Goal: Task Accomplishment & Management: Manage account settings

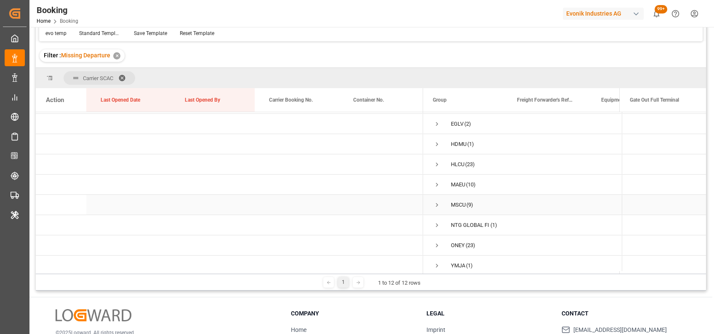
scroll to position [58, 0]
click at [436, 164] on span "Press SPACE to select this row." at bounding box center [437, 165] width 8 height 8
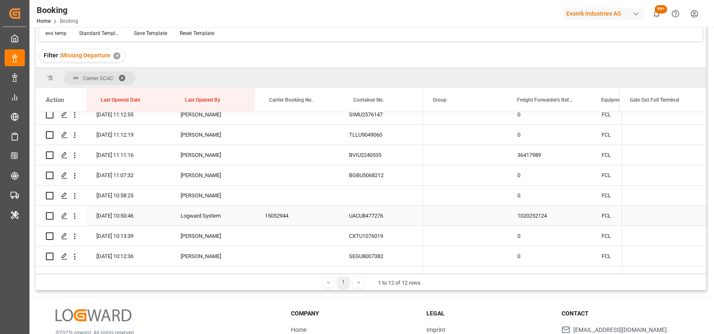
scroll to position [551, 0]
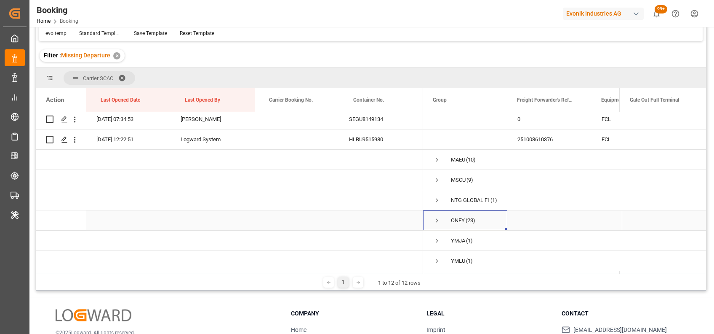
click at [434, 217] on span "Press SPACE to select this row." at bounding box center [437, 220] width 8 height 8
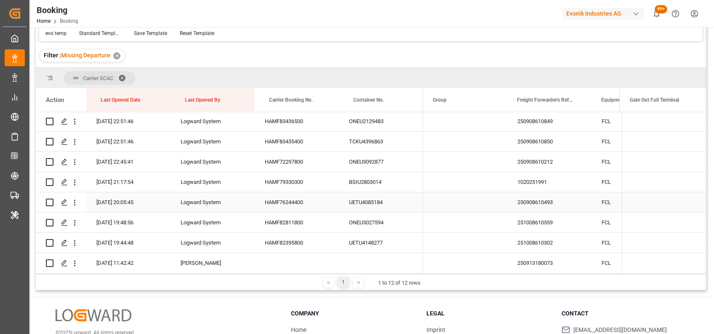
scroll to position [638, 0]
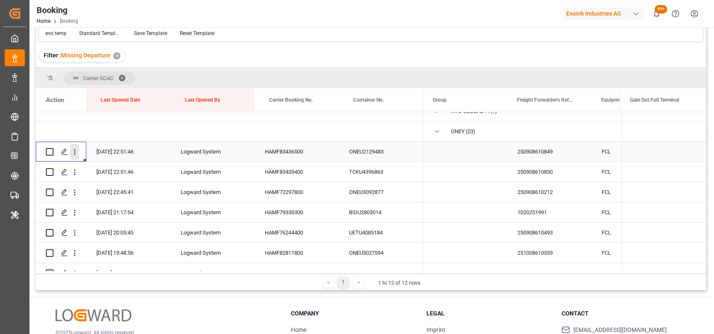
click at [77, 152] on icon "open menu" at bounding box center [74, 151] width 9 height 9
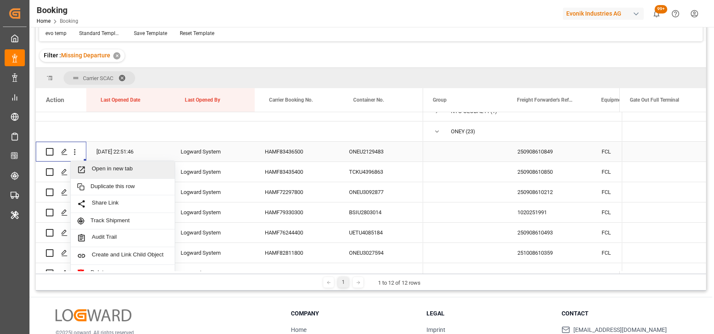
click at [101, 165] on span "Open in new tab" at bounding box center [130, 169] width 77 height 9
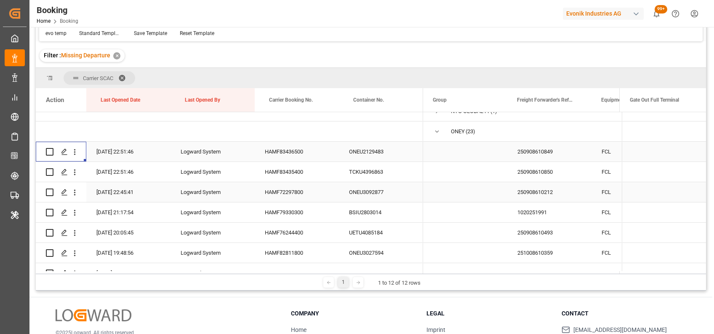
click at [74, 170] on icon "open menu" at bounding box center [74, 172] width 9 height 9
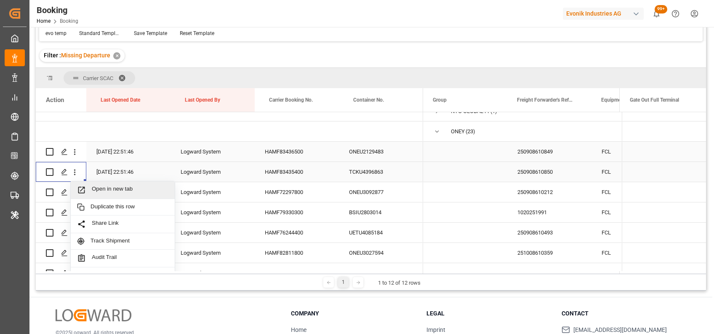
click at [94, 187] on span "Open in new tab" at bounding box center [130, 189] width 77 height 9
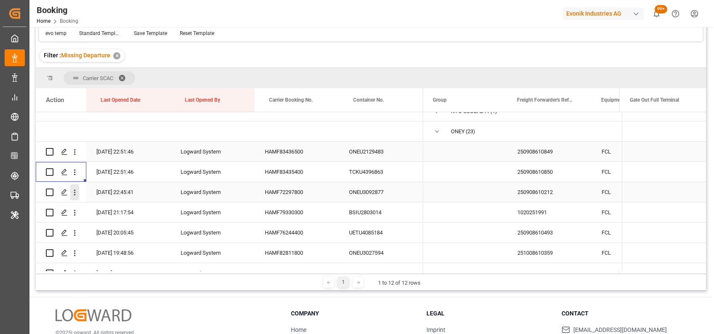
click at [76, 194] on icon "open menu" at bounding box center [74, 192] width 9 height 9
click at [94, 207] on span "Open in new tab" at bounding box center [130, 209] width 77 height 9
click at [74, 213] on icon "open menu" at bounding box center [74, 212] width 9 height 9
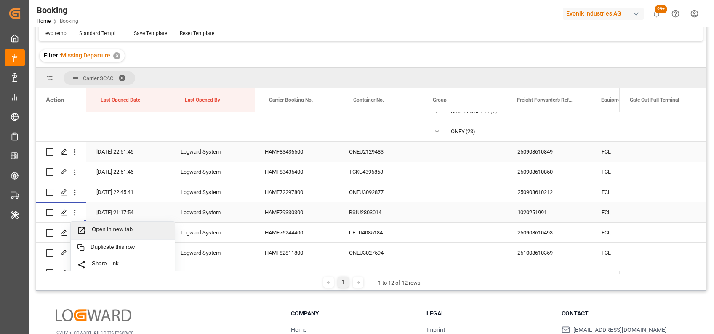
click at [108, 229] on span "Open in new tab" at bounding box center [130, 230] width 77 height 9
click at [75, 228] on icon "open menu" at bounding box center [74, 232] width 9 height 9
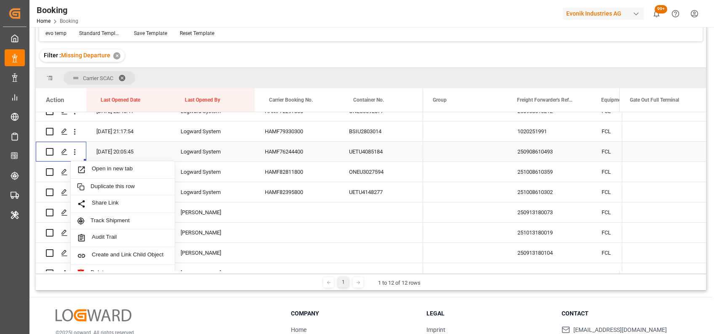
click at [109, 170] on span "Open in new tab" at bounding box center [130, 169] width 77 height 9
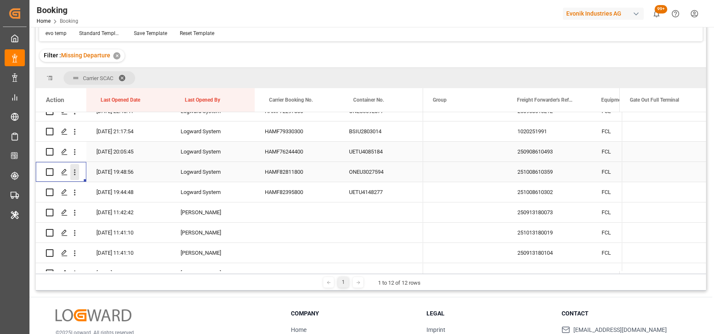
click at [75, 174] on icon "open menu" at bounding box center [75, 172] width 2 height 6
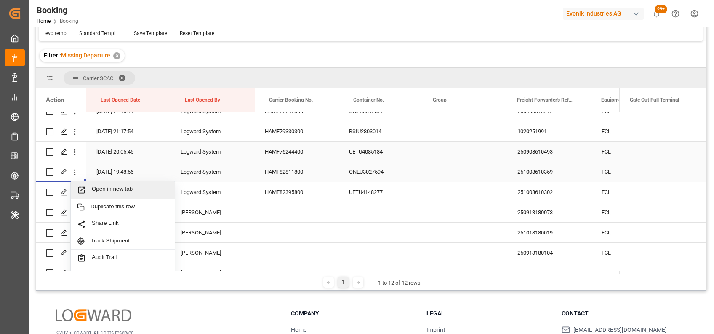
click at [101, 190] on span "Open in new tab" at bounding box center [130, 189] width 77 height 9
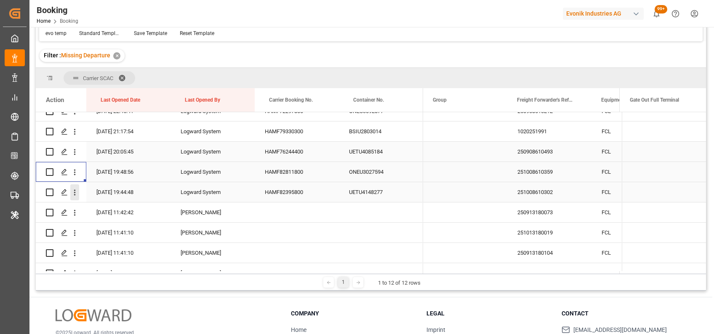
click at [74, 189] on icon "open menu" at bounding box center [75, 192] width 2 height 6
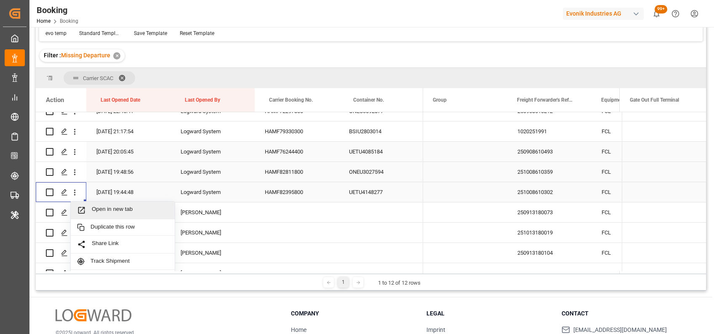
click at [111, 208] on span "Open in new tab" at bounding box center [130, 209] width 77 height 9
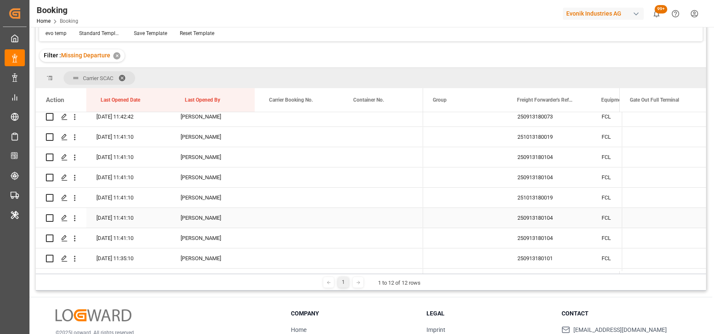
scroll to position [815, 0]
click at [73, 117] on icon "open menu" at bounding box center [74, 116] width 9 height 9
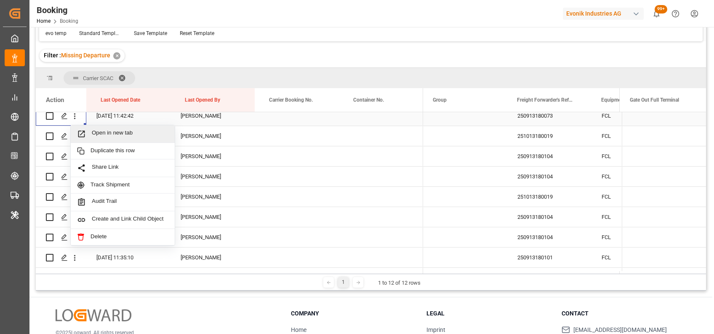
click at [98, 127] on div "Open in new tab" at bounding box center [123, 134] width 104 height 18
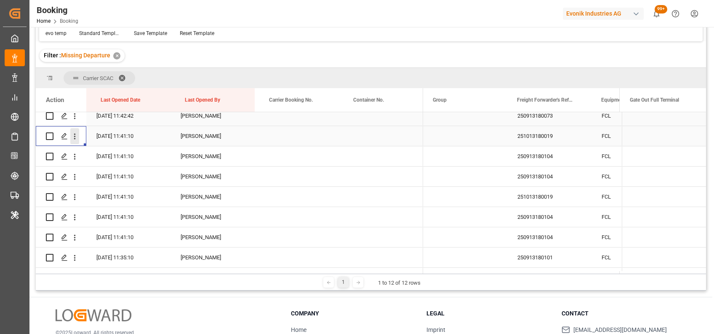
click at [75, 140] on icon "open menu" at bounding box center [74, 136] width 9 height 9
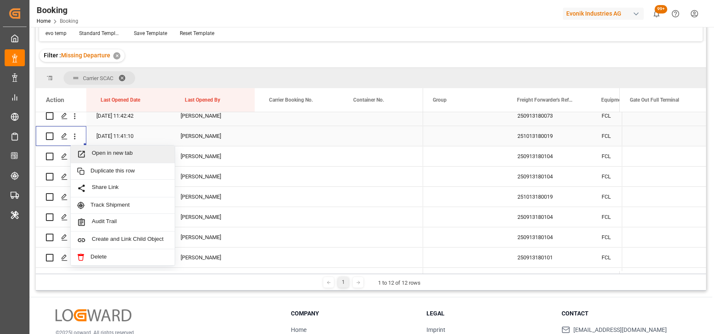
click at [108, 161] on div "Open in new tab" at bounding box center [123, 154] width 104 height 18
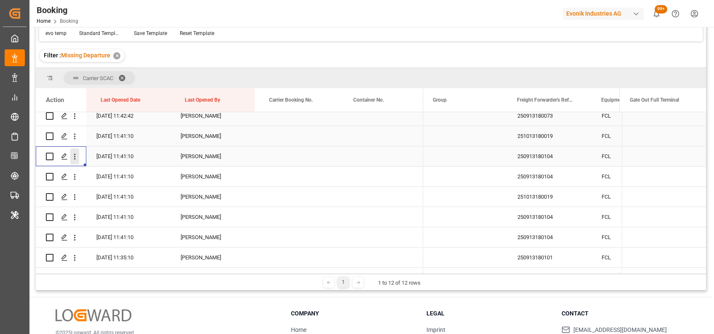
click at [75, 161] on button "open menu" at bounding box center [74, 156] width 9 height 16
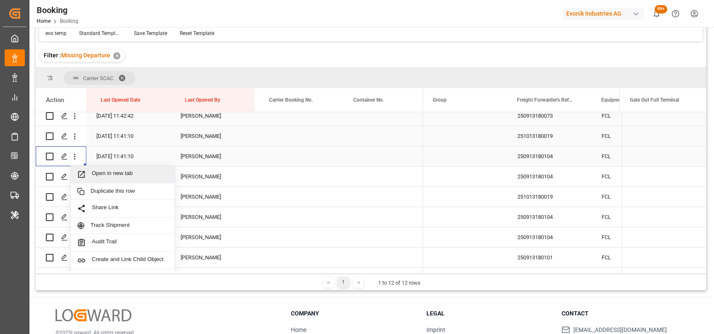
click at [115, 175] on span "Open in new tab" at bounding box center [130, 174] width 77 height 9
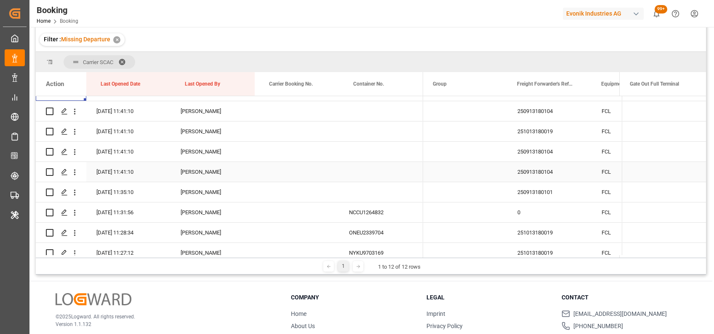
scroll to position [865, 0]
click at [71, 112] on icon "open menu" at bounding box center [74, 111] width 9 height 9
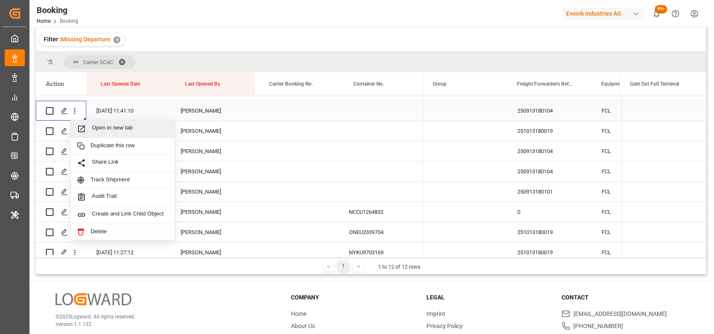
click at [100, 123] on div "Open in new tab" at bounding box center [123, 129] width 104 height 18
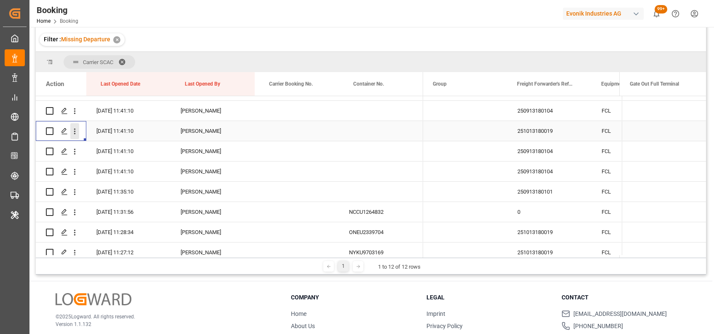
click at [76, 131] on icon "open menu" at bounding box center [74, 131] width 9 height 9
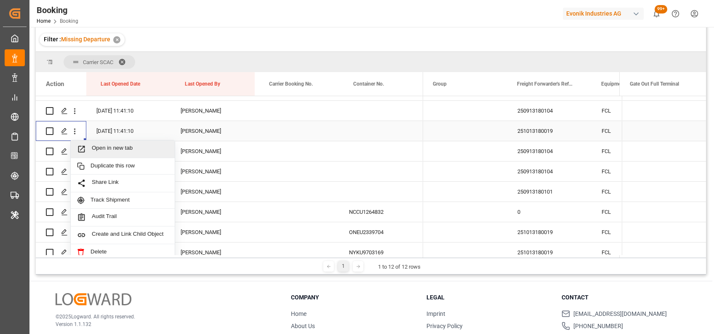
click at [123, 150] on span "Open in new tab" at bounding box center [130, 148] width 77 height 9
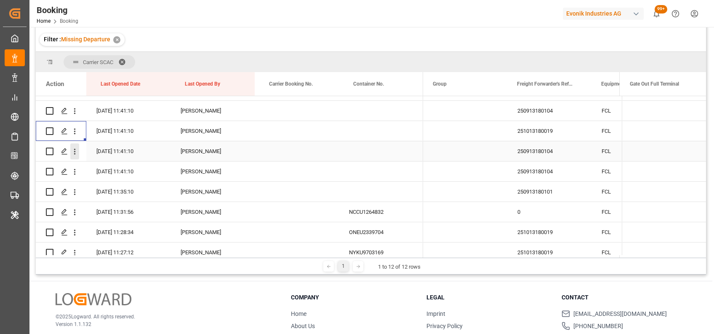
click at [75, 146] on button "open menu" at bounding box center [74, 151] width 9 height 16
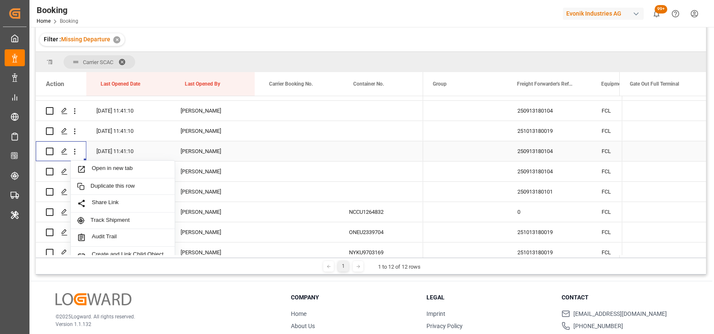
click at [96, 168] on span "Open in new tab" at bounding box center [130, 169] width 77 height 9
click at [76, 172] on icon "open menu" at bounding box center [74, 171] width 9 height 9
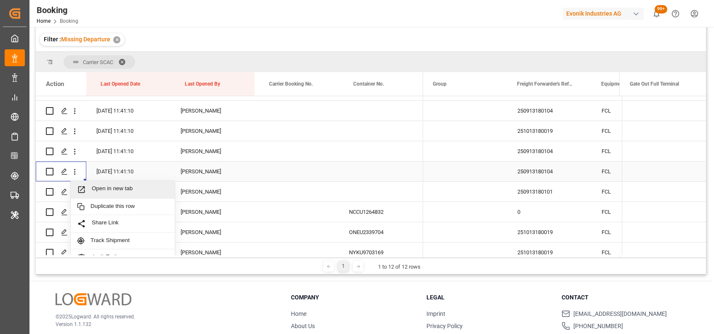
click at [104, 188] on span "Open in new tab" at bounding box center [130, 189] width 77 height 9
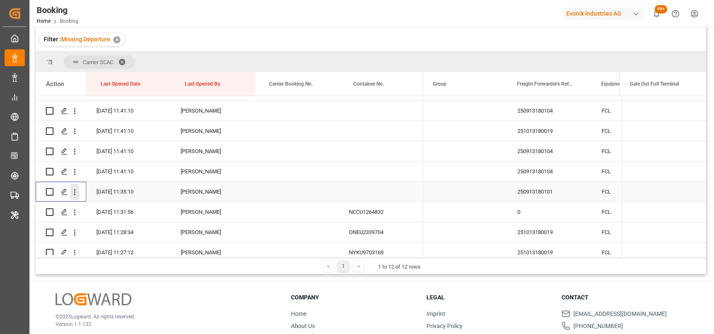
click at [76, 192] on icon "open menu" at bounding box center [74, 191] width 9 height 9
click at [106, 206] on span "Open in new tab" at bounding box center [130, 209] width 77 height 9
click at [74, 211] on icon "open menu" at bounding box center [75, 212] width 2 height 6
click at [100, 229] on span "Open in new tab" at bounding box center [130, 229] width 77 height 9
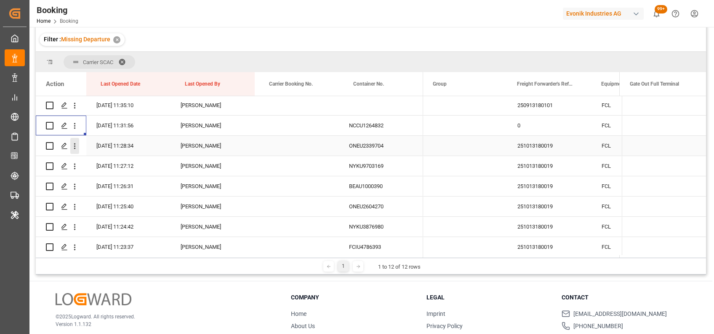
click at [78, 144] on icon "open menu" at bounding box center [74, 145] width 9 height 9
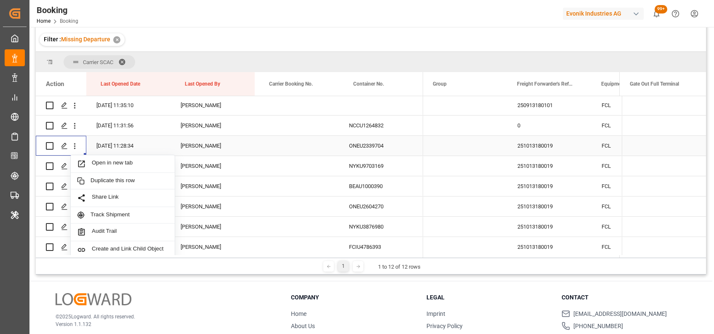
click at [94, 157] on div "Open in new tab" at bounding box center [123, 164] width 104 height 18
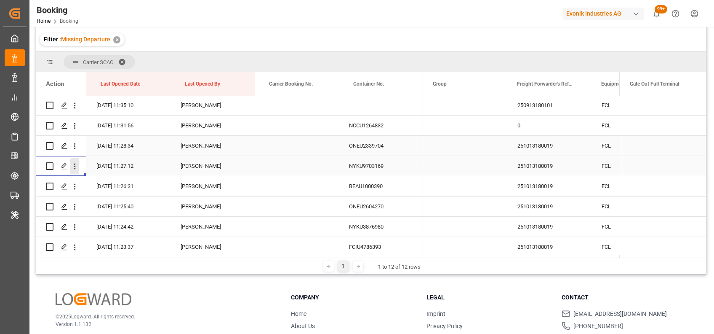
click at [74, 168] on icon "open menu" at bounding box center [74, 166] width 9 height 9
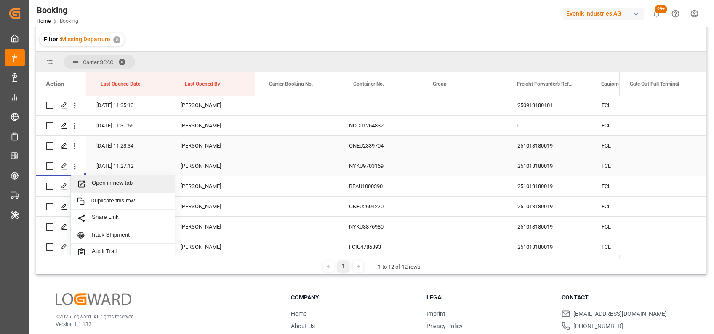
click at [108, 182] on span "Open in new tab" at bounding box center [130, 183] width 77 height 9
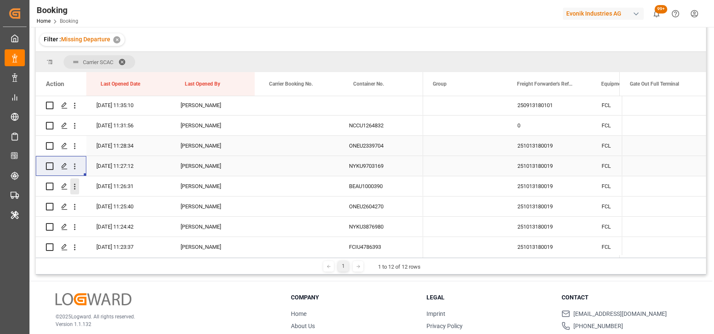
click at [76, 186] on icon "open menu" at bounding box center [74, 186] width 9 height 9
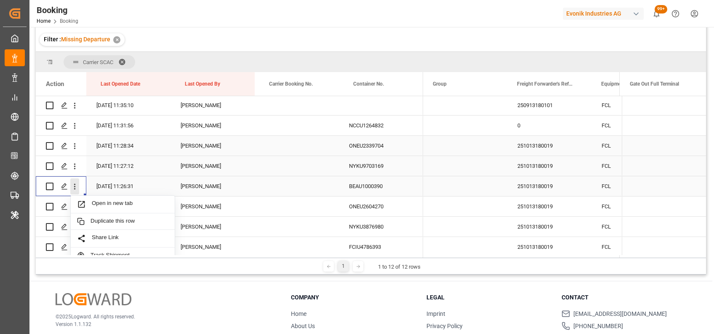
click at [74, 189] on icon "close menu" at bounding box center [74, 186] width 9 height 9
click at [103, 199] on div "Open in new tab" at bounding box center [123, 204] width 104 height 18
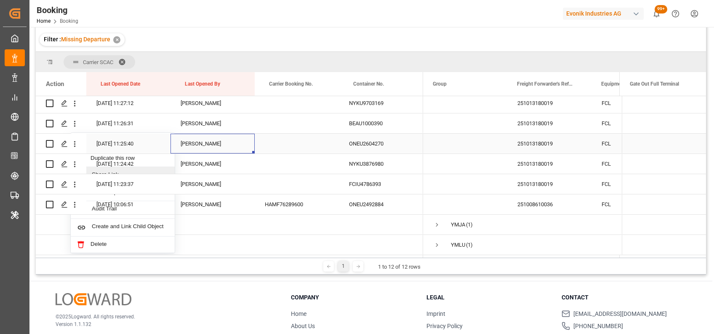
click at [183, 133] on div "sateesh godewar" at bounding box center [213, 143] width 84 height 20
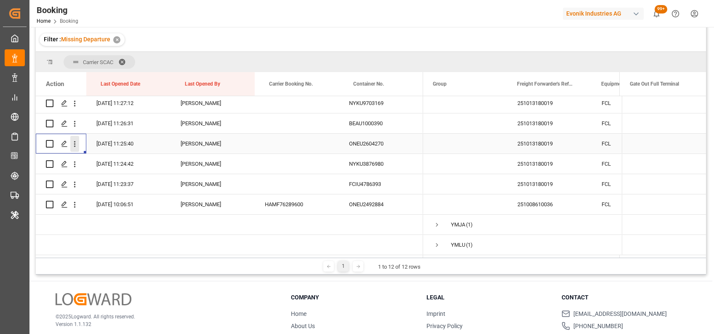
click at [73, 141] on icon "open menu" at bounding box center [74, 143] width 9 height 9
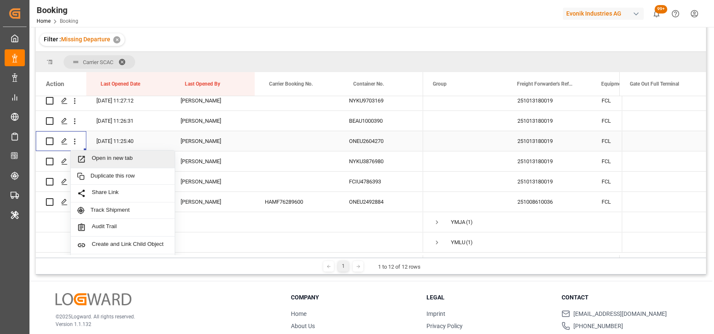
click at [109, 156] on span "Open in new tab" at bounding box center [130, 159] width 77 height 9
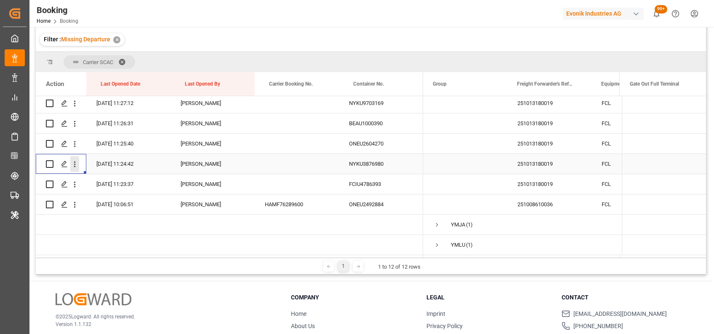
click at [73, 162] on icon "open menu" at bounding box center [74, 164] width 9 height 9
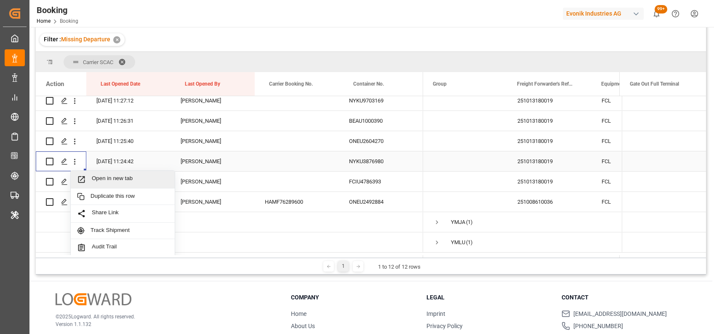
click at [108, 179] on span "Open in new tab" at bounding box center [130, 179] width 77 height 9
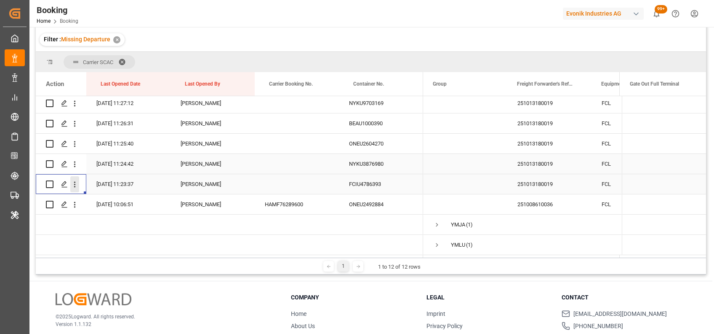
click at [76, 180] on icon "open menu" at bounding box center [74, 184] width 9 height 9
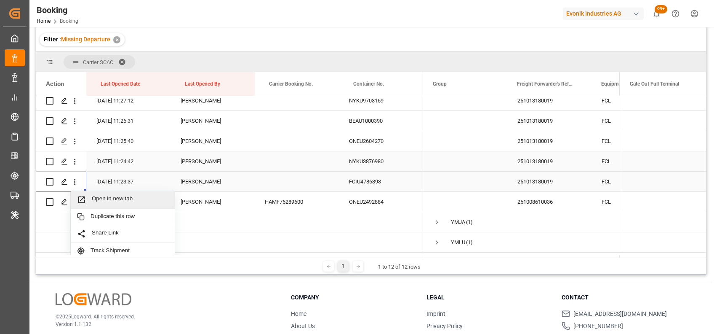
click at [101, 196] on span "Open in new tab" at bounding box center [130, 199] width 77 height 9
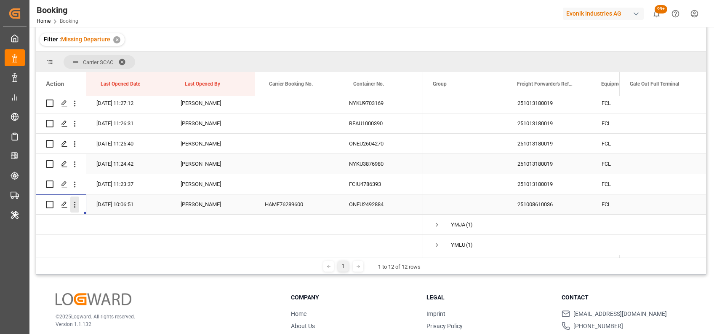
click at [76, 203] on icon "open menu" at bounding box center [74, 204] width 9 height 9
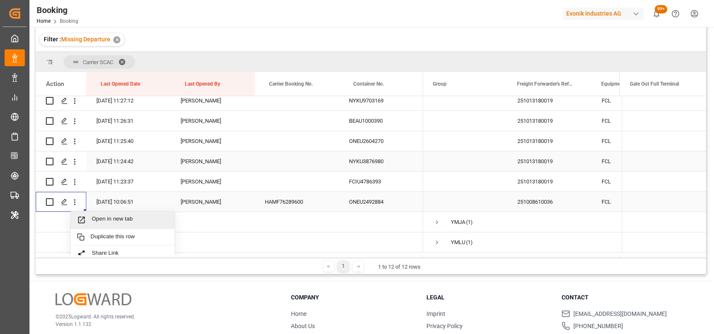
click at [105, 219] on span "Open in new tab" at bounding box center [130, 219] width 77 height 9
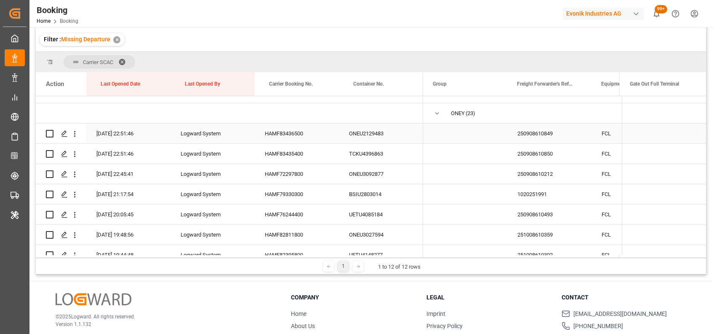
scroll to position [637, 0]
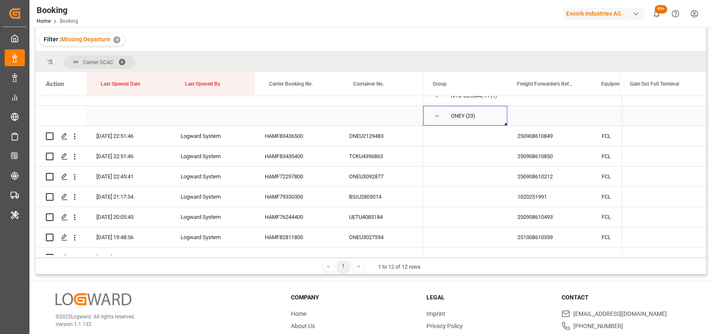
click at [436, 114] on span "Press SPACE to select this row." at bounding box center [437, 116] width 8 height 8
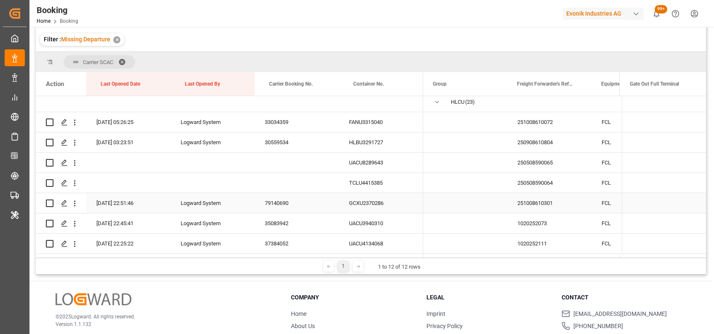
scroll to position [114, 0]
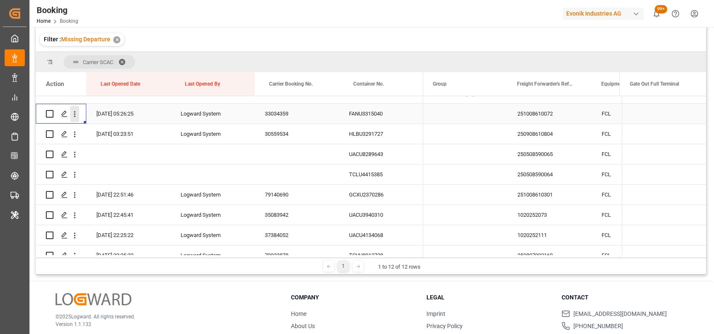
click at [75, 114] on icon "open menu" at bounding box center [75, 114] width 2 height 6
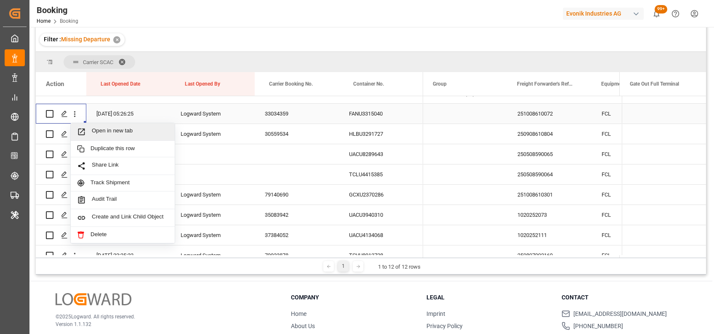
click at [115, 131] on span "Open in new tab" at bounding box center [130, 131] width 77 height 9
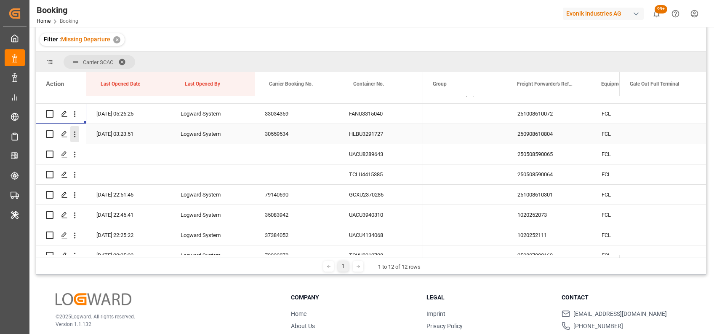
click at [74, 136] on icon "open menu" at bounding box center [75, 134] width 2 height 6
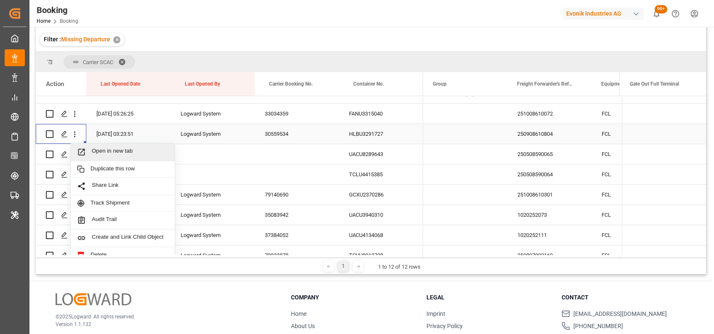
click at [98, 145] on div "Open in new tab" at bounding box center [123, 152] width 104 height 18
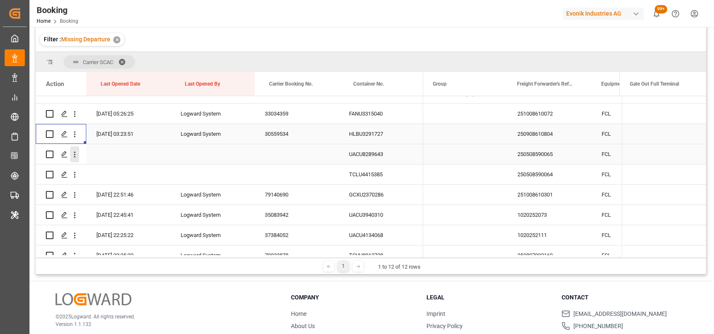
click at [76, 160] on button "open menu" at bounding box center [74, 154] width 9 height 16
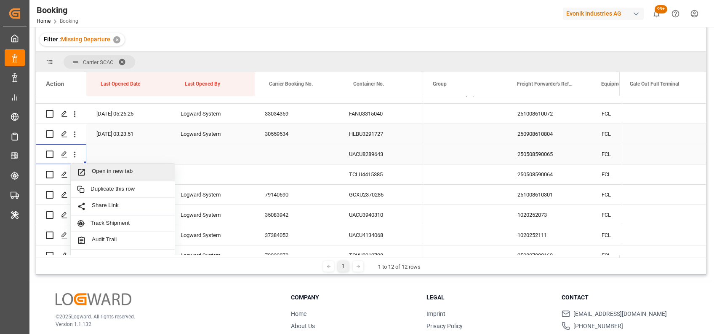
click at [104, 168] on span "Open in new tab" at bounding box center [130, 172] width 77 height 9
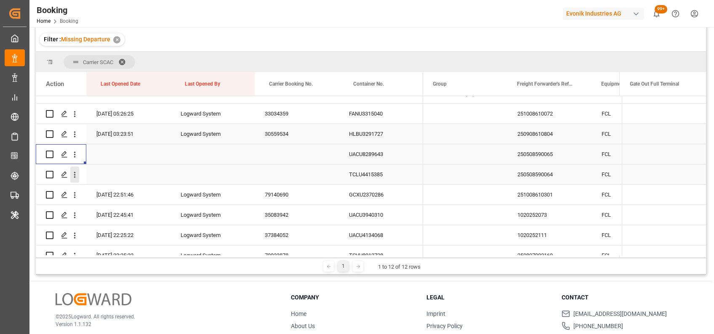
click at [73, 176] on icon "open menu" at bounding box center [74, 174] width 9 height 9
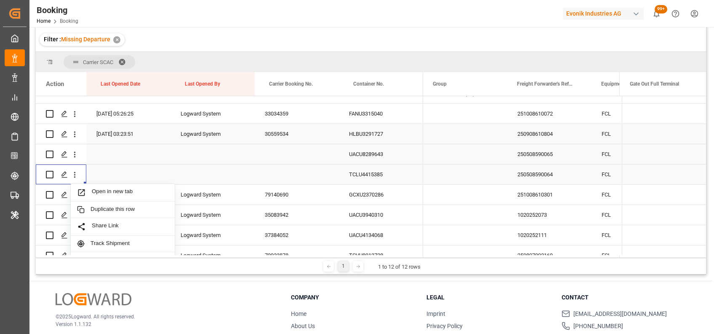
click at [101, 190] on span "Open in new tab" at bounding box center [130, 192] width 77 height 9
click at [75, 196] on icon "open menu" at bounding box center [74, 194] width 9 height 9
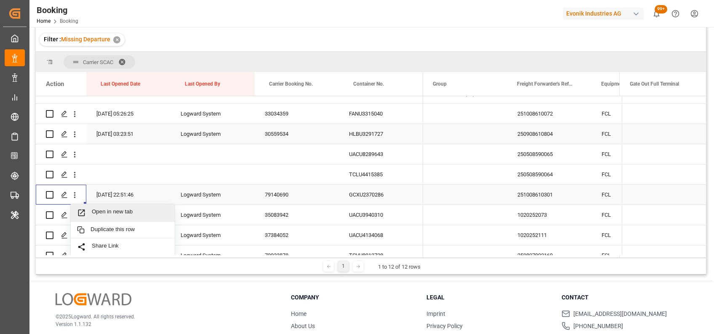
click at [99, 206] on div "Open in new tab" at bounding box center [123, 213] width 104 height 18
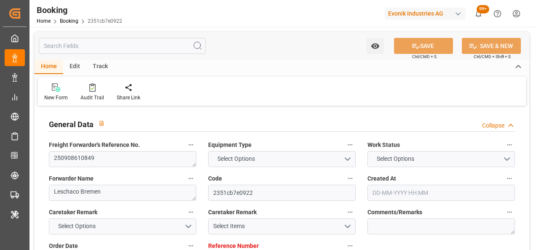
type input "7001275662"
type input "9324837"
type input "ONE"
type input "Ocean Network Express"
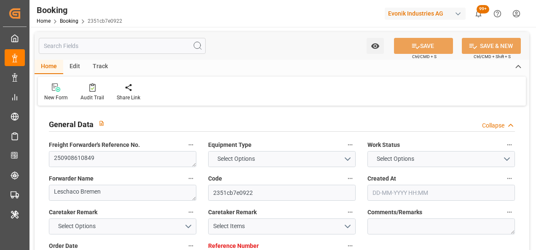
type input "NLRTM"
type input "BRIOA"
type input "0"
type input "NLRTM"
type input "BRIOA"
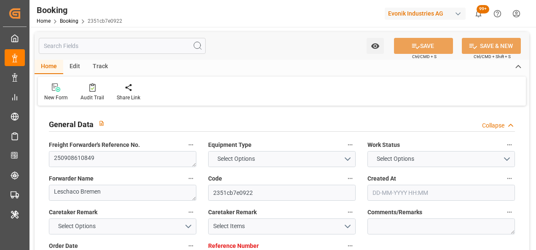
type input "15-09-2025 14:33"
type input "15-09-2025"
type input "01-11-2025"
type input "22-09-2025"
type input "22-09-2025 00:00"
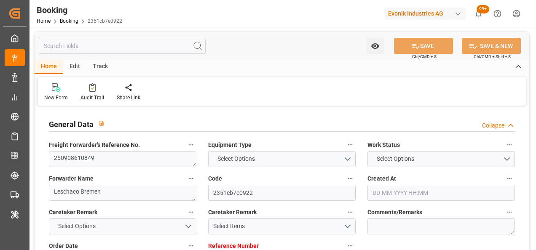
type input "22-09-2025 00:00"
type input "19-09-2025 00:00"
type input "16-09-2025"
type input "05-10-2025 14:00"
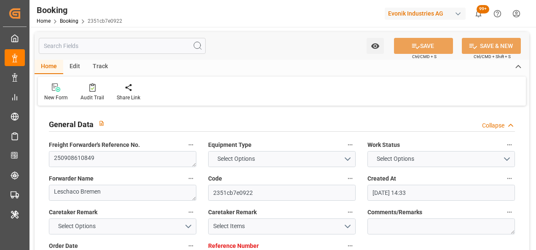
type input "02-10-2025 00:00"
type input "30-09-2025 09:00"
type input "13-11-2025 01:00"
type input "01-11-2025 00:00"
type input "06-10-2025 22:51"
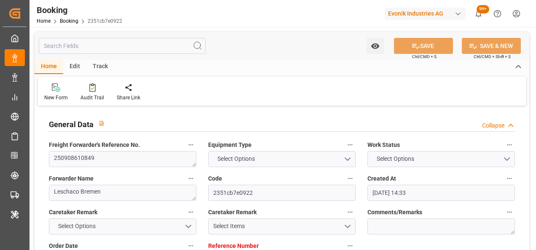
type input "06-10-2025"
type input "02-10-2025 01:40"
type input "05-10-2025 13:03"
type input "02-10-2025 08:03"
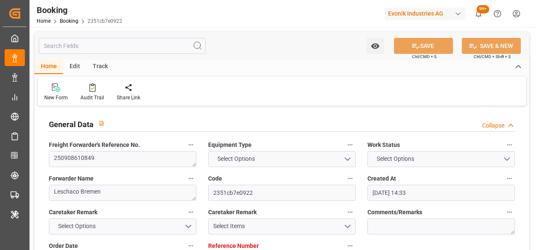
type input "05-10-2025 14:00"
type input "13-11-2025 01:00"
type input "13-11-2025 14:55"
type input "13-11-2025 02:30"
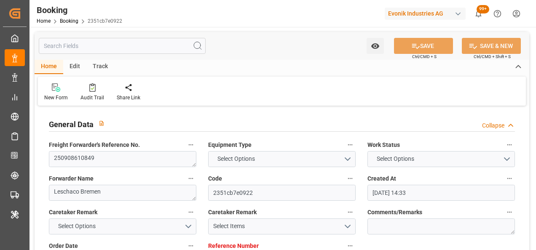
type input "13-11-2025 07:00"
type input "17-11-2025 14:55"
type input "13-11-2025 16:00"
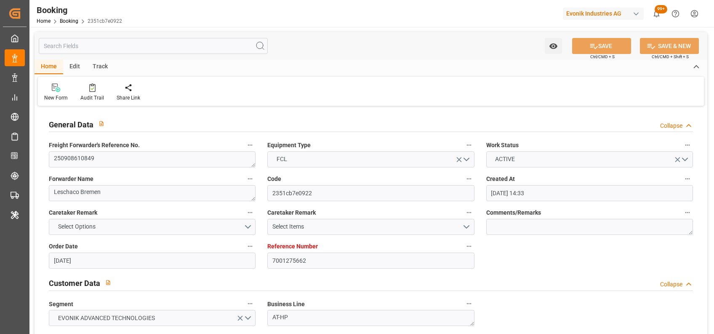
scroll to position [543, 0]
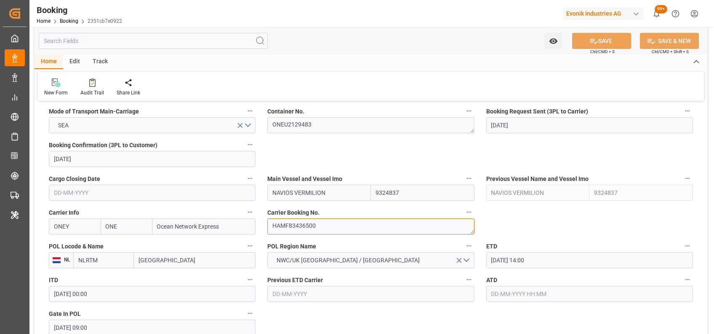
click at [314, 220] on textarea "HAMF83436500" at bounding box center [370, 226] width 207 height 16
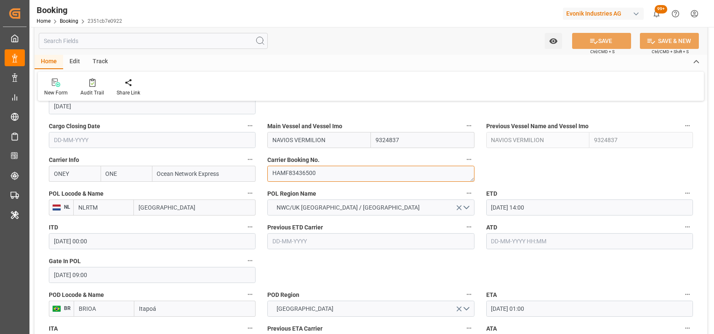
scroll to position [596, 0]
click at [297, 27] on div "Watch Option SAVE Ctrl/CMD + S SAVE & NEW Ctrl/CMD + Shift + S" at bounding box center [371, 41] width 673 height 28
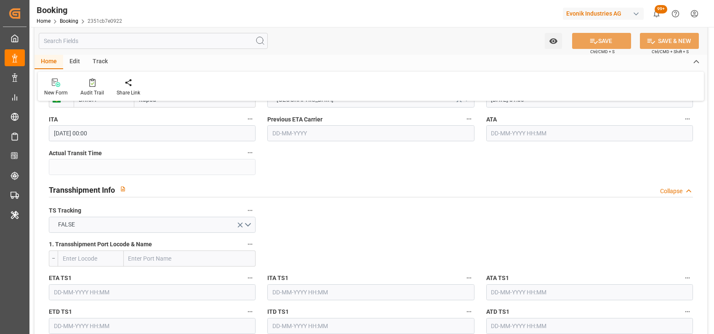
scroll to position [804, 0]
click at [467, 196] on div "Transshipment Info Collapse" at bounding box center [371, 189] width 644 height 16
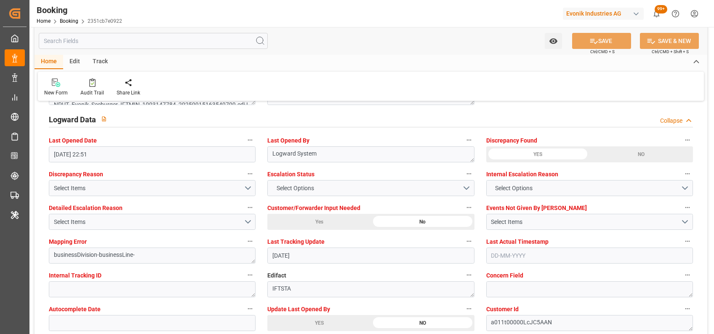
scroll to position [1230, 0]
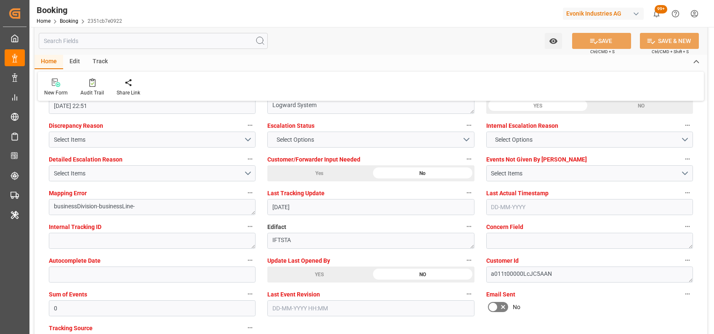
click at [291, 250] on div "YES" at bounding box center [319, 274] width 104 height 16
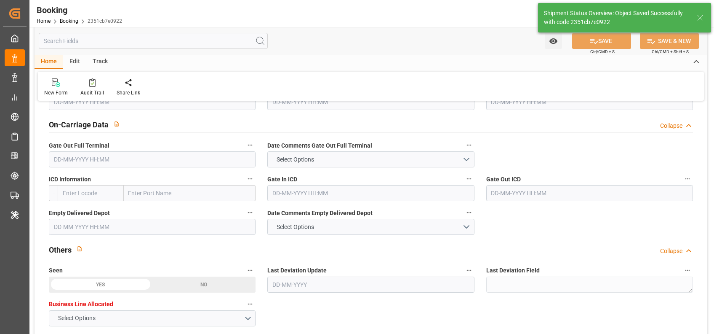
type textarea "[PERSON_NAME]"
type input "07-10-2025 05:51"
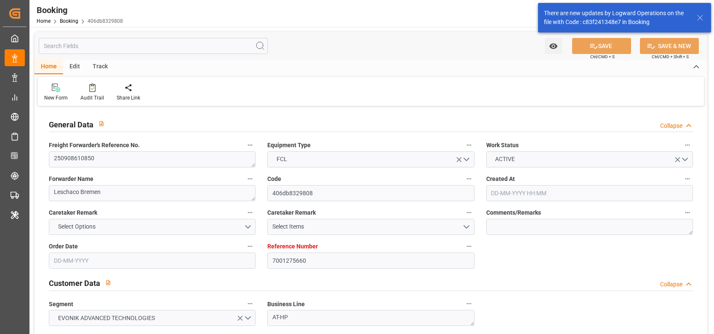
type input "15-09-2025 14:33"
type input "15-09-2025"
type input "01-11-2025"
type input "22-09-2025"
type input "22-09-2025 00:00"
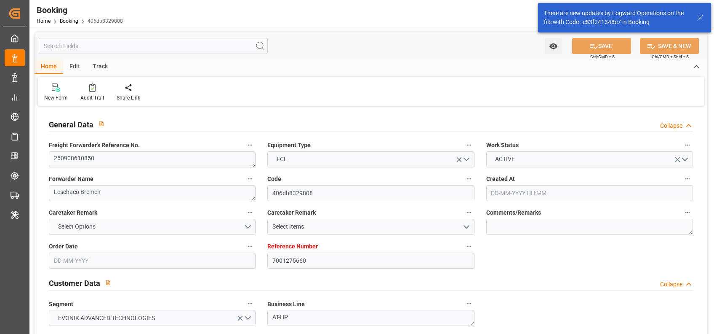
type input "22-09-2025 00:00"
type input "24-09-2025 00:00"
type input "16-09-2025"
type input "05-10-2025 14:00"
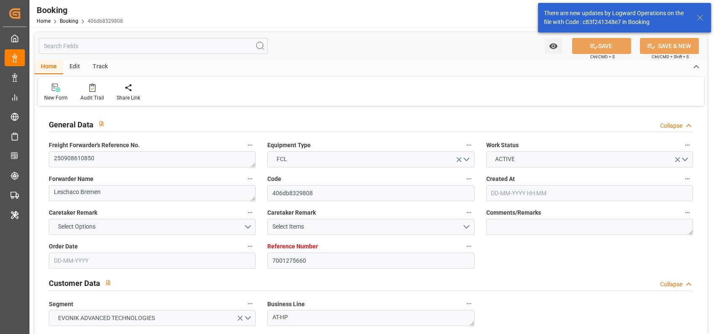
type input "02-10-2025 00:00"
type input "30-09-2025 16:12"
type input "13-11-2025 01:00"
type input "01-11-2025 00:00"
type input "06-10-2025 22:51"
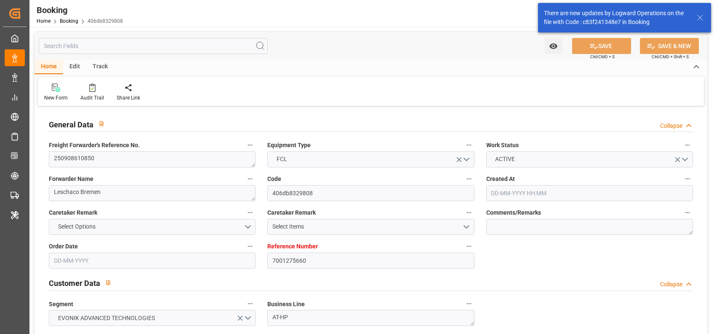
type input "06-10-2025"
type input "06-10-2025 08:30"
type input "05-10-2025 13:03"
type input "03-10-2025 06:03"
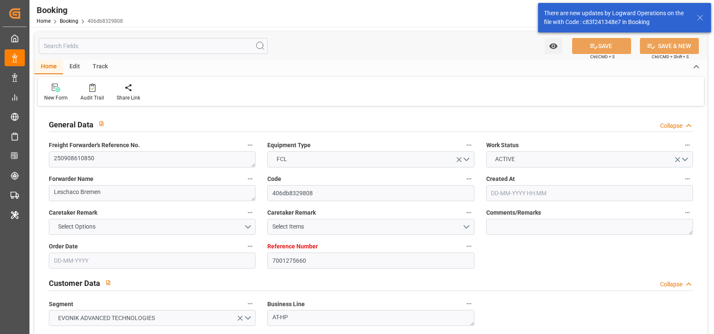
type input "05-10-2025 14:00"
type input "13-11-2025 01:00"
type input "13-11-2025 14:55"
type input "13-11-2025 02:30"
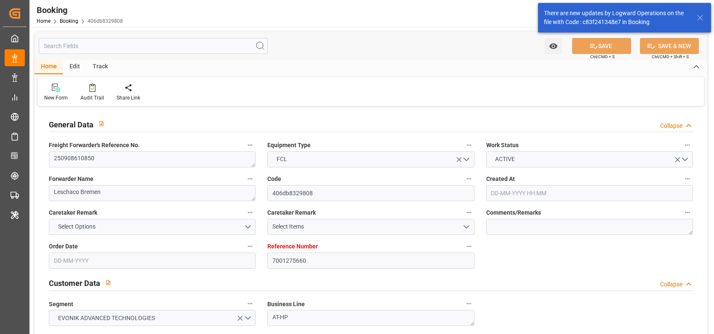
type input "13-11-2025 07:00"
type input "17-11-2025 14:55"
type input "13-11-2025 16:00"
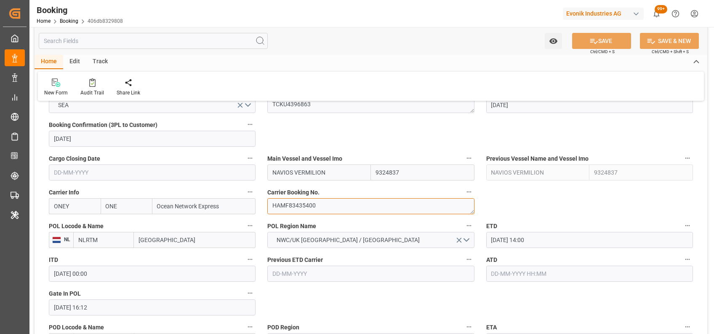
scroll to position [564, 0]
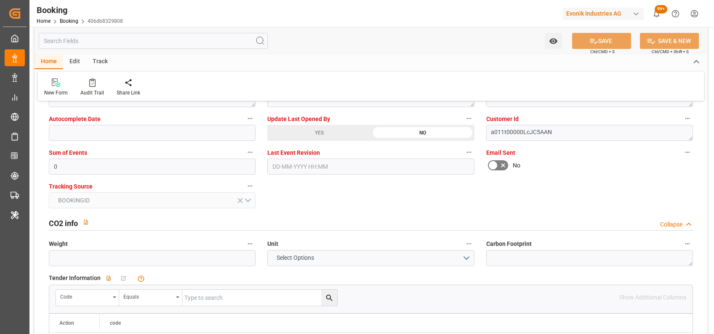
scroll to position [1619, 0]
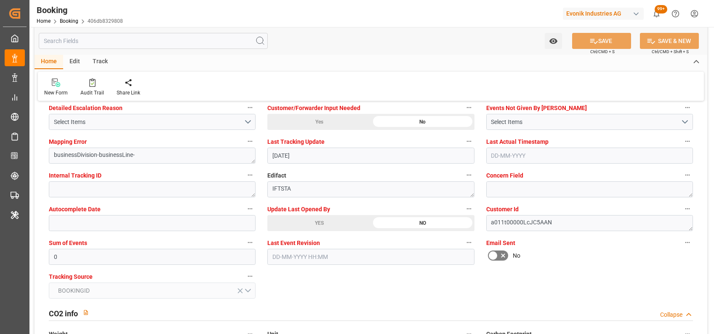
click at [310, 222] on div "YES" at bounding box center [319, 223] width 104 height 16
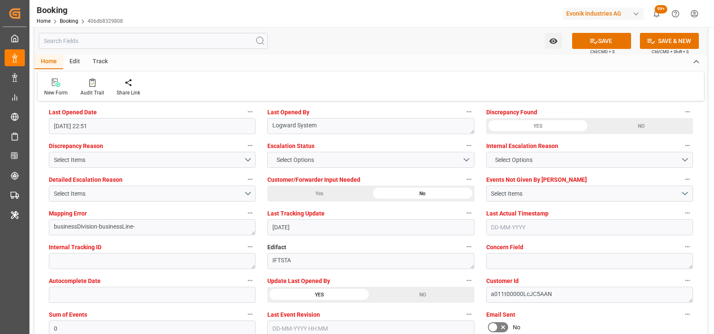
scroll to position [1547, 0]
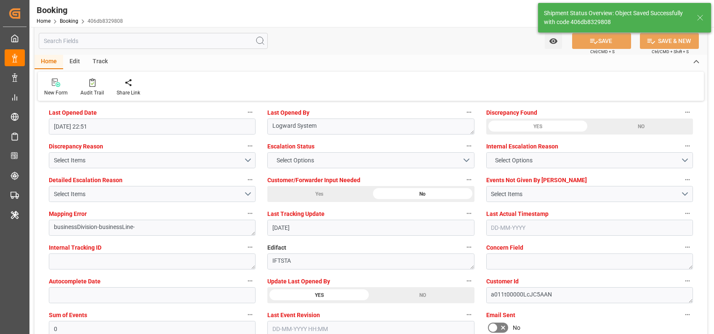
type textarea "[PERSON_NAME]"
type input "07-10-2025 05:53"
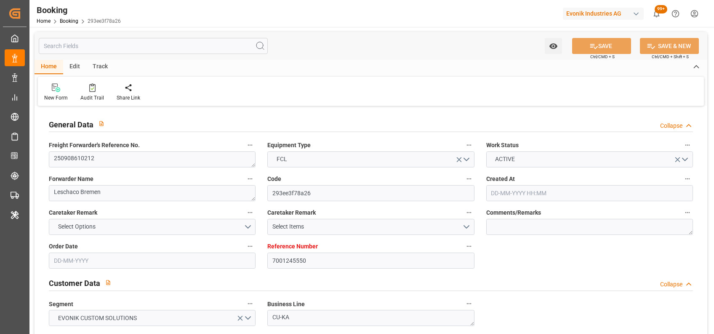
type input "11-08-2025 12:18"
type input "11-08-2025"
type input "29-09-2025"
type input "29-08-2025"
type input "22-09-2025 00:00"
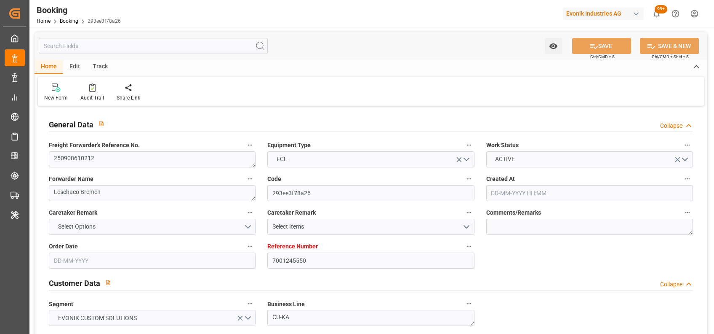
type input "22-09-2025 00:00"
type input "24-09-2025 00:00"
type input "12-08-2025"
type input "01-10-2025"
type input "29-09-2025 08:00"
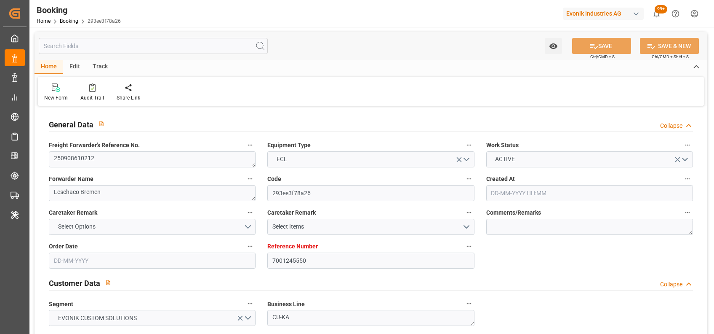
type input "18-09-2025 00:00"
type input "01-10-2025 00:00"
type input "26-10-2025 19:00"
type input "19-10-2025 00:00"
type input "13-08-2025"
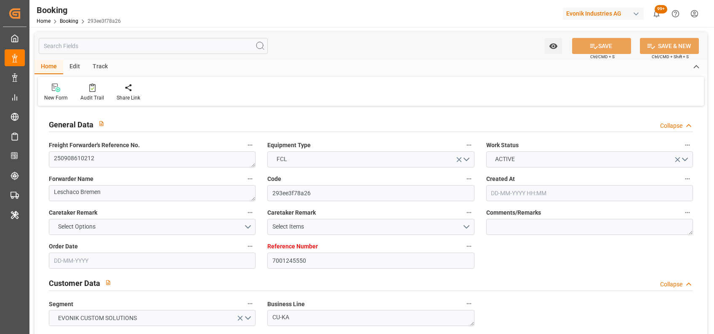
type input "06-10-2025 22:45"
type input "06-10-2025"
type input "26-09-2025 01:31"
type input "29-09-2025 17:46"
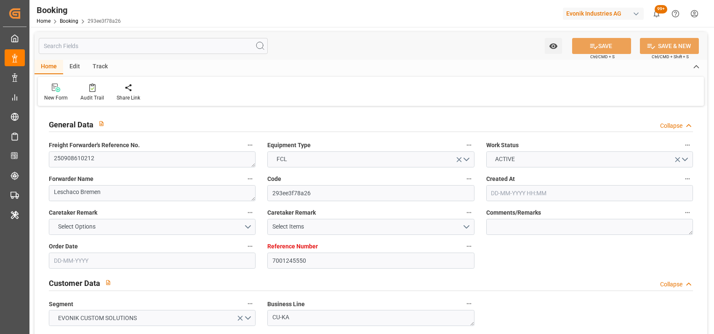
type input "29-09-2025 17:46"
type input "29-09-2025 07:16"
type input "29-09-2025 08:00"
type input "26-10-2025 19:00"
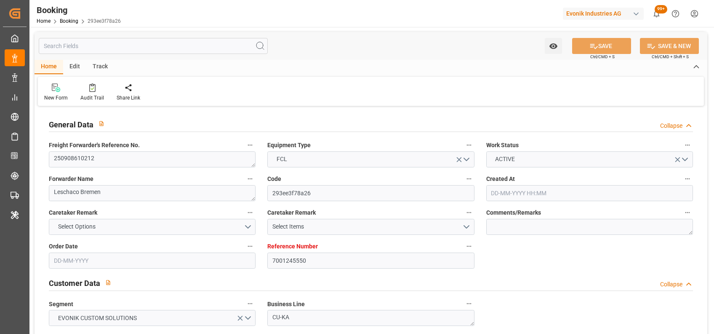
type input "27-10-2025 11:32"
type input "26-10-2025 20:30"
type input "27-10-2025 01:00"
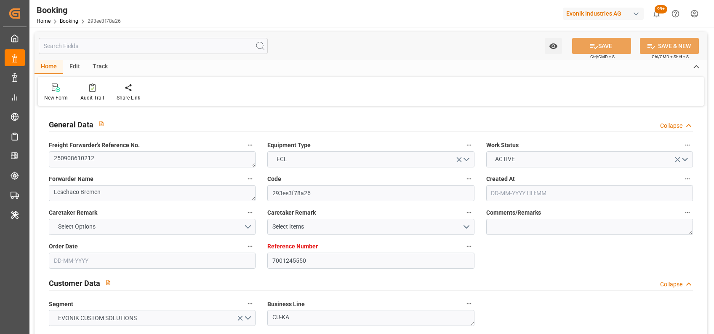
type input "31-10-2025 11:32"
type input "27-10-2025 10:00"
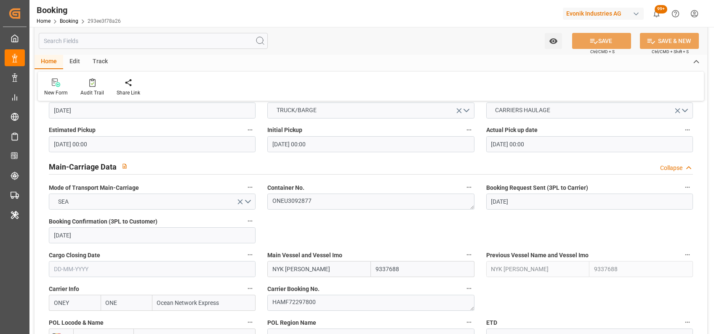
scroll to position [548, 0]
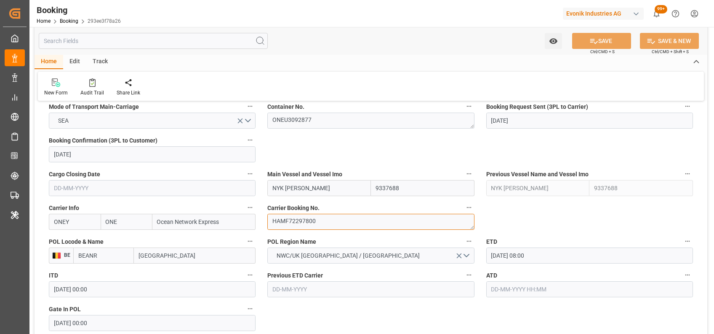
click at [309, 223] on textarea "HAMF72297800" at bounding box center [370, 221] width 207 height 16
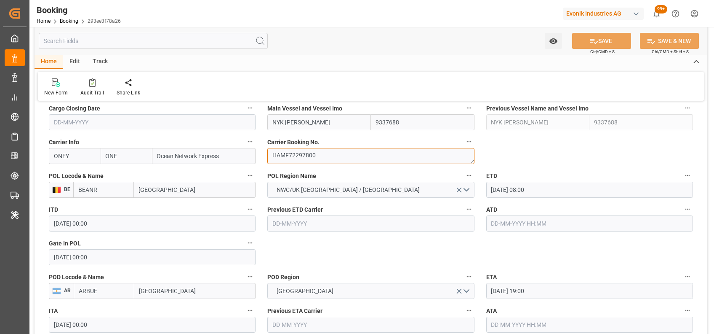
scroll to position [614, 0]
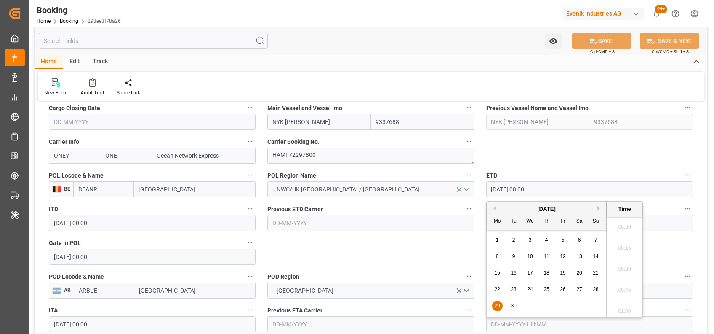
drag, startPoint x: 542, startPoint y: 187, endPoint x: 472, endPoint y: 193, distance: 70.2
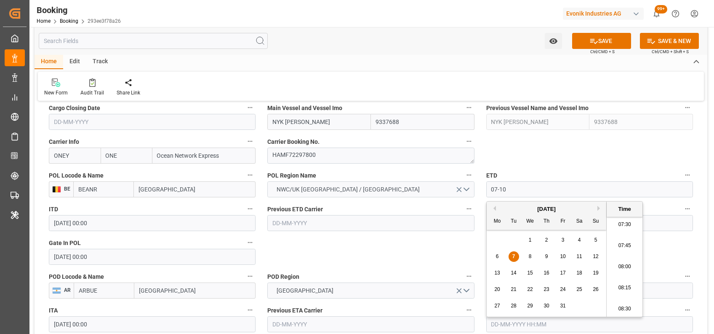
type input "07-10-2025 00:00"
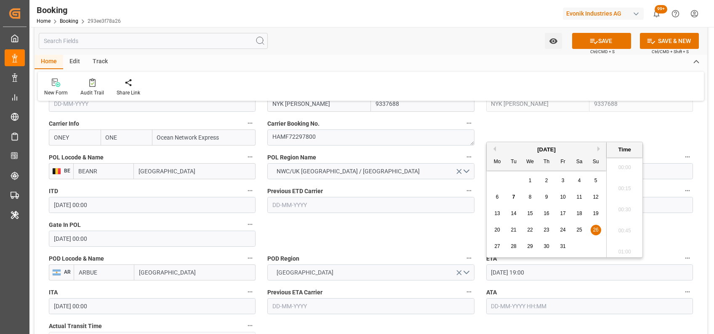
scroll to position [1561, 0]
drag, startPoint x: 546, startPoint y: 276, endPoint x: 466, endPoint y: 271, distance: 79.7
type input "02-11-2025 00:00"
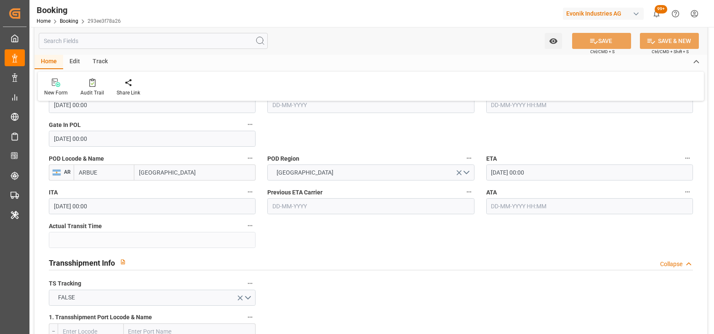
scroll to position [815, 0]
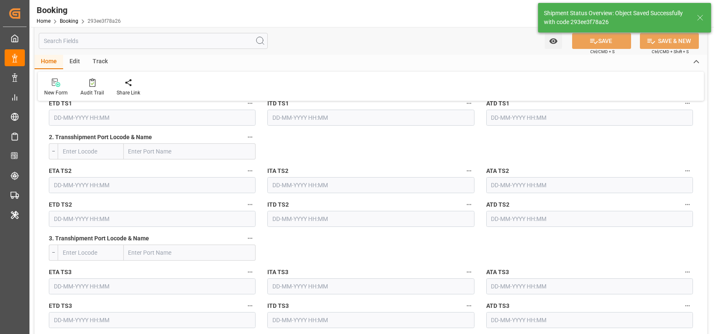
type textarea "[PERSON_NAME]"
type input "07-10-2025 05:54"
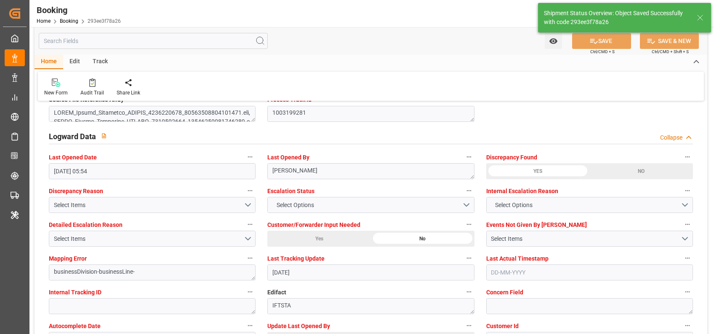
scroll to position [1582, 0]
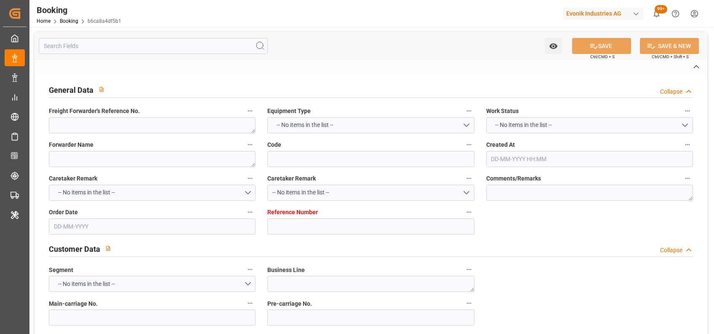
type textarea "1020251991"
type textarea "[PERSON_NAME]"
type input "b6ca8a4df5b1"
type input "7001263767"
type textarea "CU-CS"
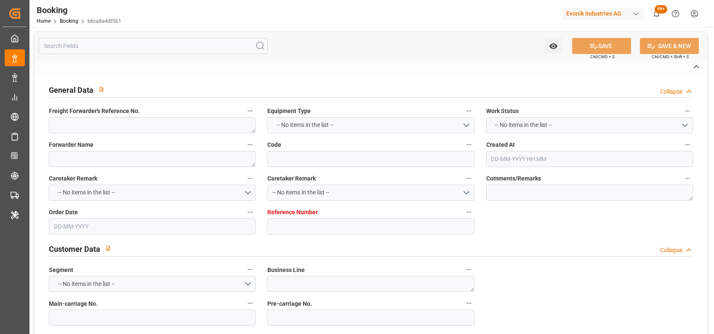
type input "7001263766"
type textarea "mascha.dubiel@evonik.com"
type textarea "CIF"
type textarea "KEELUNG"
type textarea "Essen"
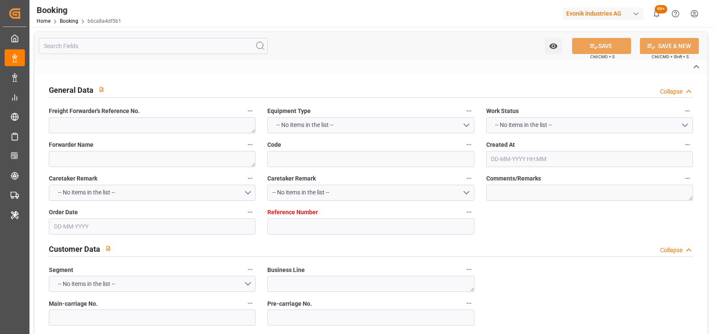
type textarea "BSIU2803014"
type input "ONE INTEGRITY"
type input "ONEY"
type textarea "HAMF79330300"
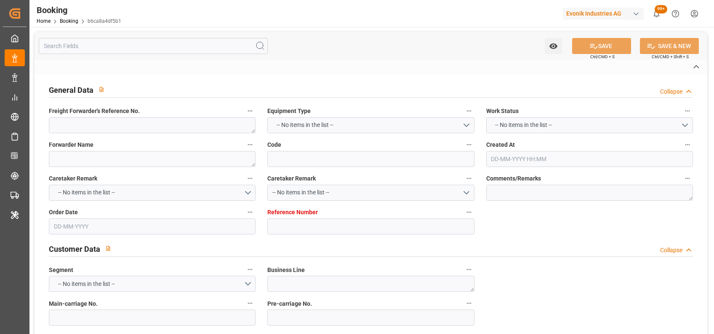
type input "[GEOGRAPHIC_DATA]"
type input "Kaohsiung"
type textarea "INPUT_Evonik_Seeburger_IFTMIN_1003150733_20250916120754532.edi"
type textarea "NWC/UK North West Continent / UK_TWKHH_ONEY_CU-CS"
type textarea "INPUT_Evonik_Seeburger_IFTMIN_1003104788_20250901141419274.edi,INPUT_Evonik_See…"
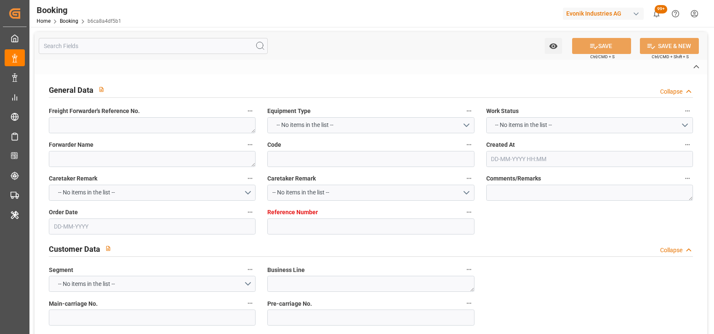
type textarea "1003150733"
type textarea "Logward System"
type textarea "businessDivision-businessLine-"
type textarea "IFTMIN"
type textarea "a011t00000LcJC5AAN"
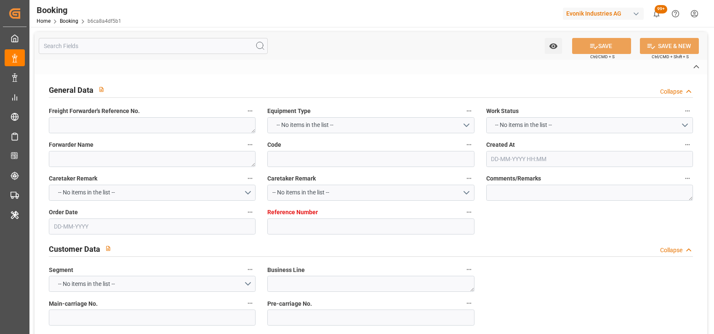
type textarea "No"
type input "[GEOGRAPHIC_DATA]"
type input "KAOHSIUNG CITY"
type input "DUISBURG"
type input "DE"
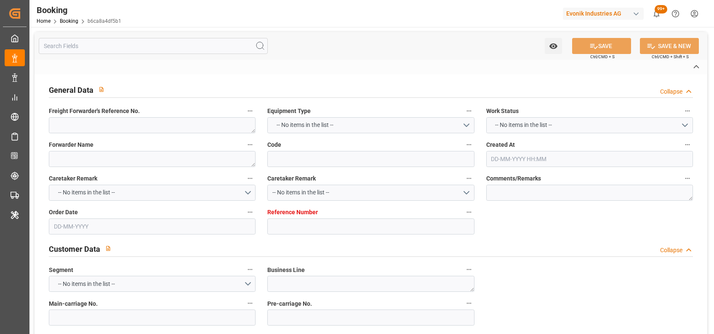
type input "FEEDER"
type input "007E"
type input "VESSEL"
type input "TRUCK"
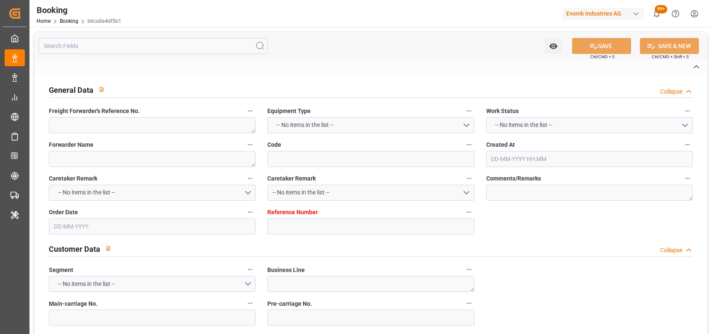
type input "CHINA"
type input "KEELUNG"
type input "7001263767"
type input "9933119"
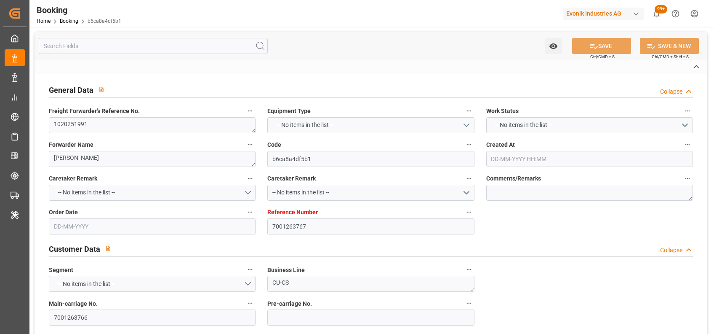
type input "ONE"
type input "Ocean Network Express"
type input "NLRTM"
type input "TWKHH"
type input "0"
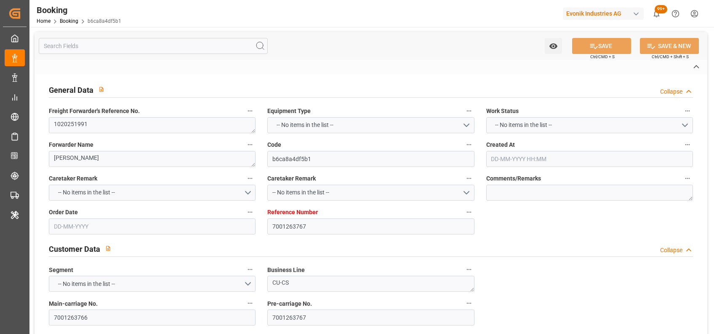
type input "NLRTM"
type input "TWKHH"
type input "01-09-2025 12:15"
type input "01-09-2025"
type input "24-11-2025"
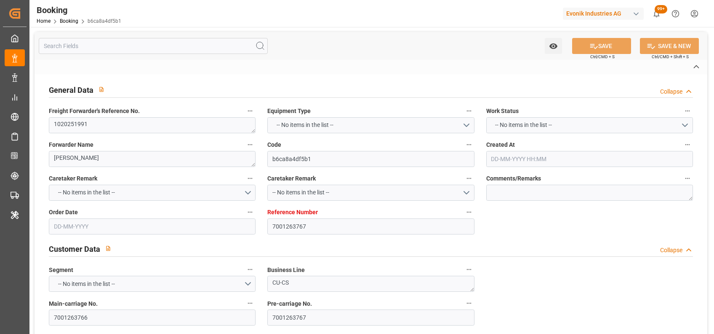
type input "15-09-2025"
type input "10-09-2025 17:35"
type input "15-09-2025 00:00"
type input "13-09-2025 10:55"
type input "24-09-2025 19:00"
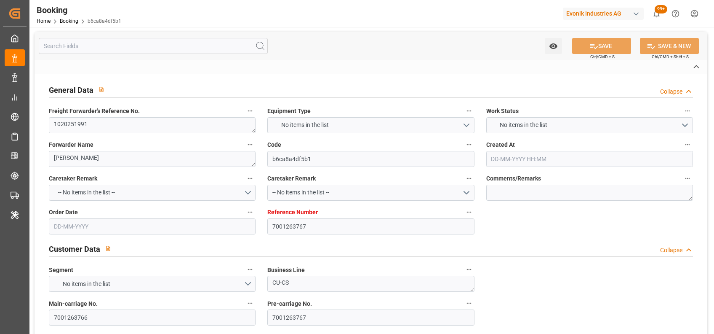
type input "22-09-2025 00:00"
type input "19-11-2025 07:00"
type input "24-11-2025 00:00"
type input "06-10-2025 21:17"
type input "06-10-2025"
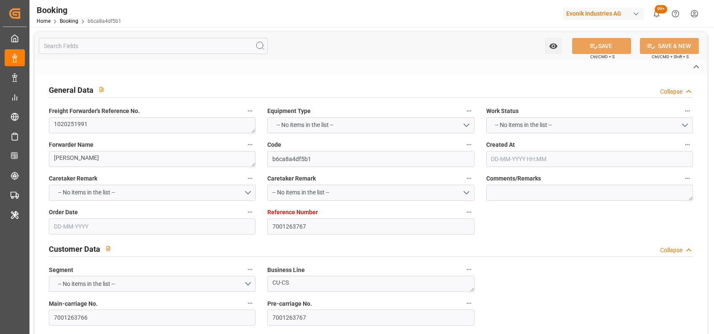
type input "10-09-2025 09:40"
type input "19-09-2025 18:07"
type input "14-09-2025 01:44"
type input "24-09-2025 15:48"
type input "22-09-2025 10:48"
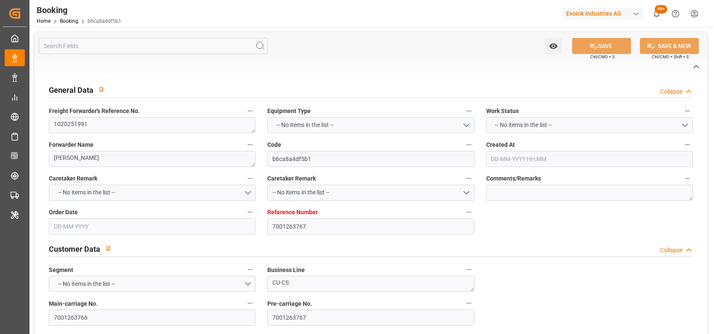
type input "24-09-2025 19:00"
type input "19-11-2025 07:00"
type input "19-11-2025 22:47"
type input "19-11-2025 08:30"
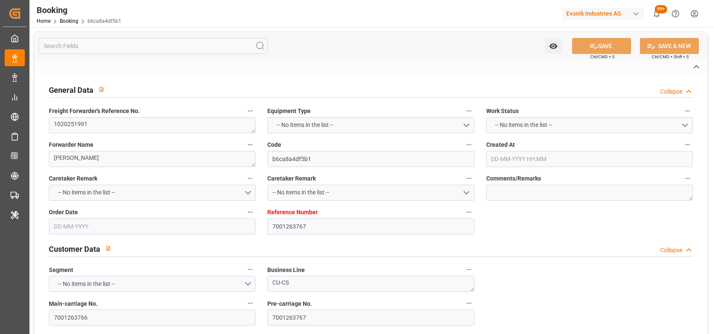
type input "19-11-2025 13:00"
type input "23-11-2025 22:47"
type input "21-11-2025 19:00"
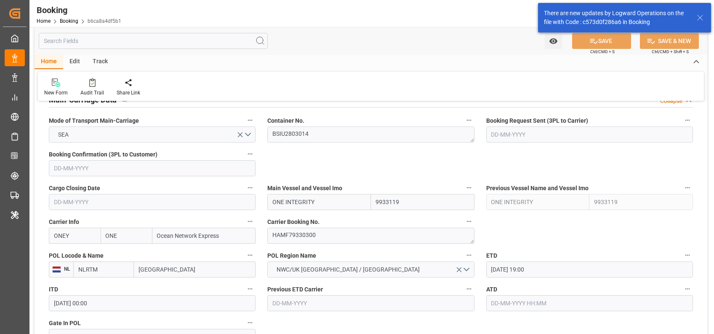
scroll to position [534, 0]
click at [296, 234] on textarea "HAMF79330300" at bounding box center [370, 235] width 207 height 16
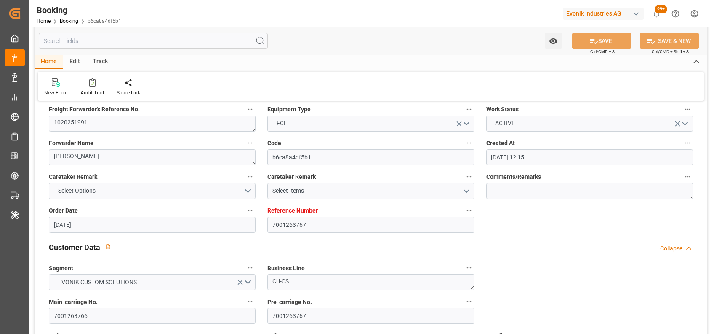
scroll to position [0, 0]
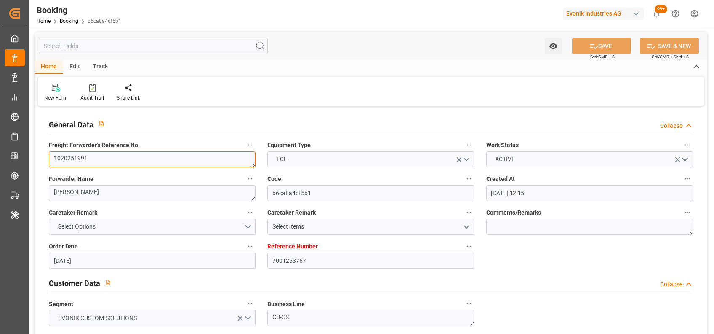
click at [130, 163] on textarea "1020251991" at bounding box center [152, 159] width 207 height 16
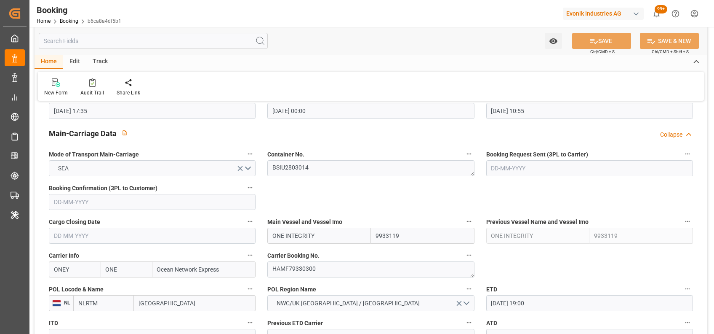
scroll to position [506, 0]
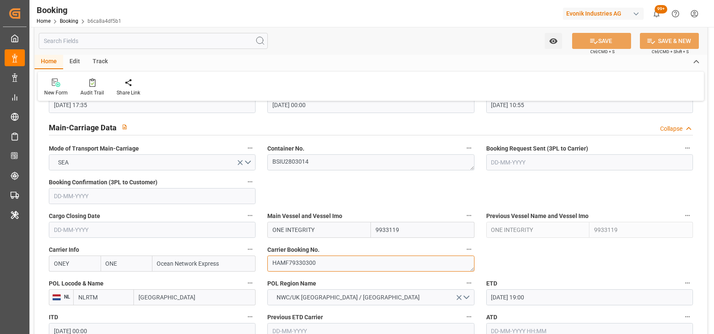
click at [349, 262] on textarea "HAMF79330300" at bounding box center [370, 263] width 207 height 16
paste textarea "HAMF79330300"
click at [297, 263] on textarea "HAMF79330300 HAMF79330300" at bounding box center [370, 263] width 207 height 16
type textarea "HAMF79330300"
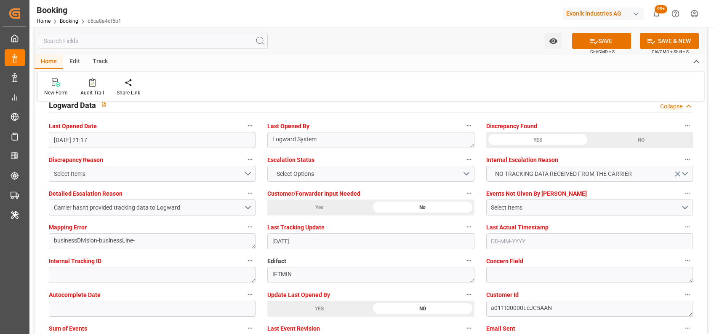
scroll to position [1539, 0]
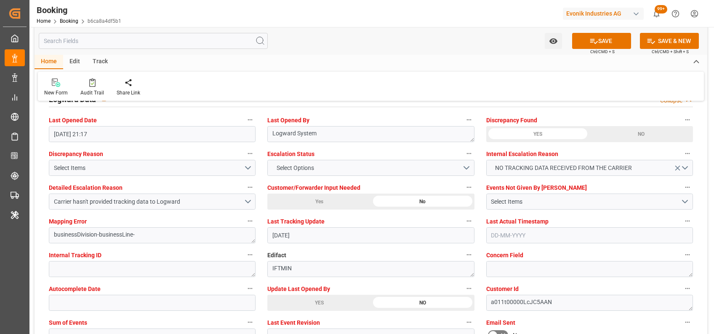
click at [319, 304] on div "YES" at bounding box center [319, 302] width 104 height 16
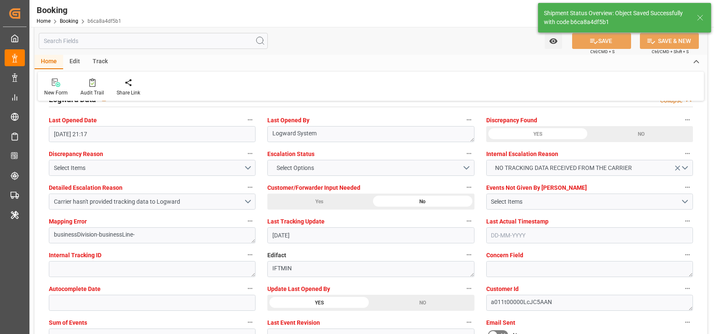
type textarea "[PERSON_NAME]"
type input "07-10-2025 05:55"
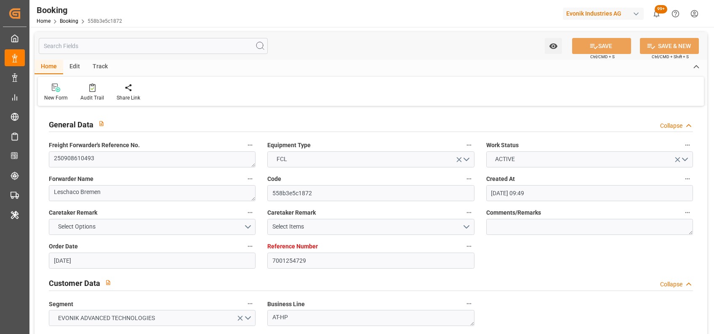
type input "[DATE] 09:49"
type input "[DATE]"
type input "[DATE] 00:00"
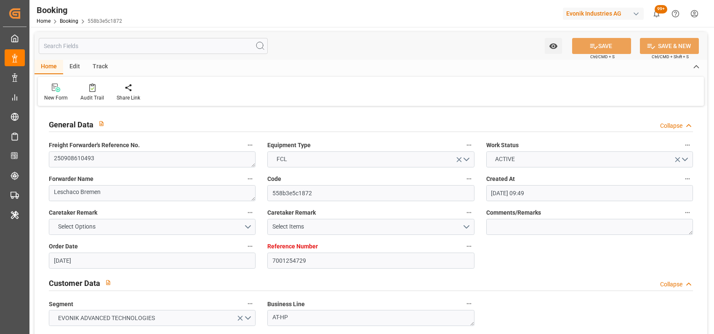
type input "[DATE] 00:00"
type input "22-08-2025"
type input "18-09-2025"
type input "29-09-2025 08:00"
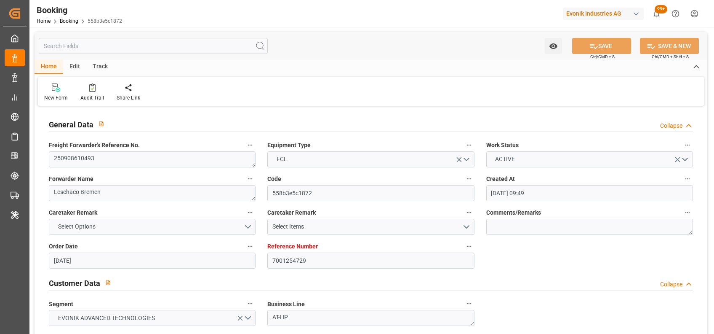
type input "18-09-2025 00:00"
type input "29-09-2025 00:00"
type input "30-10-2025 01:00"
type input "23-10-2025 00:00"
type input "21-08-2025"
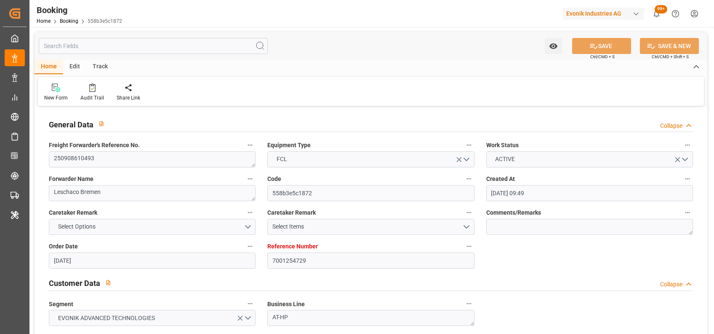
type input "06-10-2025 20:05"
type input "[DATE]"
type input "24-09-2025 13:12"
type input "29-09-2025 07:36"
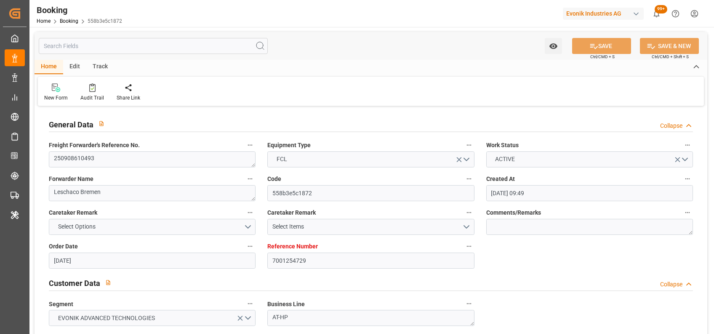
type input "28-09-2025 01:36"
type input "29-09-2025 08:00"
type input "30-10-2025 01:00"
type input "30-10-2025 14:23"
type input "30-10-2025 02:30"
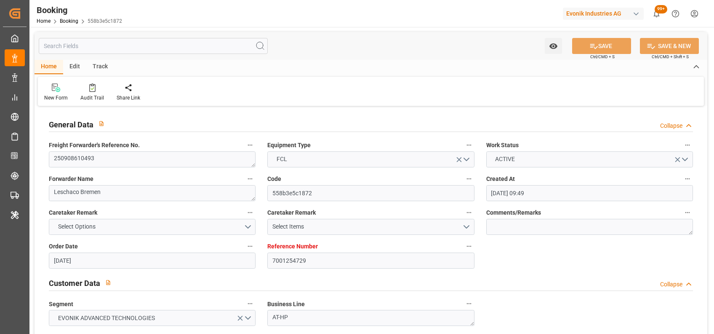
type input "30-10-2025 02:30"
type input "30-10-2025 07:00"
type input "03-11-2025 14:23"
type input "30-10-2025 16:00"
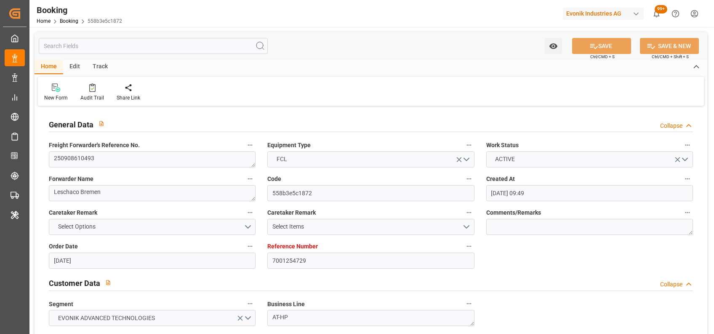
type input "30-10-2025 16:00"
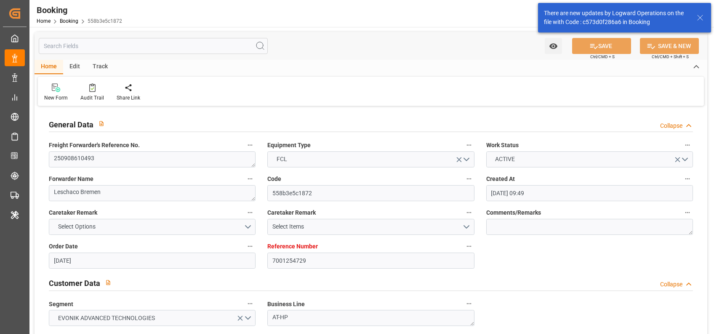
scroll to position [507, 0]
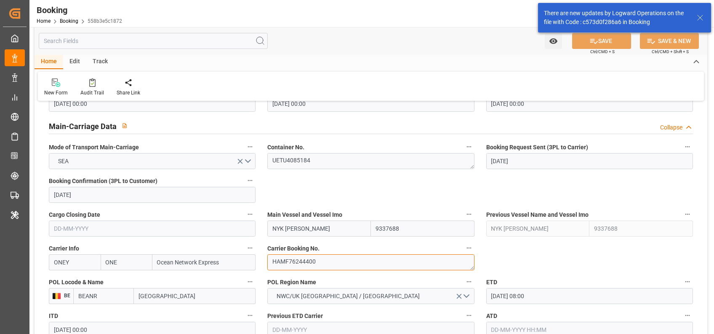
click at [311, 265] on textarea "HAMF76244400" at bounding box center [370, 262] width 207 height 16
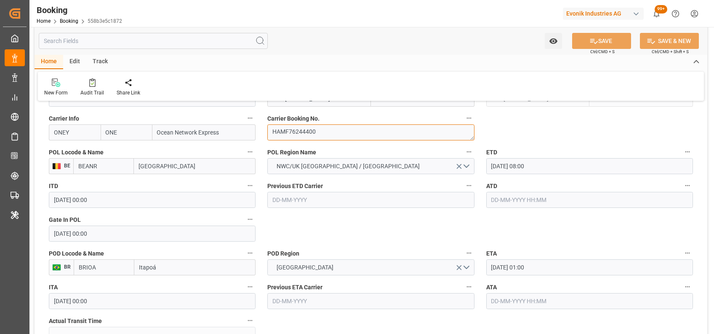
scroll to position [638, 0]
drag, startPoint x: 546, startPoint y: 168, endPoint x: 454, endPoint y: 173, distance: 92.4
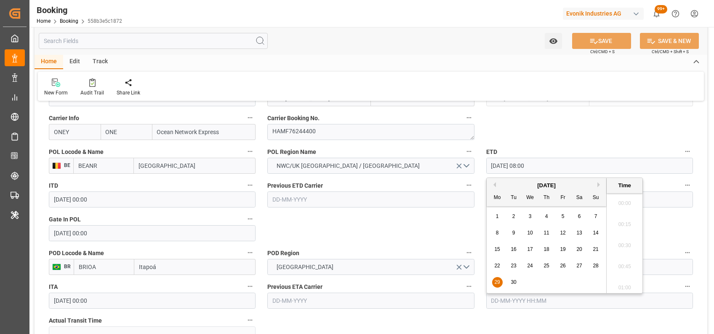
scroll to position [634, 0]
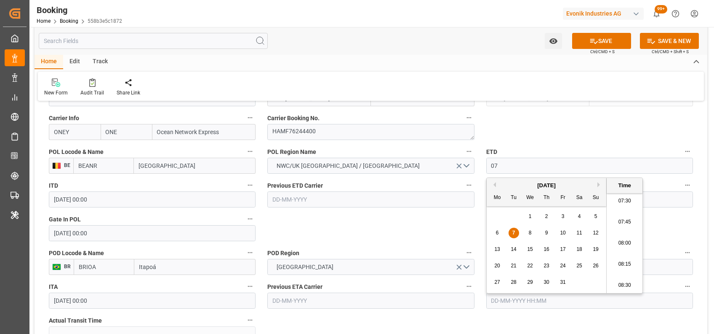
type input "07-10-2025 00:00"
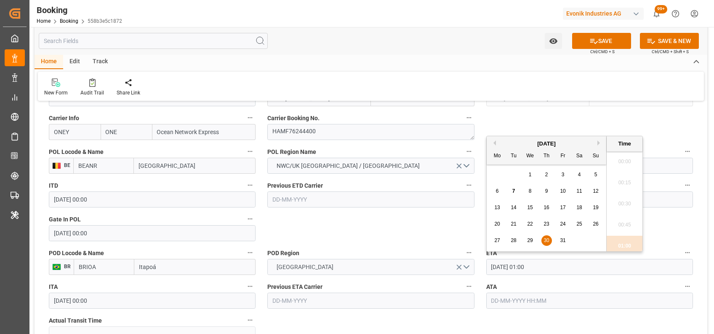
scroll to position [45, 0]
drag, startPoint x: 549, startPoint y: 272, endPoint x: 458, endPoint y: 266, distance: 91.2
type input "06-11-2025 00:00"
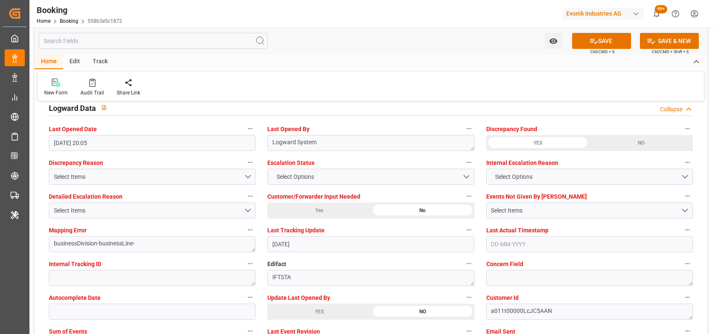
scroll to position [1587, 0]
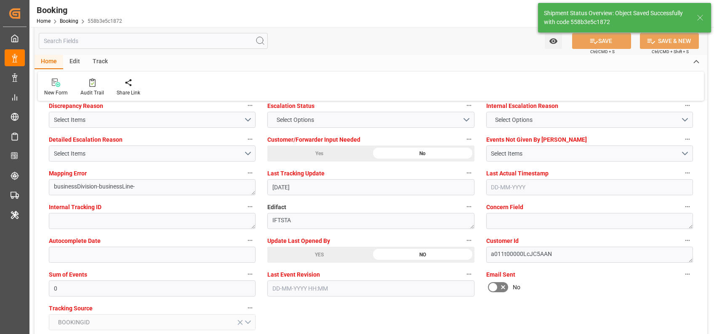
type textarea "shaini ghorai"
type input "07-10-2025 05:56"
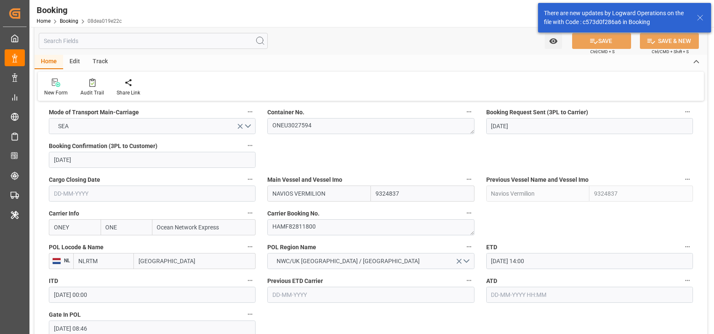
scroll to position [543, 0]
click at [302, 227] on textarea "HAMF82811800" at bounding box center [370, 227] width 207 height 16
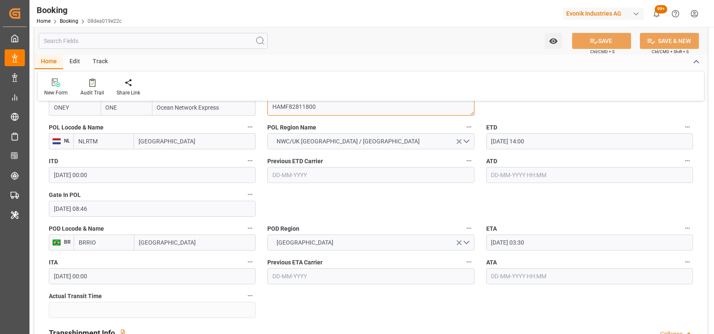
scroll to position [664, 0]
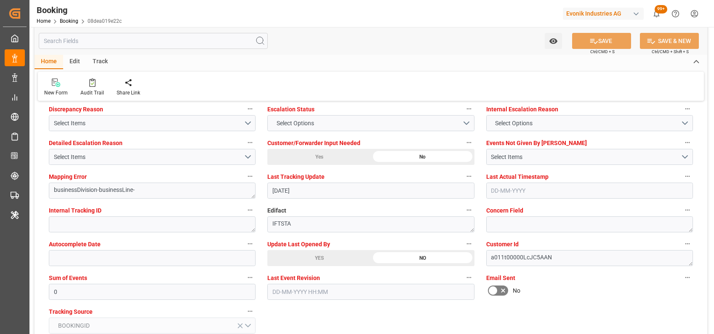
scroll to position [1584, 0]
click at [295, 250] on div "YES" at bounding box center [319, 257] width 104 height 16
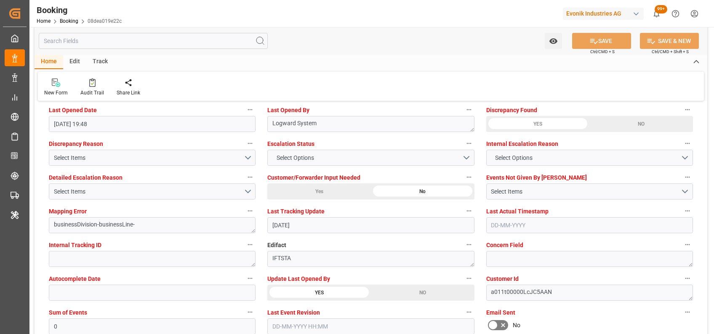
scroll to position [1548, 0]
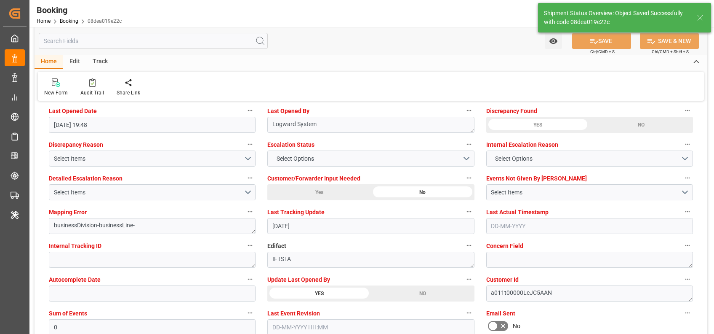
type textarea "[PERSON_NAME]"
type input "07-10-2025 05:58"
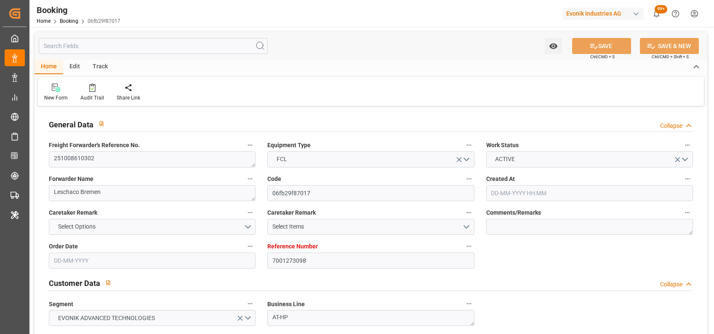
type input "7001273098"
type input "9324837"
type input "ONE"
type input "Ocean Network Express"
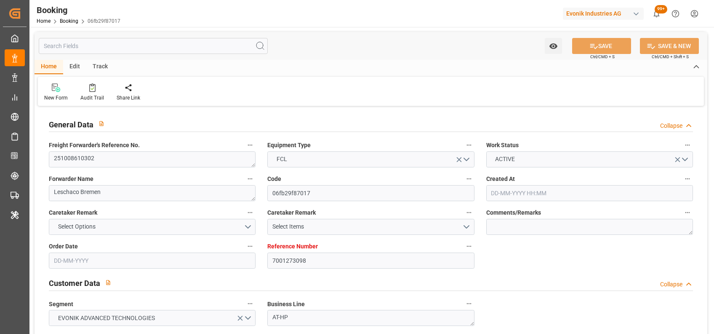
type input "NLRTM"
type input "BRRIO"
type input "0"
type input "NLRTM"
type input "BRRIO"
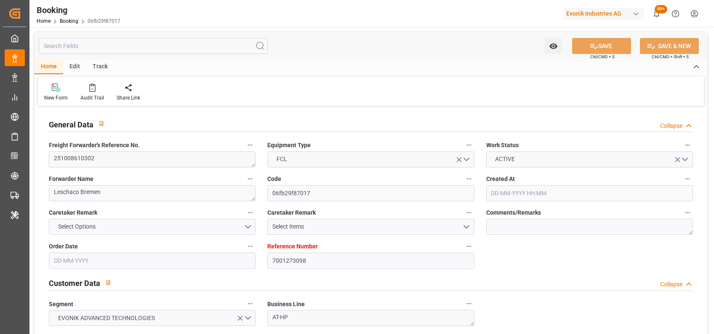
type input "11-09-2025 10:05"
type input "11-09-2025"
type input "14-11-2025"
type input "19-09-2025"
type input "19-09-2025 00:00"
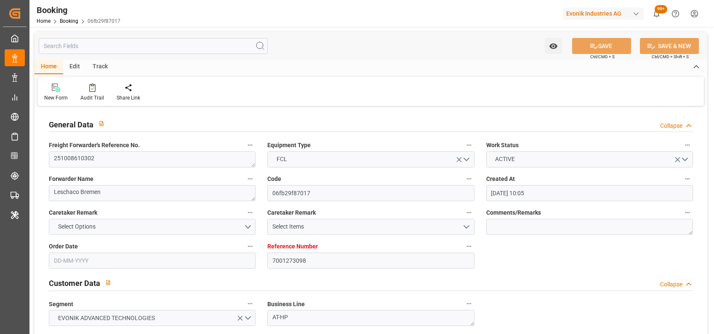
type input "19-09-2025 00:00"
type input "12-09-2025"
type input "05-10-2025 14:00"
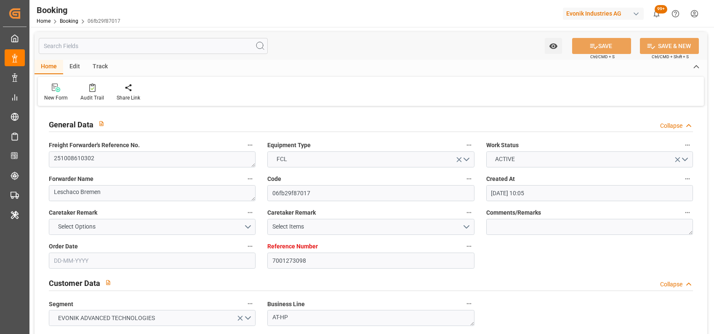
type input "02-10-2025 00:00"
type input "30-09-2025 10:00"
type input "17-11-2025 03:30"
type input "14-11-2025 00:00"
type input "06-10-2025 19:44"
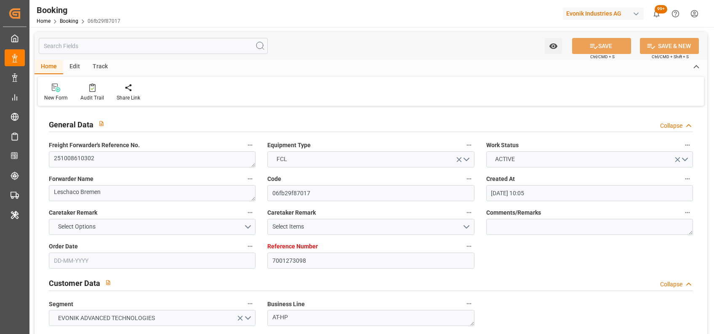
type input "[DATE]"
type input "01-10-2025 08:00"
type input "05-10-2025 13:03"
type input "02-10-2025 08:03"
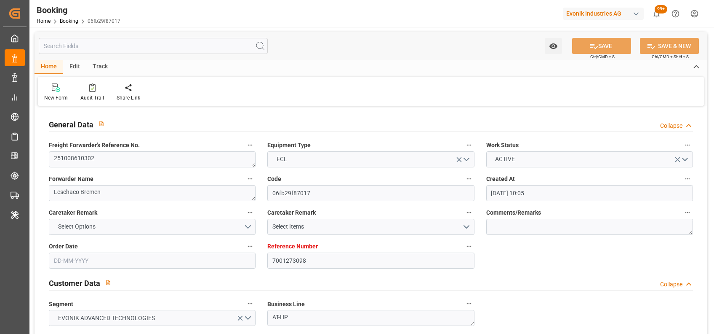
type input "05-10-2025 14:00"
type input "17-11-2025 03:30"
type input "17-11-2025 10:03"
type input "17-11-2025 05:00"
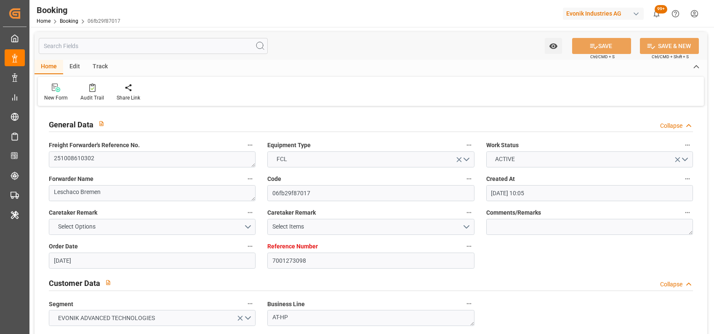
type input "17-11-2025 09:30"
type input "21-11-2025 10:03"
type input "17-11-2025 18:30"
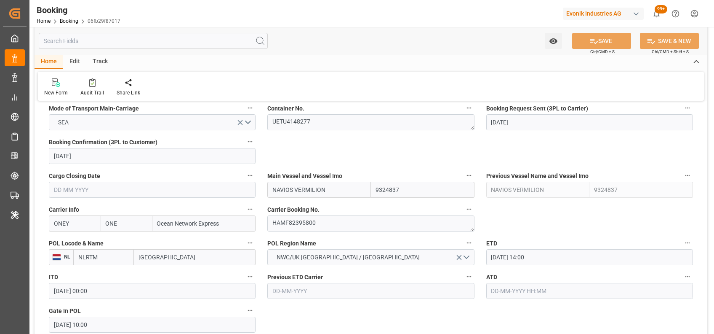
scroll to position [547, 0]
click at [314, 221] on textarea "HAMF82395800" at bounding box center [370, 223] width 207 height 16
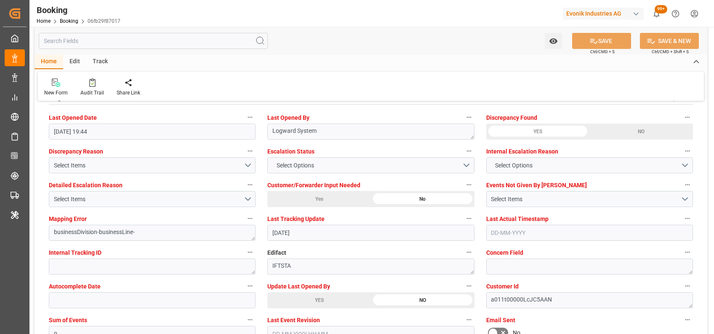
scroll to position [1578, 0]
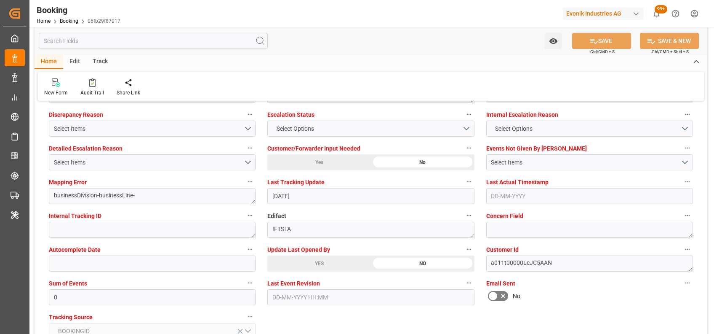
click at [308, 264] on div "YES" at bounding box center [319, 263] width 104 height 16
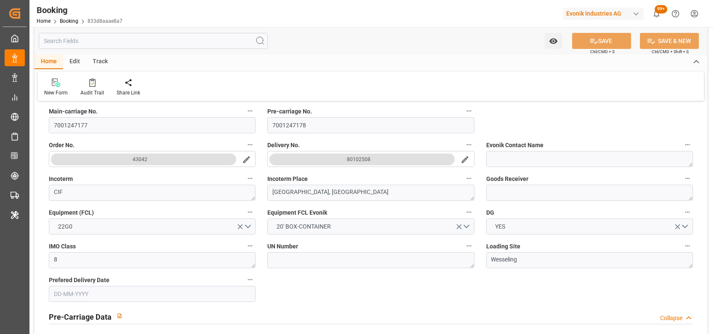
scroll to position [215, 0]
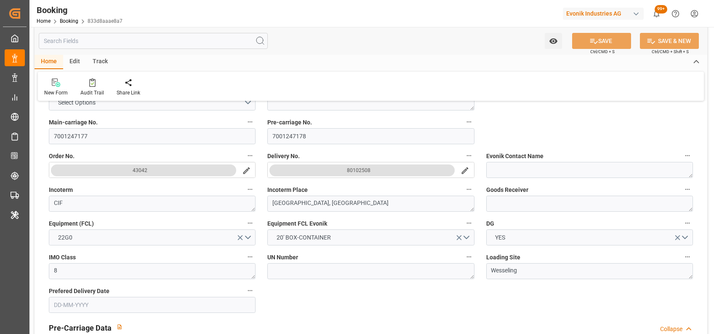
click at [347, 170] on div "80102508" at bounding box center [359, 170] width 24 height 8
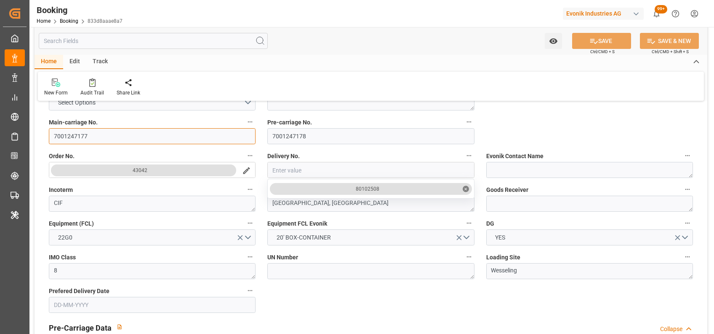
click at [196, 138] on input "7001247177" at bounding box center [152, 136] width 207 height 16
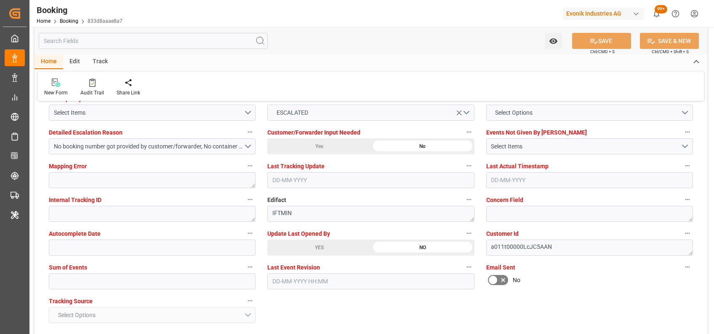
scroll to position [1598, 0]
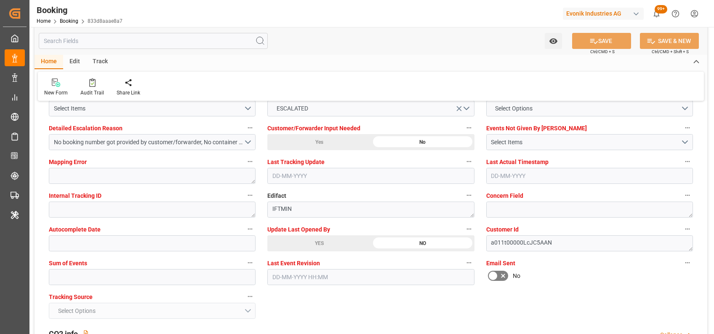
click at [296, 241] on div "YES" at bounding box center [319, 243] width 104 height 16
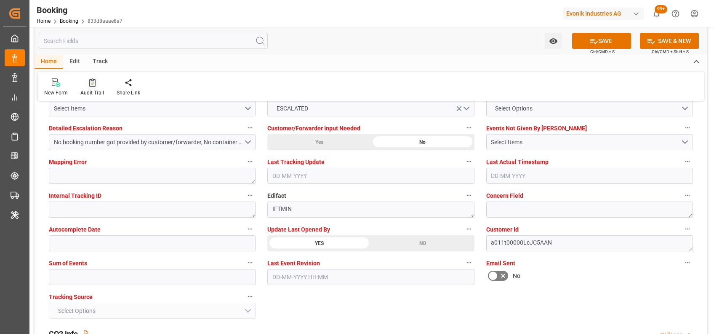
click at [96, 89] on div "Audit Trail" at bounding box center [92, 93] width 24 height 8
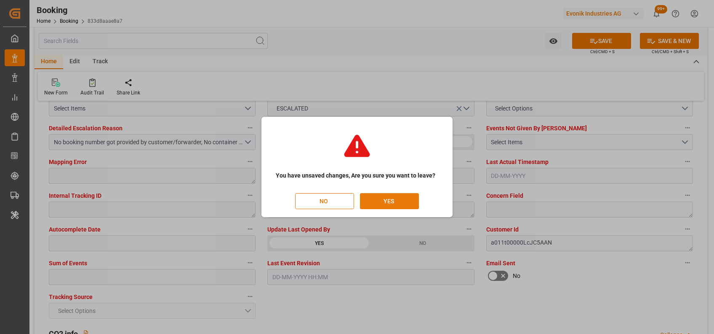
click at [406, 204] on button "YES" at bounding box center [389, 201] width 59 height 16
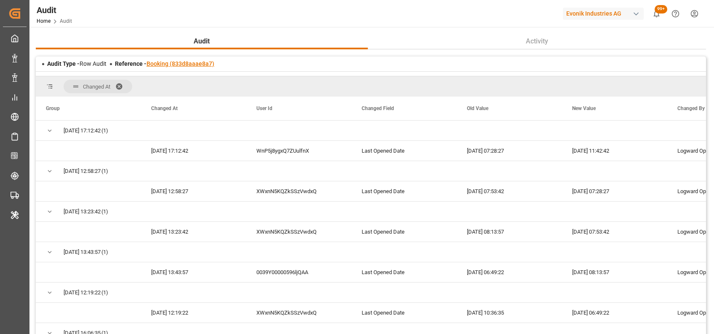
click at [186, 61] on link "Booking (833d8aaae8a7)" at bounding box center [181, 63] width 68 height 7
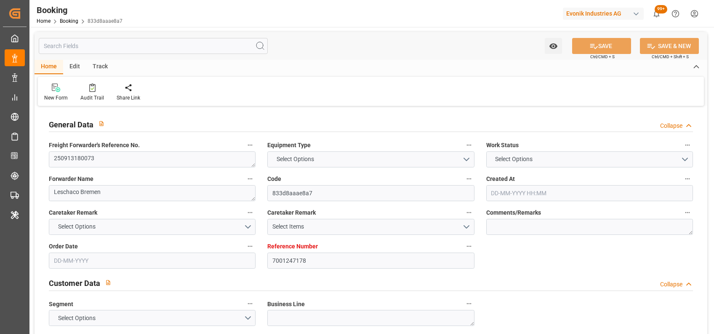
type input "7001247178"
type input "9332846"
type input "ONE"
type input "Ocean Network Express"
type input "BEANR"
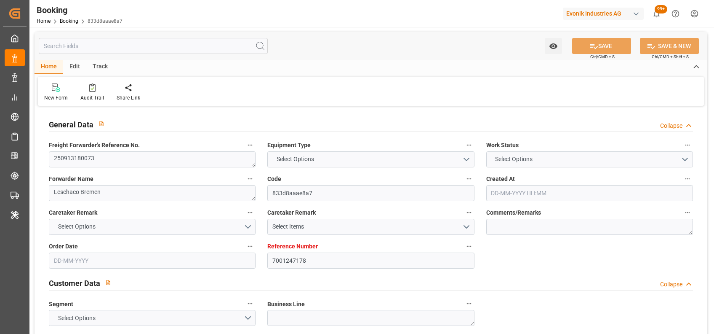
type input "USCHS"
type input "[DATE] 10:40"
type input "[DATE]"
type input "[DATE] 00:00"
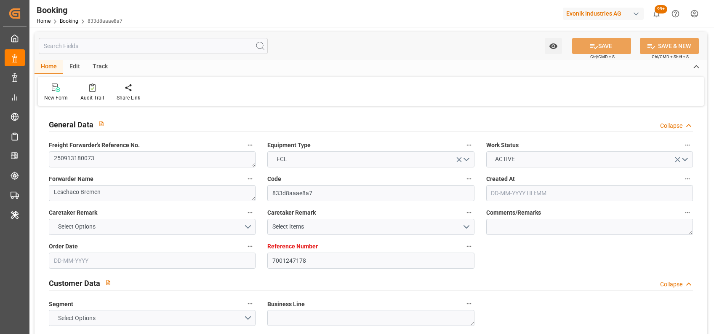
type input "[DATE] 00:00"
type input "[DATE] 11:42"
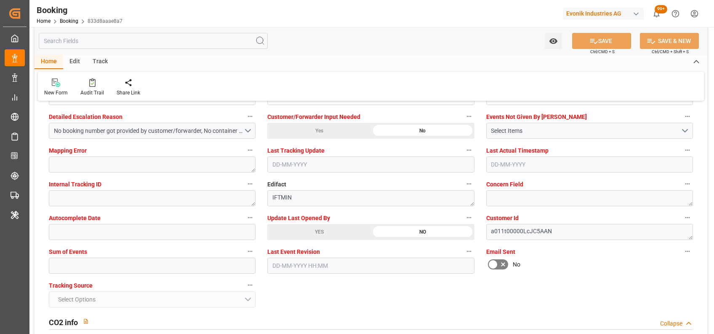
scroll to position [1611, 0]
click at [314, 229] on div "YES" at bounding box center [319, 231] width 104 height 16
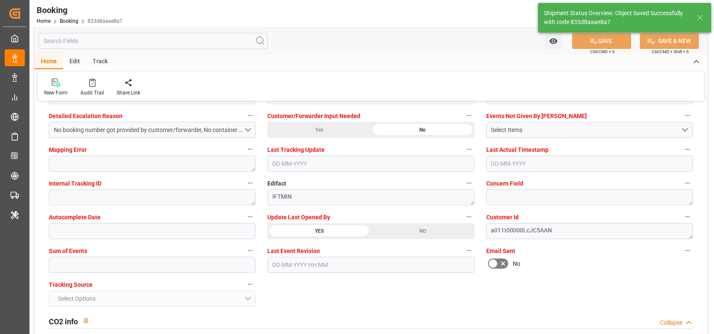
type textarea "[PERSON_NAME]"
type input "[DATE] 06:01"
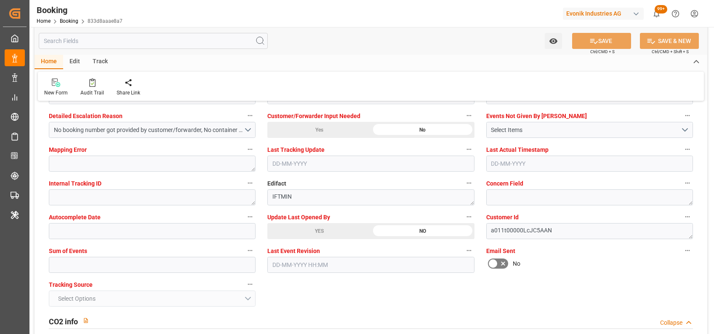
scroll to position [1564, 0]
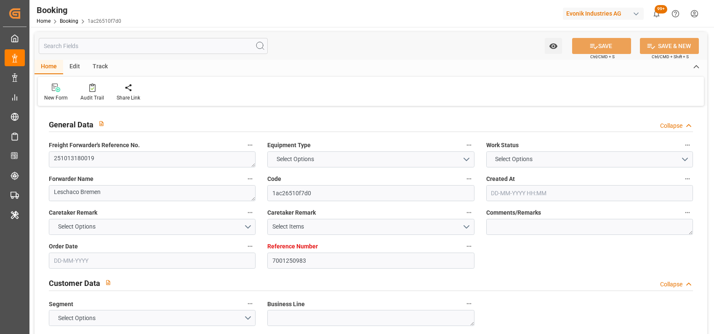
type input "7001250983"
type input "9952701"
type input "ONE"
type input "Ocean Network Express"
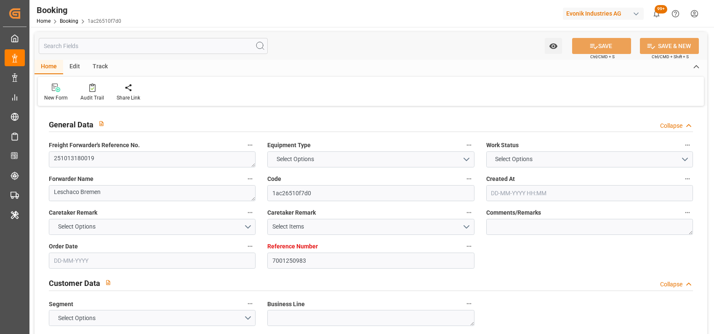
type input "BEANR"
type input "INHZA"
type input "29-09-2025 11:41"
type input "29-09-2025"
type input "29-09-2025 00:00"
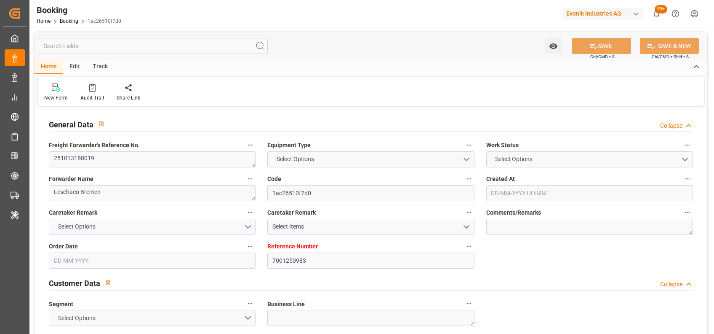
type input "29-09-2025 00:00"
type input "03-10-2025 00:00"
type input "12-11-2025 00:00"
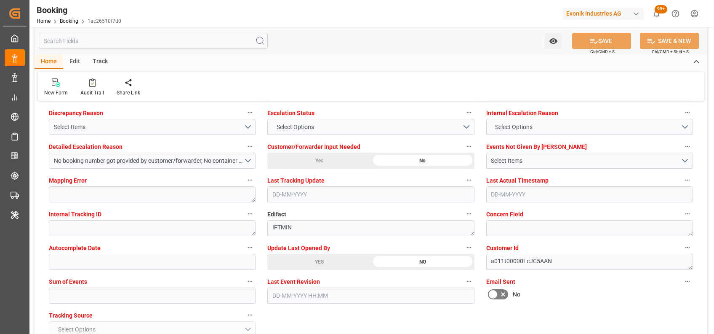
scroll to position [1582, 0]
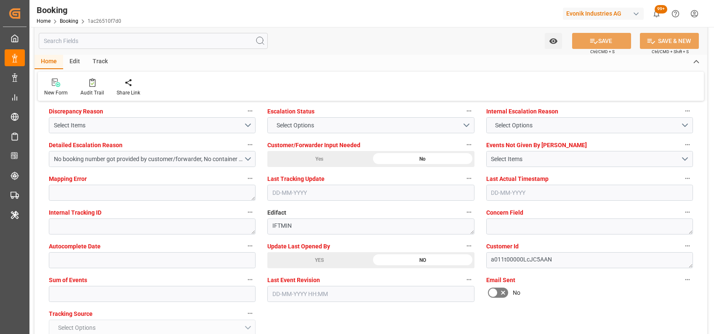
click at [293, 260] on div "YES" at bounding box center [319, 260] width 104 height 16
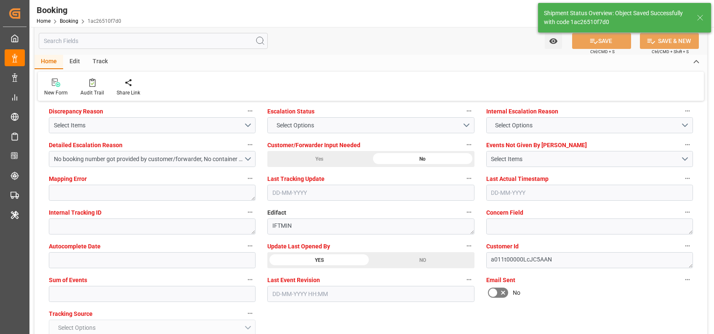
type input "07-10-2025 06:01"
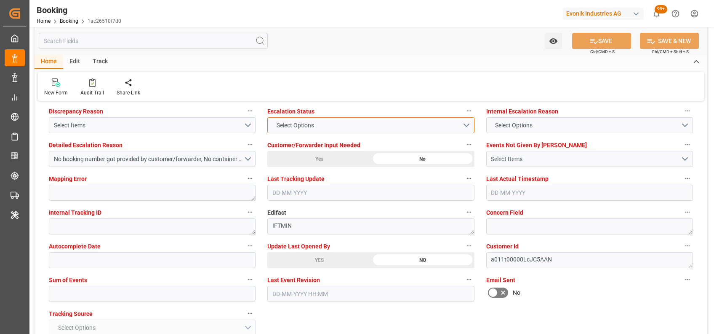
click at [278, 132] on button "Select Options" at bounding box center [370, 125] width 207 height 16
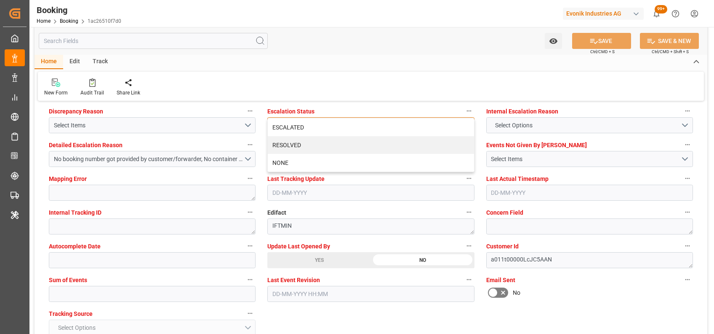
scroll to position [1569, 0]
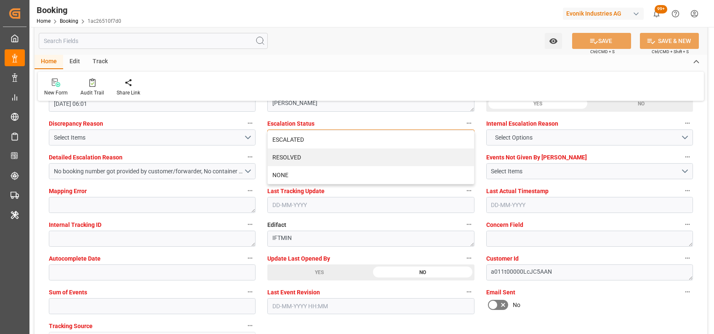
click at [278, 132] on div "ESCALATED" at bounding box center [371, 140] width 206 height 18
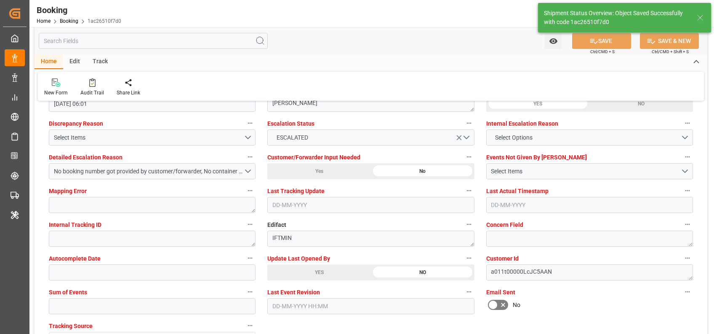
type input "[DATE] 06:02"
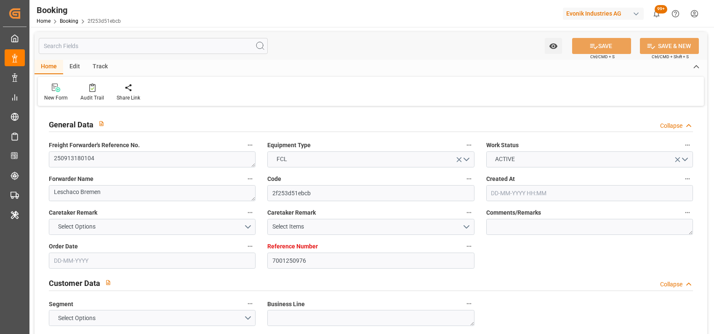
type input "7001250976"
type input "9952701"
type input "ONE"
type input "Ocean Network Express"
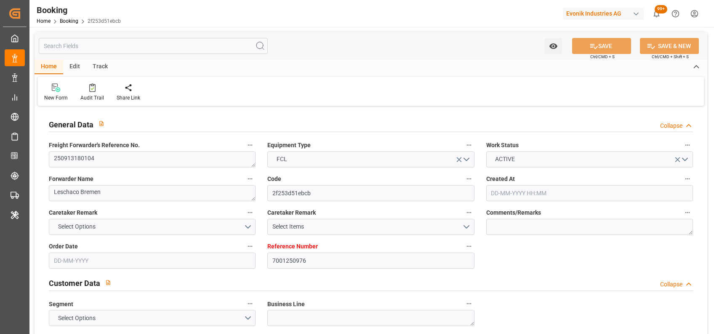
type input "BEANR"
type input "INHZA"
type input "[DATE] 05:41"
type input "[DATE]"
type input "[DATE] 00:00"
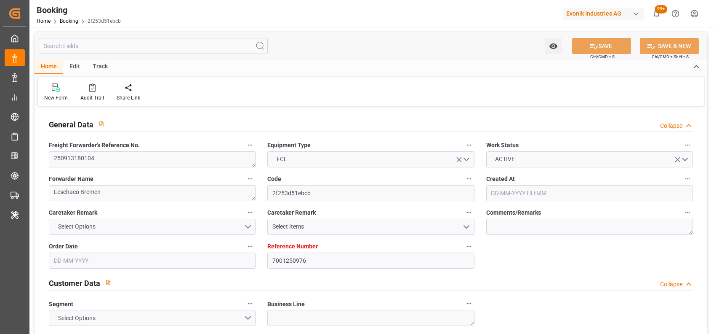
type input "[DATE] 00:00"
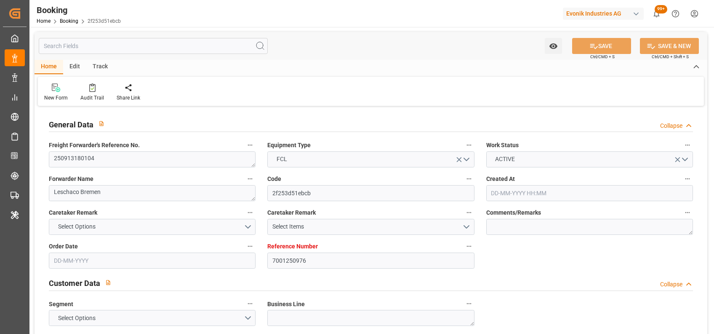
type input "[DATE] 11:41"
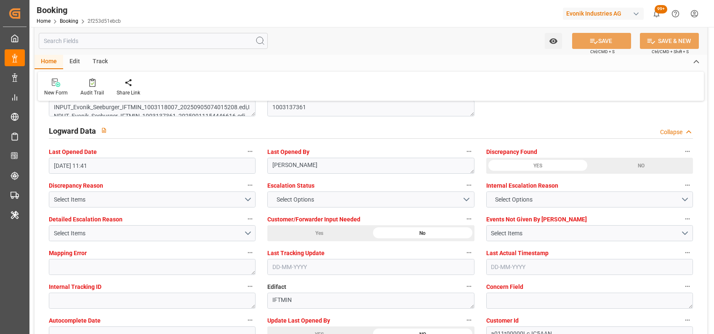
scroll to position [1505, 0]
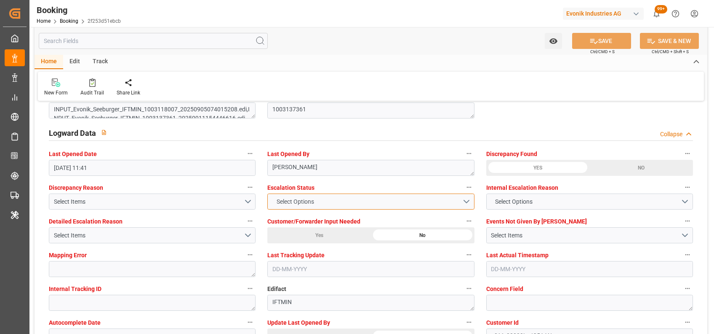
click at [290, 202] on span "Select Options" at bounding box center [295, 201] width 46 height 9
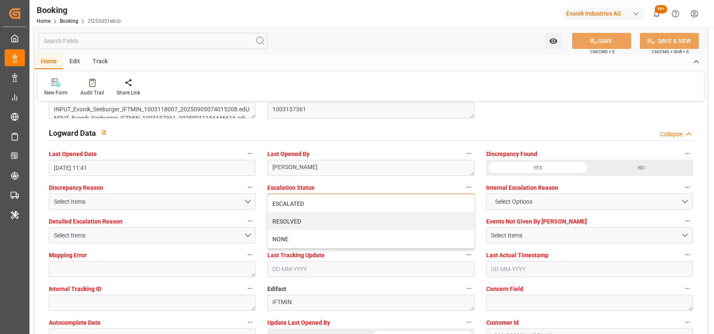
click at [290, 202] on div "ESCALATED" at bounding box center [371, 204] width 206 height 18
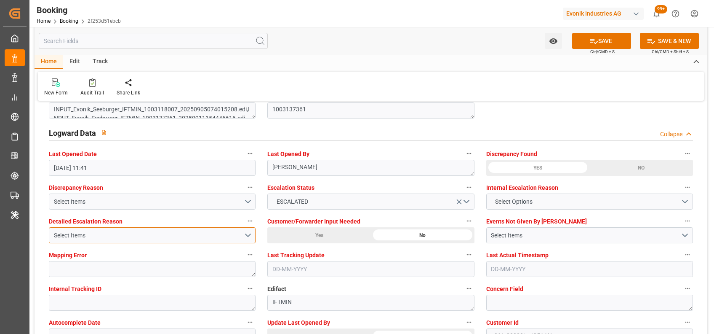
click at [241, 235] on div "Select Items" at bounding box center [149, 235] width 190 height 9
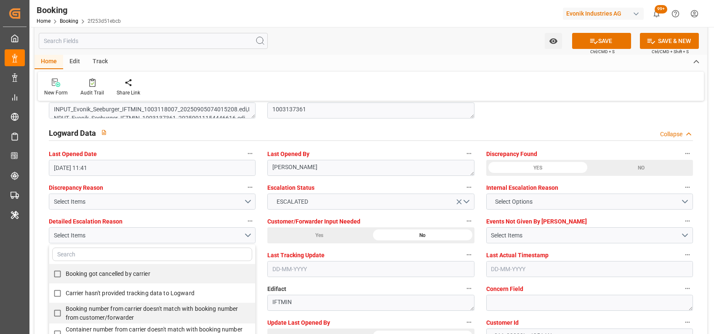
scroll to position [4, 0]
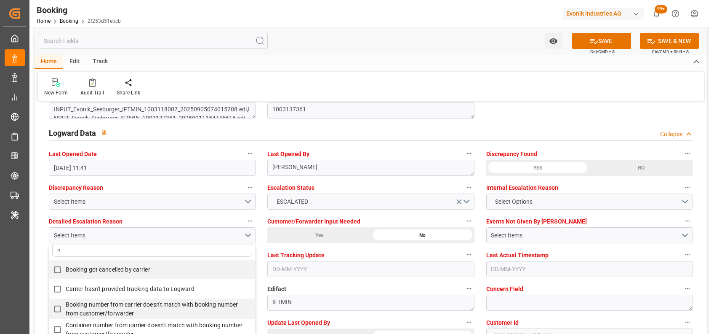
type input "no"
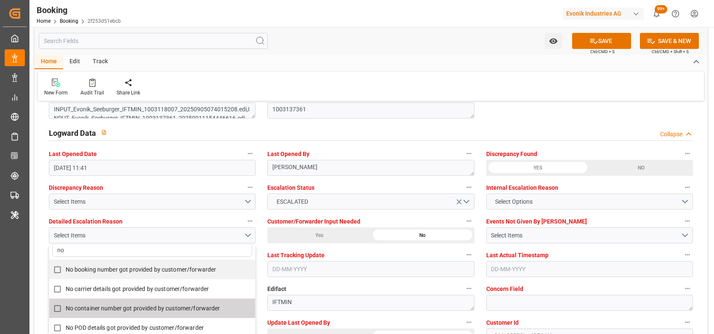
click at [171, 304] on span "No container number got provided by customer/forwarder" at bounding box center [143, 307] width 155 height 7
checkbox input "true"
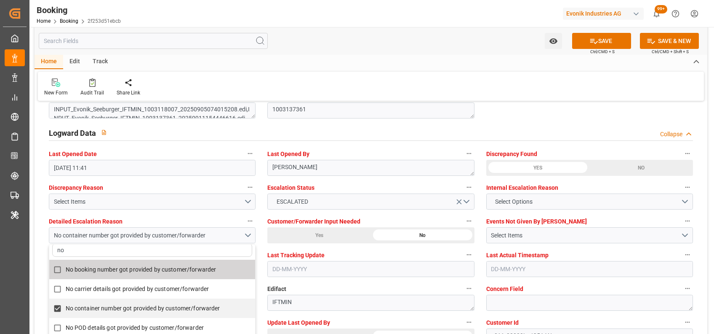
click at [149, 269] on span "No booking number got provided by customer/forwarder" at bounding box center [141, 269] width 151 height 7
checkbox input "true"
type input "n"
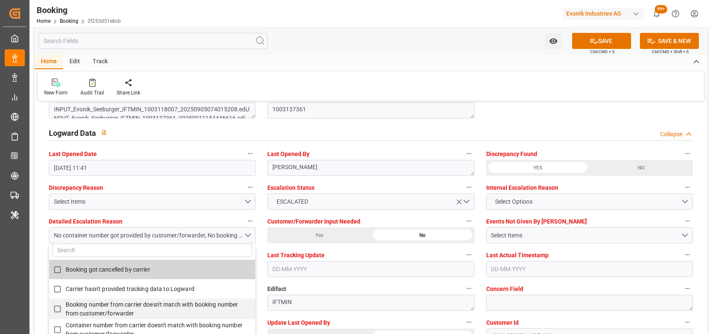
click at [375, 77] on div "New Form Audit Trail Share Link" at bounding box center [371, 86] width 666 height 29
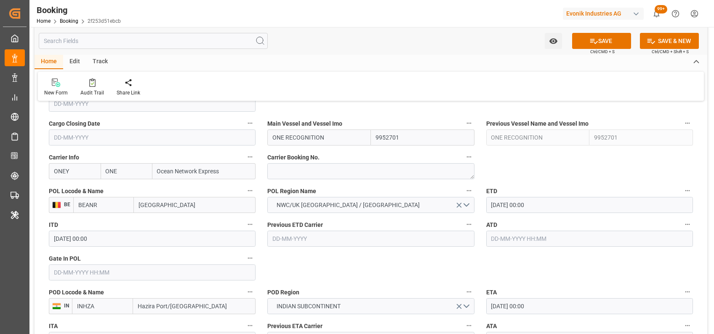
scroll to position [612, 0]
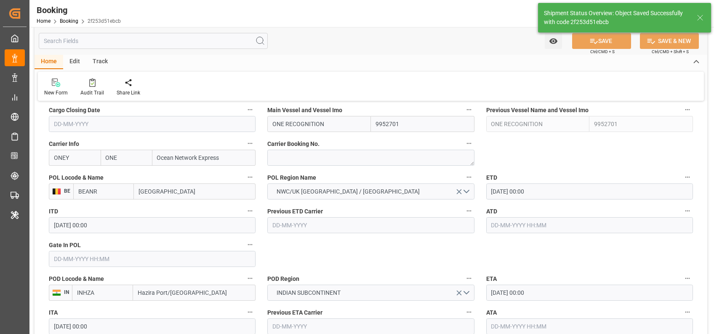
type textarea "[PERSON_NAME]"
type input "[DATE] 06:02"
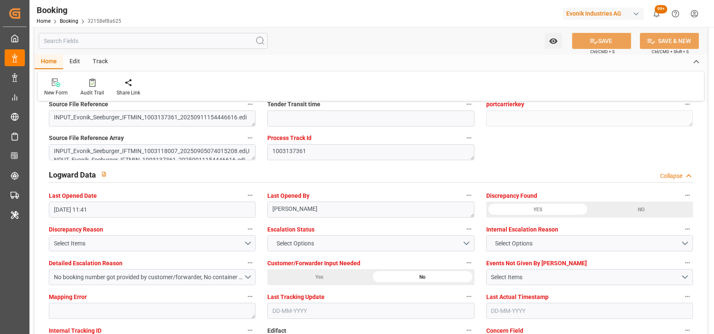
scroll to position [1514, 0]
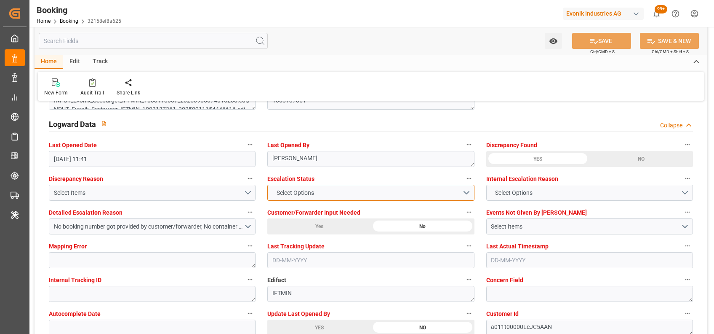
click at [387, 195] on button "Select Options" at bounding box center [370, 192] width 207 height 16
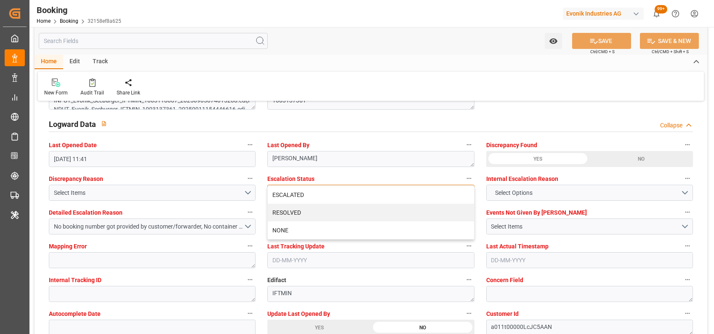
click at [387, 195] on div "ESCALATED" at bounding box center [371, 195] width 206 height 18
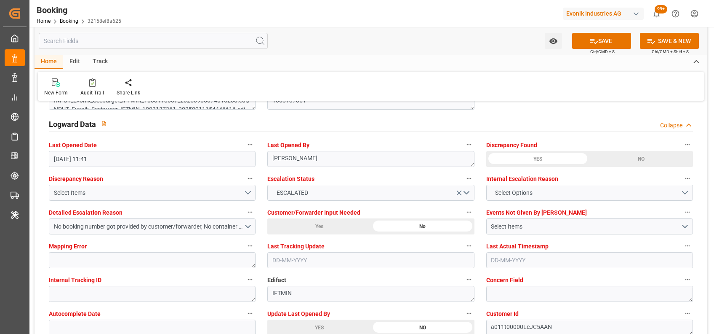
click at [368, 78] on div "New Form Audit Trail Share Link" at bounding box center [371, 86] width 666 height 29
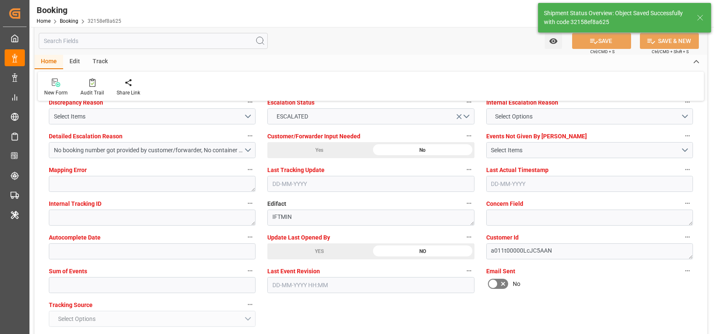
type input "07-10-2025 06:04"
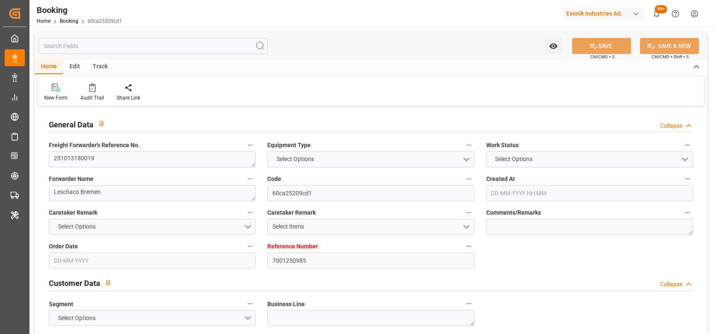
type input "7001250985"
type input "9952701"
type input "ONE"
type input "Ocean Network Express"
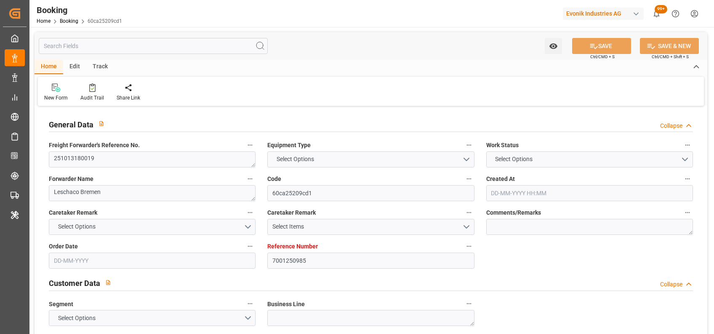
type input "BEANR"
type input "INHZA"
type input "29-09-2025 11:41"
type input "29-09-2025"
type input "29-09-2025 00:00"
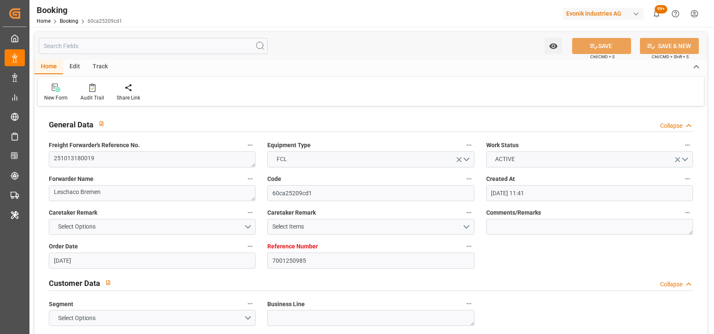
type input "29-09-2025 00:00"
type input "03-10-2025 00:00"
type input "12-11-2025 00:00"
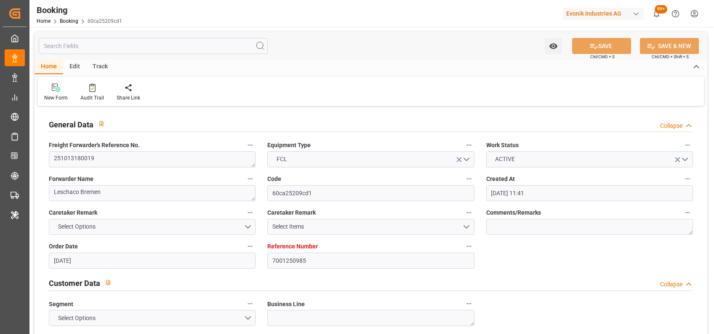
type input "[DATE] 11:41"
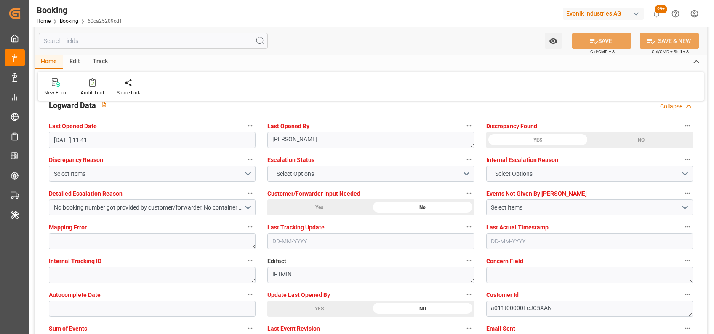
scroll to position [1539, 0]
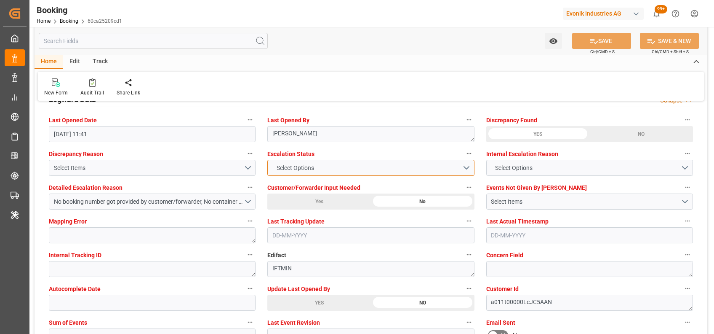
click at [292, 165] on span "Select Options" at bounding box center [295, 167] width 46 height 9
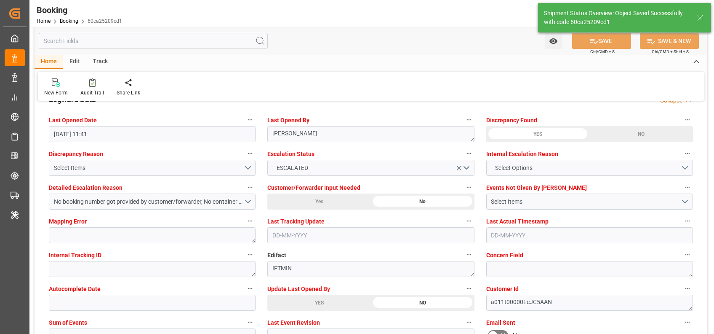
type textarea "[PERSON_NAME]"
type input "[DATE] 06:04"
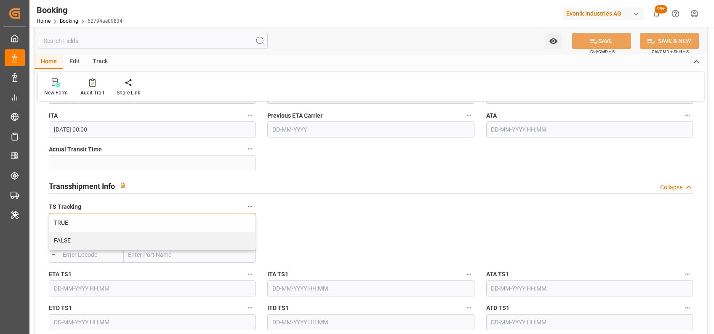
click at [72, 236] on div "FALSE" at bounding box center [152, 241] width 206 height 18
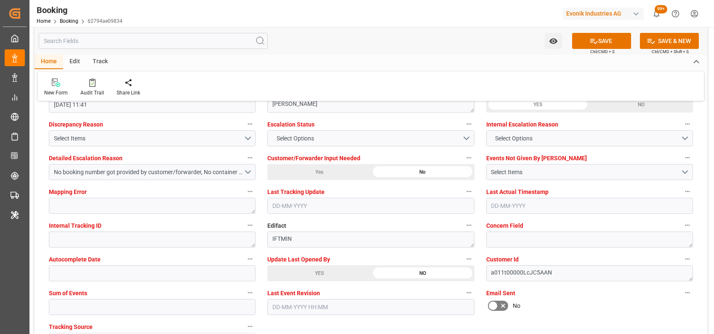
scroll to position [1569, 0]
click at [302, 139] on span "Select Options" at bounding box center [295, 137] width 46 height 9
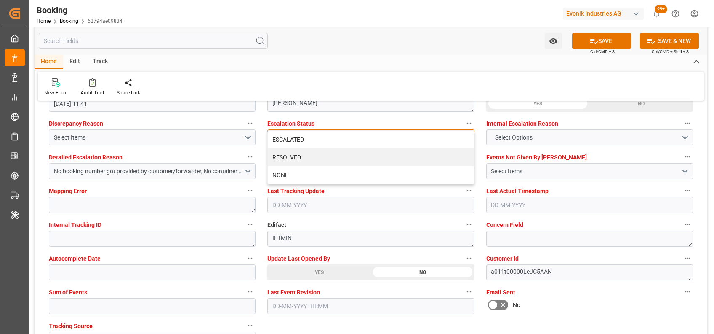
click at [302, 139] on div "ESCALATED" at bounding box center [371, 140] width 206 height 18
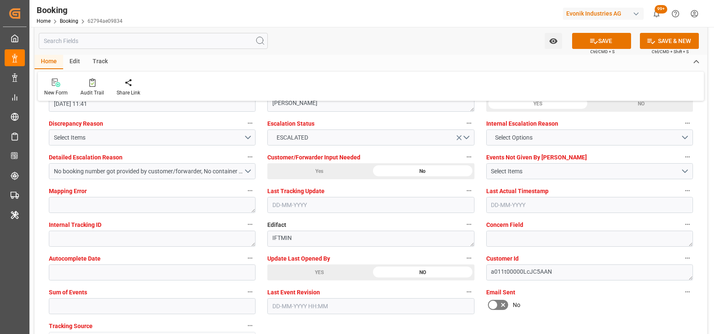
click at [307, 69] on div "Home Edit Track New Form Audit Trail Share Link" at bounding box center [371, 78] width 673 height 46
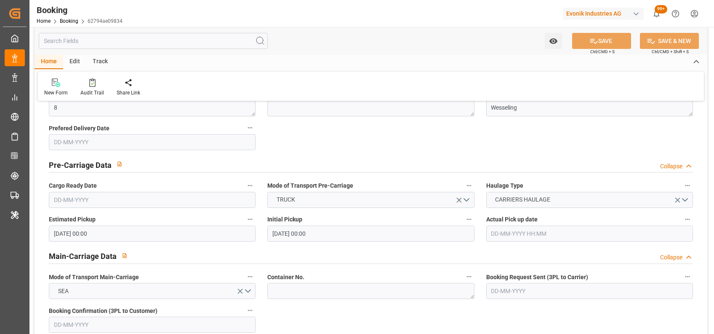
scroll to position [545, 0]
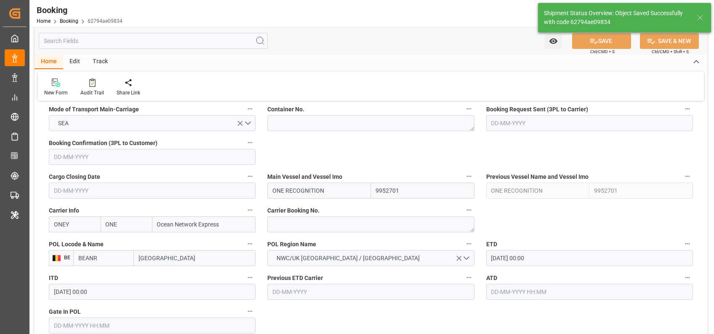
type textarea "[PERSON_NAME]"
type input "[DATE] 06:04"
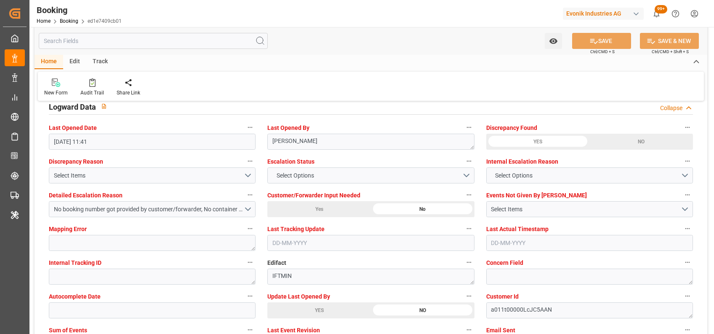
scroll to position [1532, 0]
click at [333, 175] on button "Select Options" at bounding box center [370, 174] width 207 height 16
click at [357, 89] on div "New Form Audit Trail Share Link" at bounding box center [371, 86] width 666 height 29
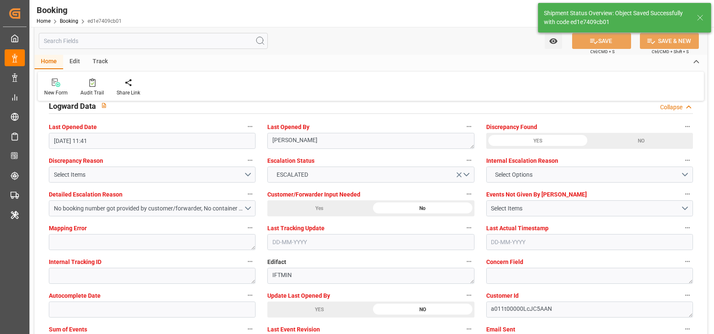
type textarea "shaini ghorai"
type input "07-10-2025 06:05"
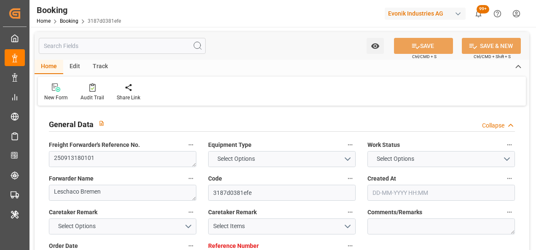
type input "7001250864"
type input "9332860"
type input "ONE"
type input "Ocean Network Express"
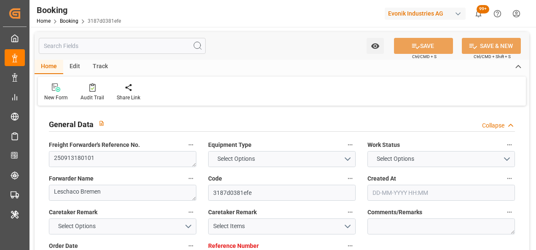
type input "EUNWC"
type input "INHZR"
type input "[DATE] 05:59"
type input "[DATE]"
type input "[DATE] 00:00"
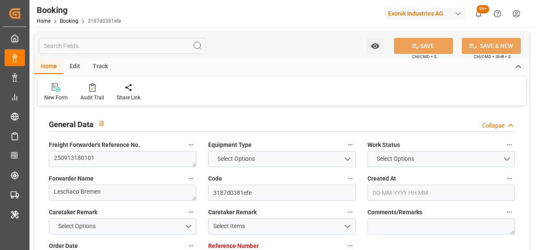
type input "[DATE] 00:00"
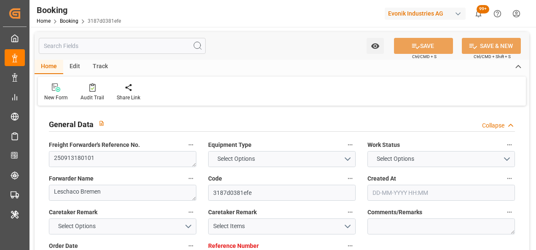
type input "[DATE] 11:35"
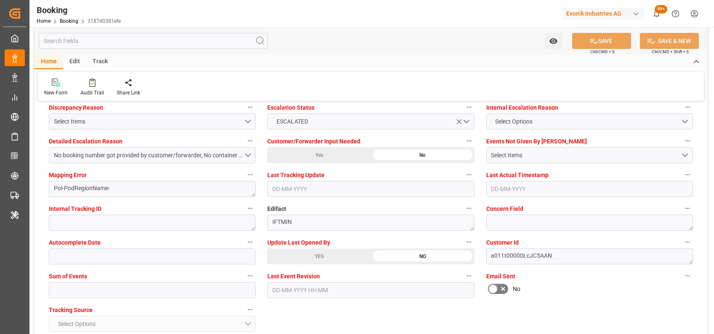
scroll to position [1586, 0]
click at [312, 250] on div "YES" at bounding box center [319, 255] width 104 height 16
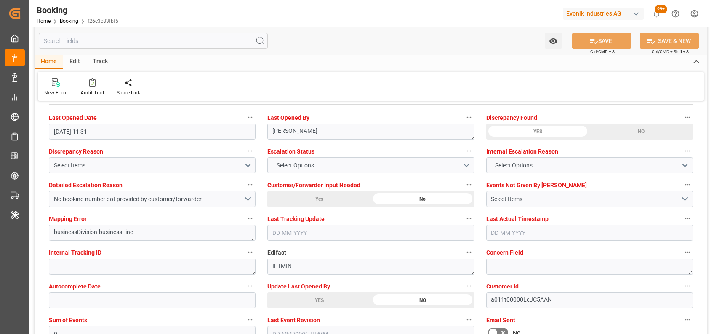
scroll to position [1543, 0]
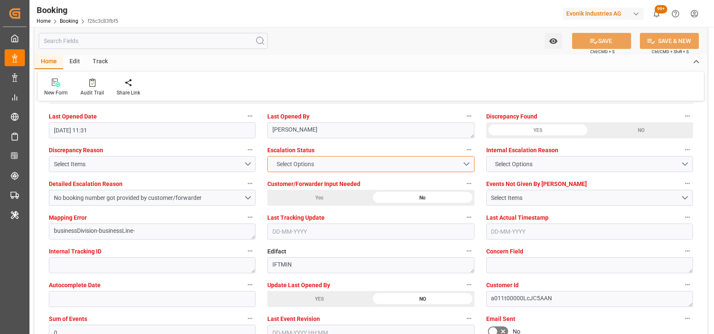
click at [307, 165] on span "Select Options" at bounding box center [295, 164] width 46 height 9
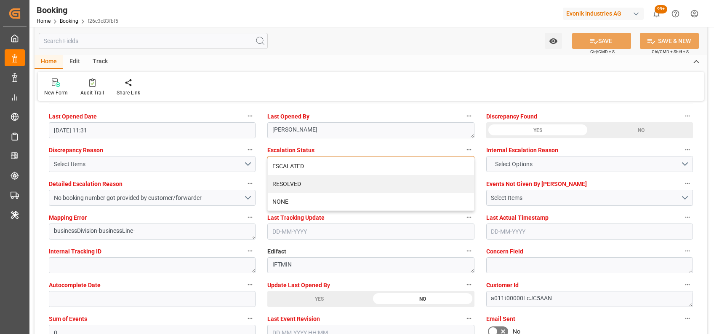
click at [307, 165] on div "ESCALATED" at bounding box center [371, 166] width 206 height 18
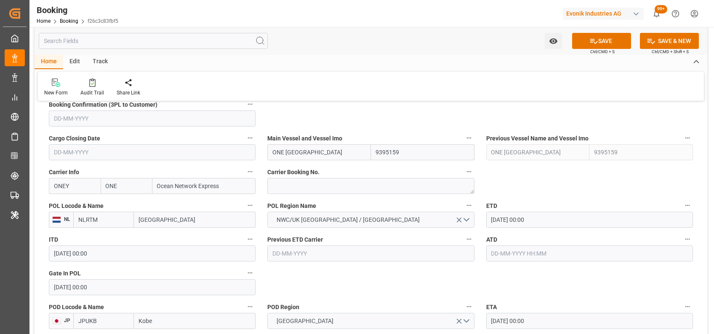
scroll to position [519, 0]
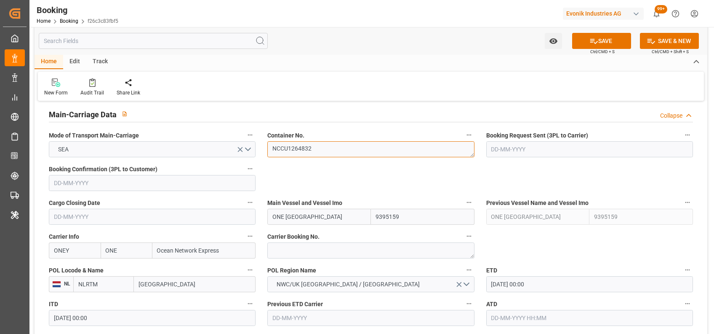
click at [283, 141] on textarea "NCCU1264832" at bounding box center [370, 149] width 207 height 16
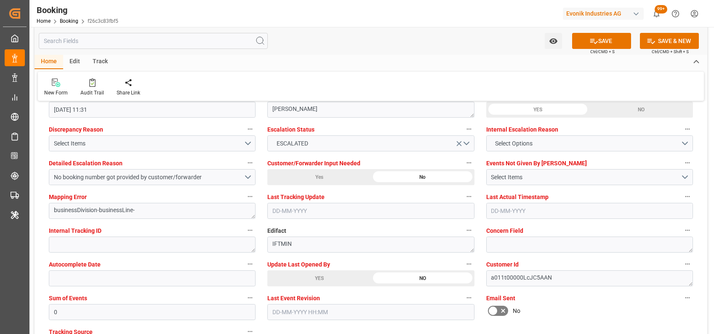
scroll to position [1564, 0]
click at [313, 273] on div "YES" at bounding box center [319, 277] width 104 height 16
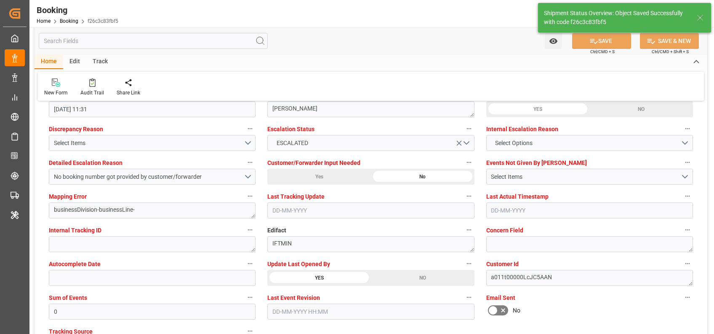
type textarea "shaini ghorai"
type input "07-10-2025 06:06"
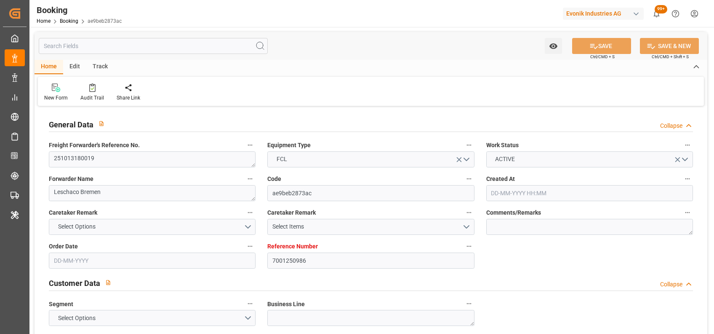
type input "7001250986"
type input "9952701"
type input "ONE"
type input "Ocean Network Express"
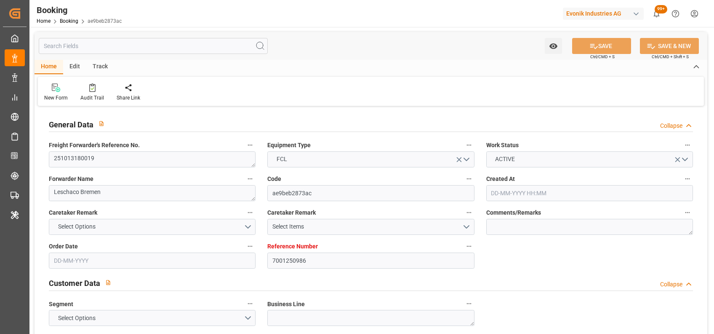
type input "BEANR"
type input "INHZA"
type input "0"
type input "29-09-2025 11:41"
type input "29-09-2025"
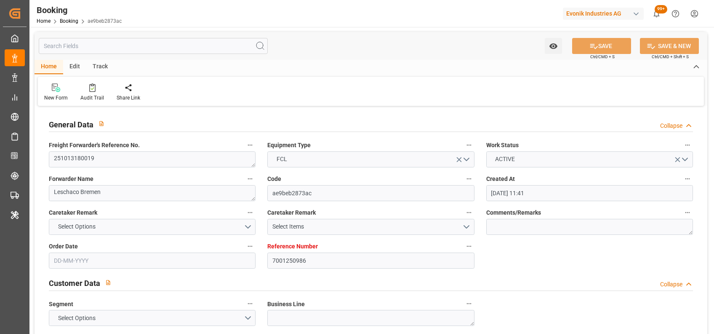
type input "[DATE] 00:00"
type input "03-10-2025 00:00"
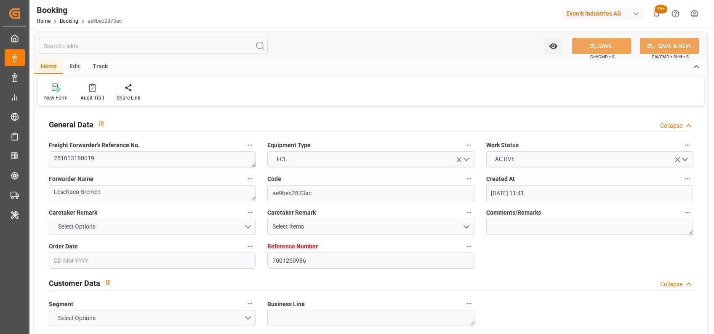
type input "12-11-2025 00:00"
type input "[DATE] 00:00"
type input "06-10-2025 11:28"
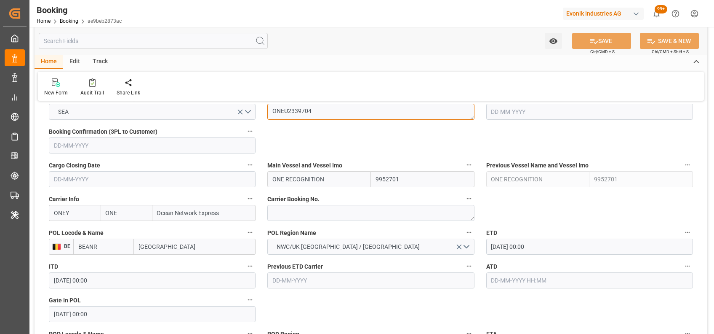
click at [299, 111] on textarea "ONEU2339704" at bounding box center [370, 112] width 207 height 16
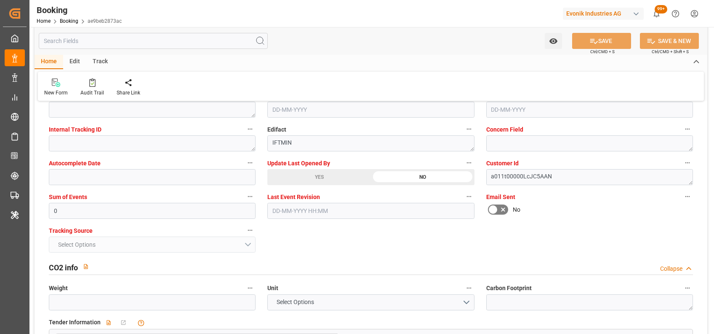
scroll to position [1668, 0]
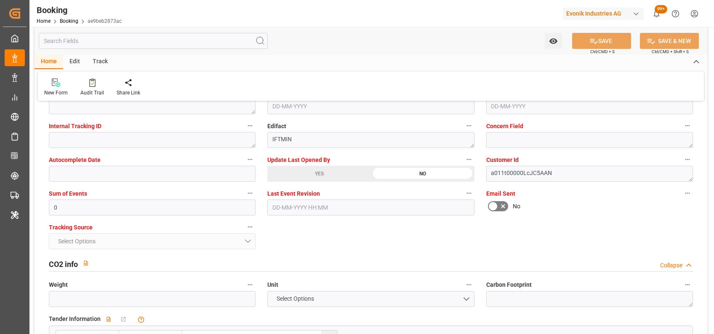
click at [331, 176] on div "YES" at bounding box center [319, 173] width 104 height 16
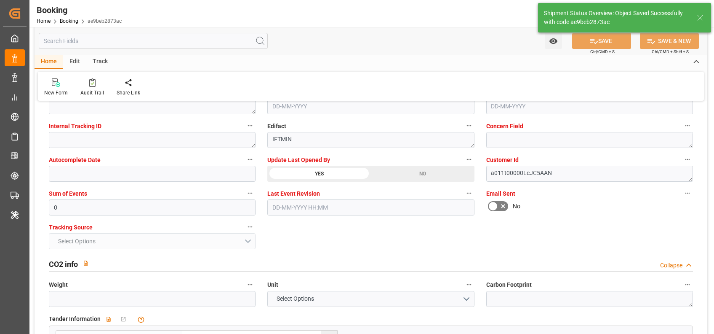
type textarea "[PERSON_NAME]"
type input "07-10-2025 06:06"
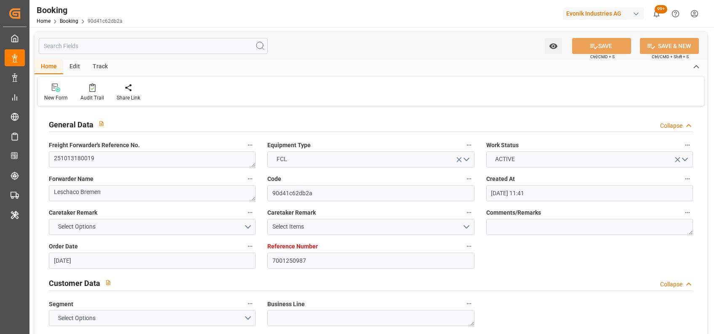
type input "[DATE] 11:41"
type input "[DATE]"
type input "[DATE] 00:00"
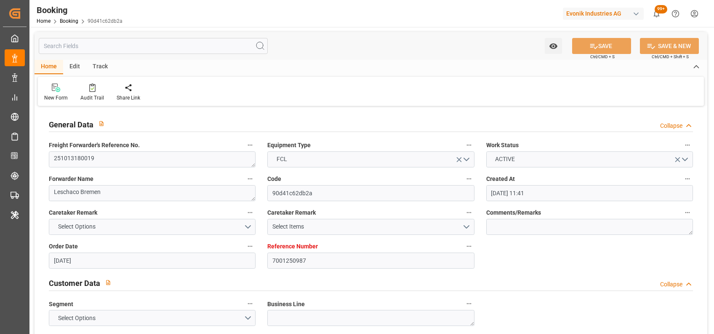
type input "[DATE] 00:00"
type input "[DATE] 11:27"
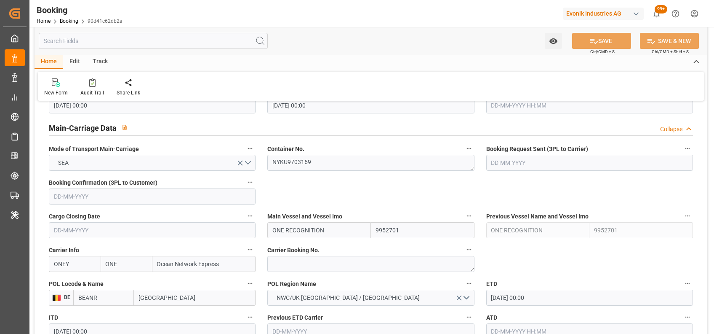
scroll to position [505, 0]
click at [307, 160] on textarea "NYKU9703169" at bounding box center [370, 163] width 207 height 16
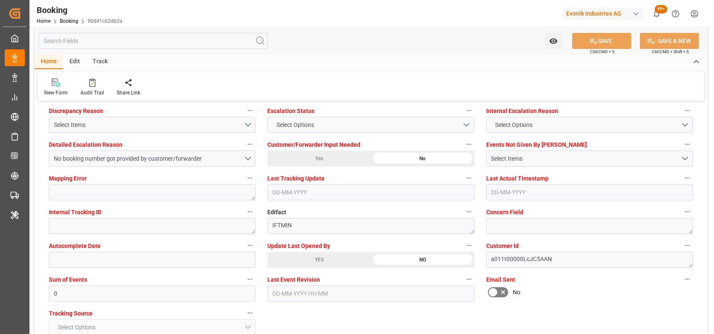
scroll to position [1586, 0]
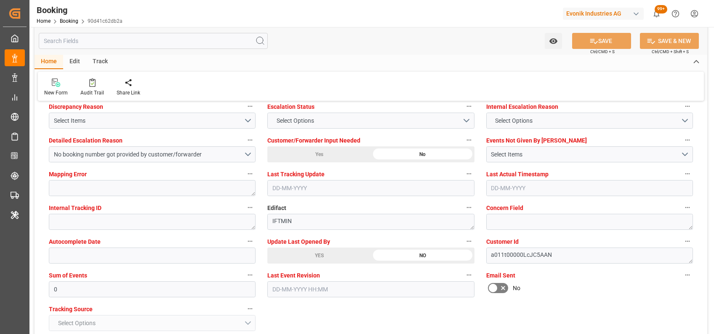
click at [275, 247] on div "YES" at bounding box center [319, 255] width 104 height 16
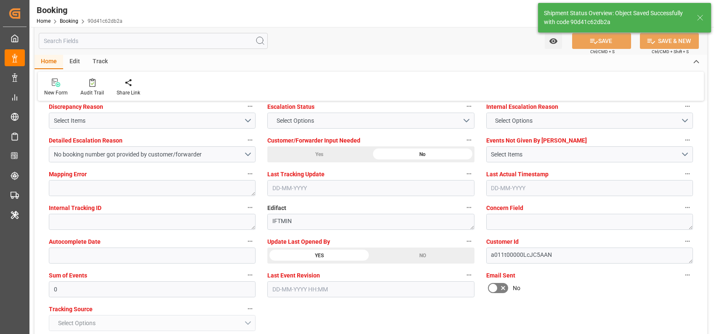
type textarea "[PERSON_NAME]"
type input "[DATE] 06:07"
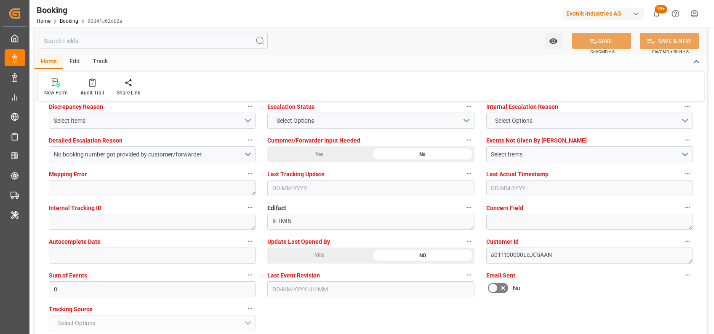
scroll to position [1522, 0]
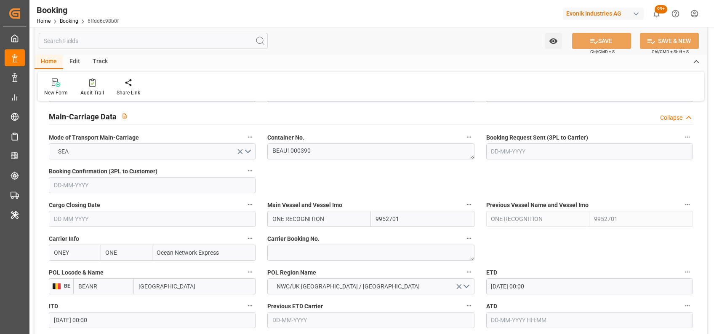
scroll to position [513, 0]
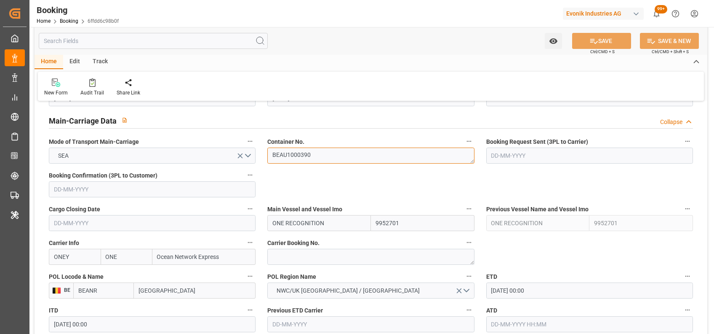
click at [311, 155] on textarea "BEAU1000390" at bounding box center [370, 155] width 207 height 16
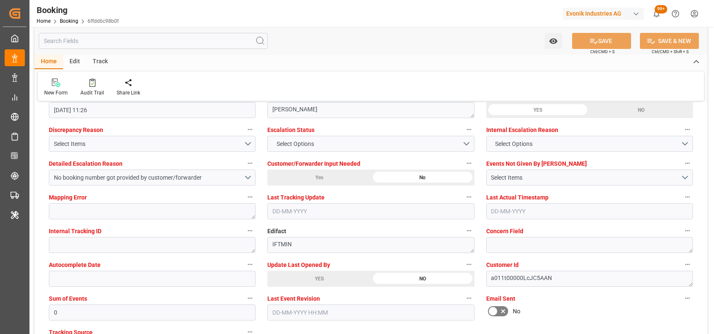
scroll to position [1566, 0]
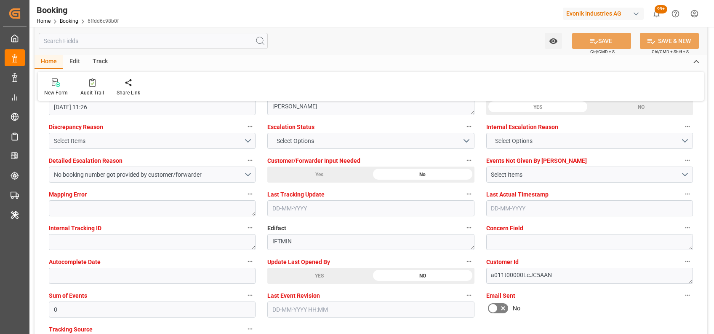
click at [320, 272] on div "YES" at bounding box center [319, 275] width 104 height 16
type textarea "[PERSON_NAME]"
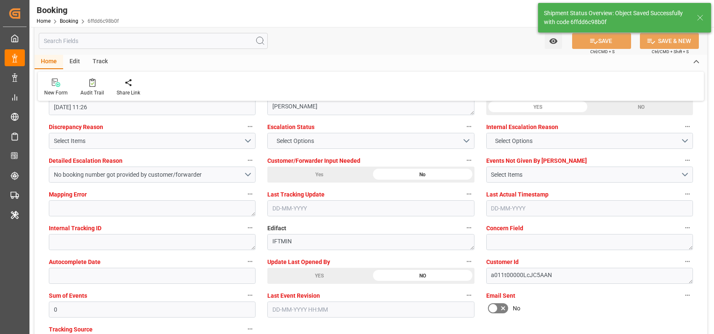
type input "07-10-2025 06:08"
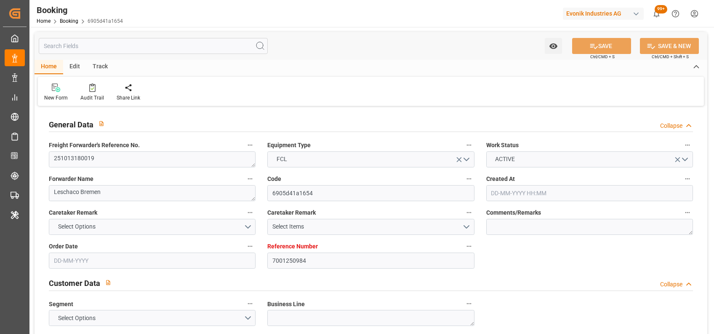
type input "[DATE] 11:41"
type input "[DATE]"
type input "[DATE] 00:00"
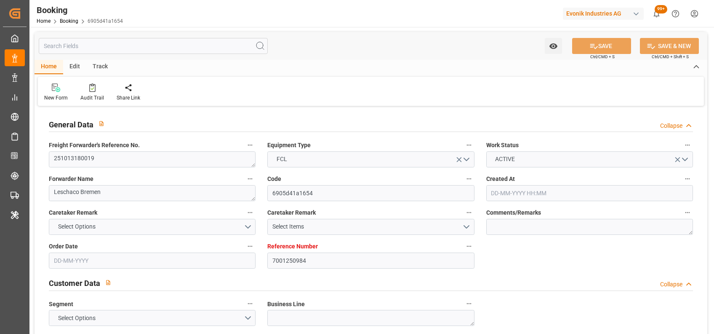
type input "[DATE] 00:00"
type input "06-10-2025 11:25"
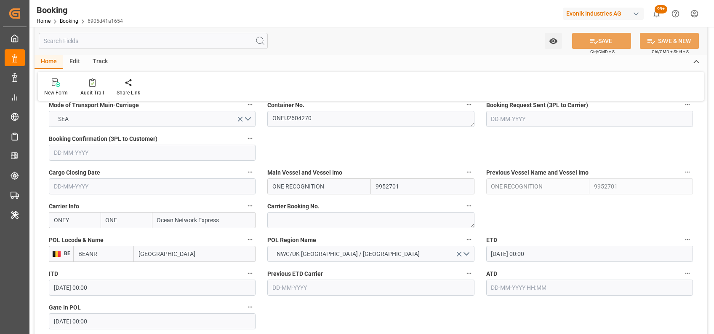
scroll to position [552, 0]
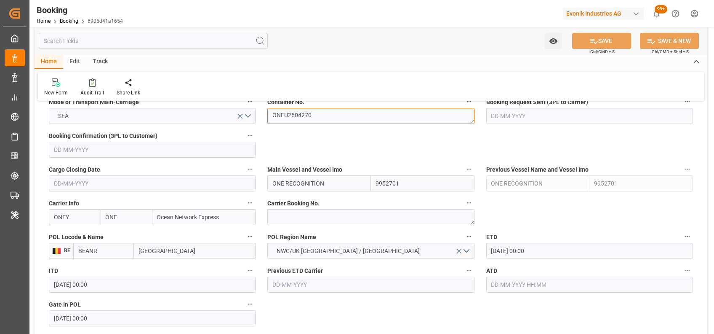
click at [300, 118] on textarea "ONEU2604270" at bounding box center [370, 116] width 207 height 16
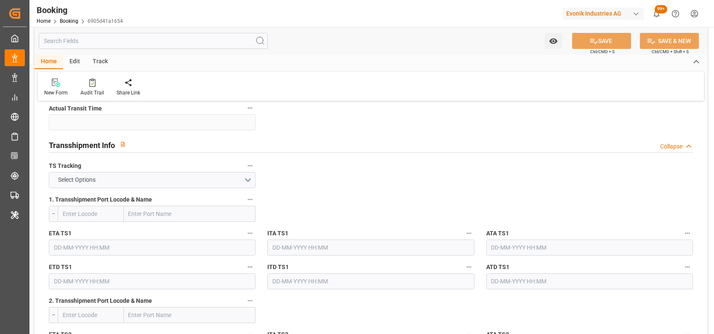
scroll to position [849, 0]
click at [91, 180] on span "Select Options" at bounding box center [77, 180] width 46 height 9
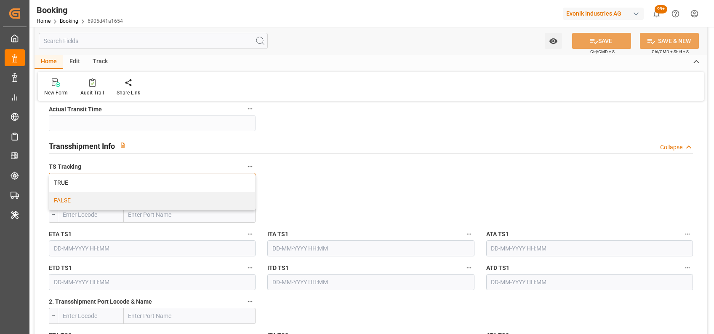
click at [56, 201] on div "FALSE" at bounding box center [152, 201] width 206 height 18
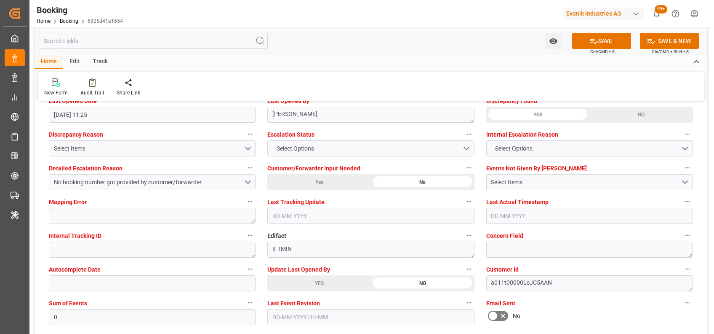
scroll to position [1564, 0]
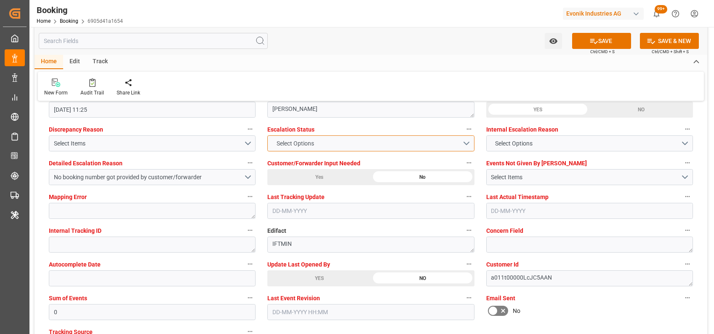
click at [281, 143] on span "Select Options" at bounding box center [295, 143] width 46 height 9
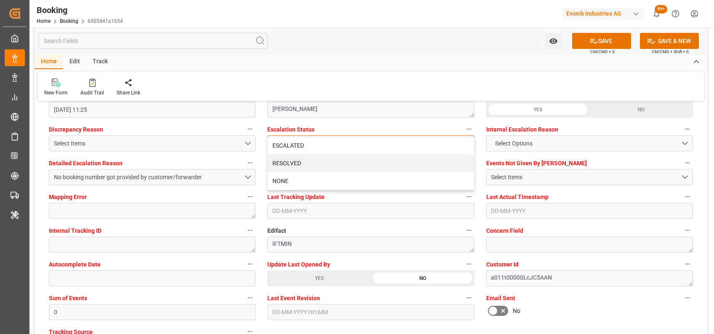
click at [281, 143] on div "ESCALATED" at bounding box center [371, 145] width 206 height 18
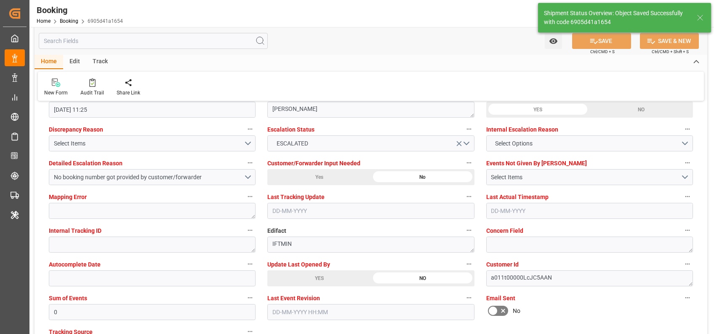
type textarea "[PERSON_NAME]"
type input "07-10-2025 06:09"
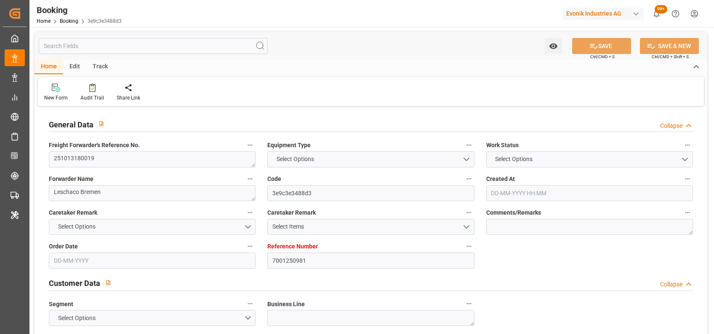
type input "7001250981"
type input "9952701"
type input "ONE"
type input "Ocean Network Express"
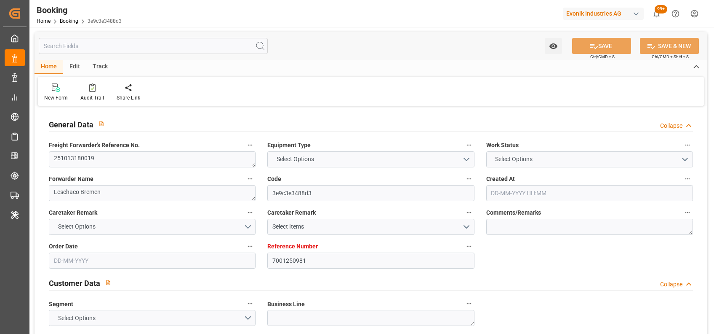
type input "BEANR"
type input "INHZA"
type input "0"
type input "[DATE] 11:41"
type input "[DATE]"
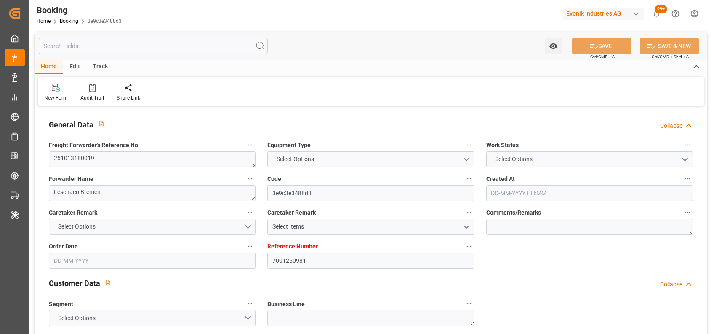
type input "[DATE] 00:00"
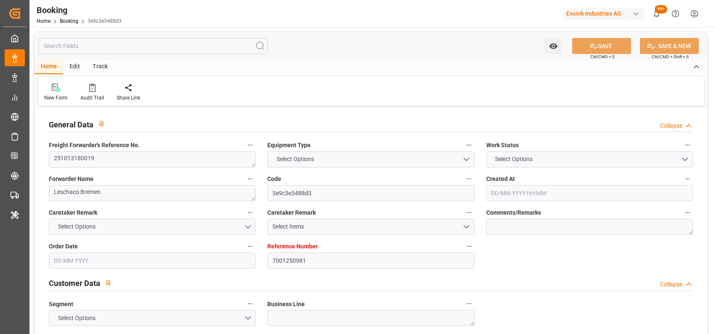
type input "[DATE] 00:00"
type input "[DATE] 11:24"
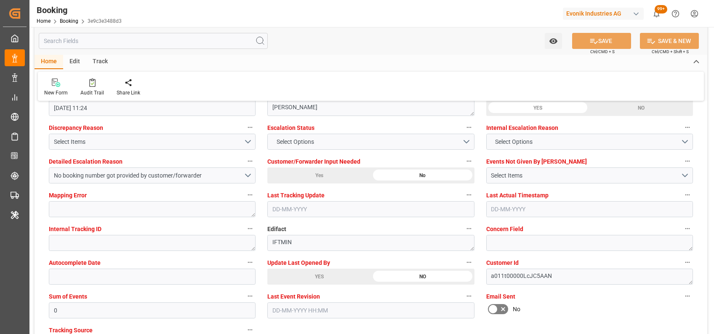
scroll to position [1566, 0]
click at [293, 135] on button "Select Options" at bounding box center [370, 141] width 207 height 16
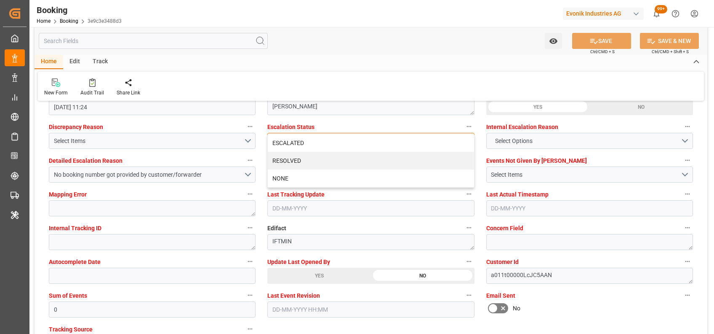
click at [293, 135] on div "ESCALATED" at bounding box center [371, 143] width 206 height 18
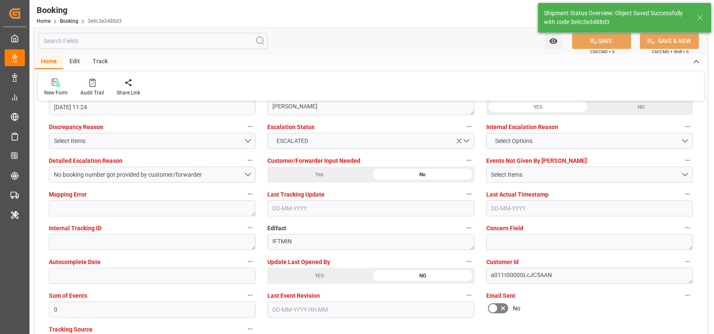
type input "[DATE] 06:09"
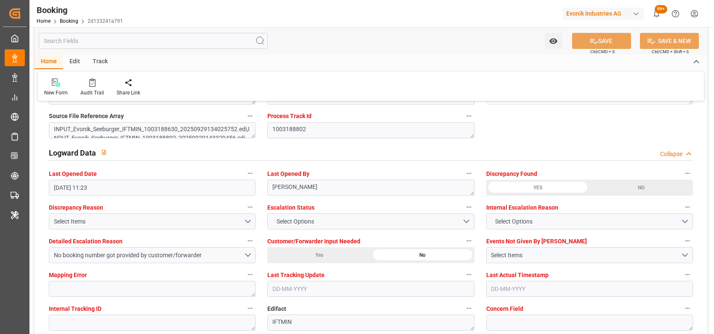
scroll to position [1486, 0]
click at [284, 220] on span "Select Options" at bounding box center [295, 220] width 46 height 9
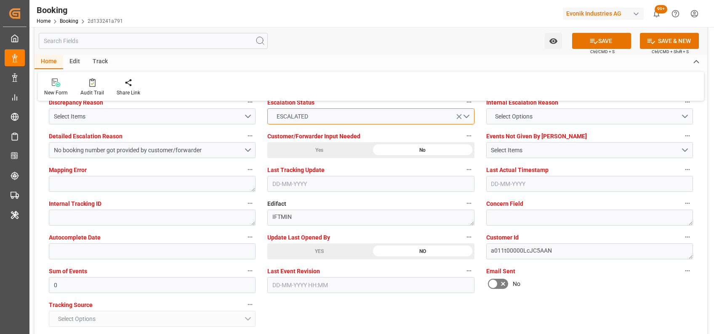
scroll to position [1591, 0]
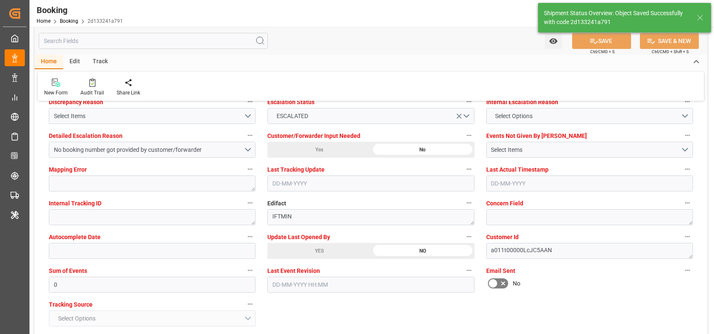
type input "[DATE] 06:09"
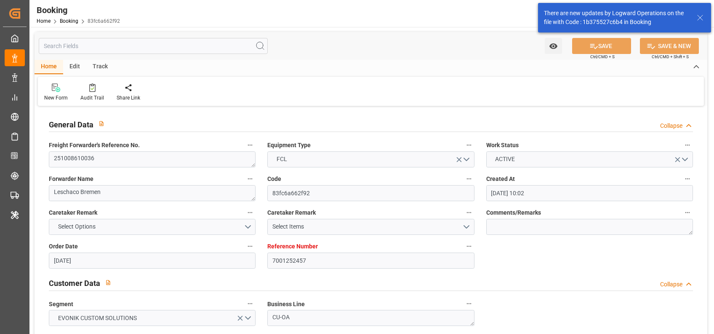
scroll to position [1585, 0]
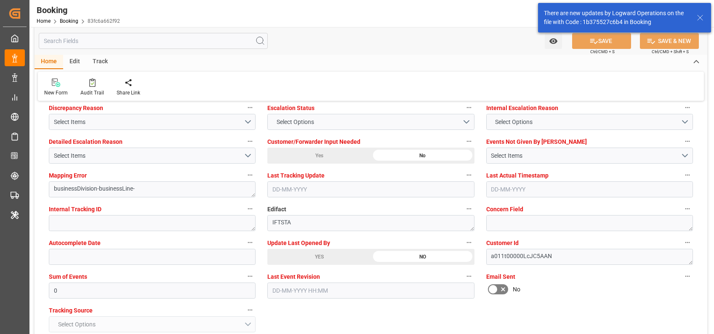
click at [335, 258] on div "YES" at bounding box center [319, 256] width 104 height 16
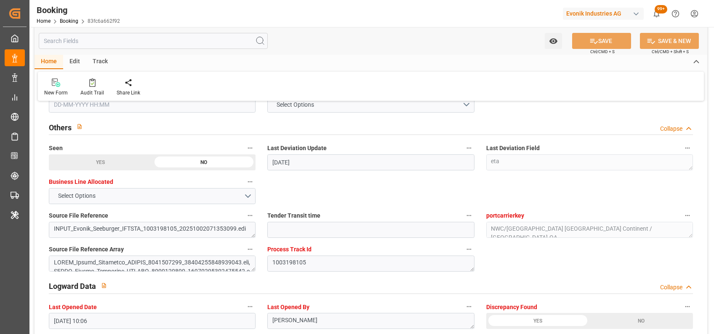
scroll to position [1283, 0]
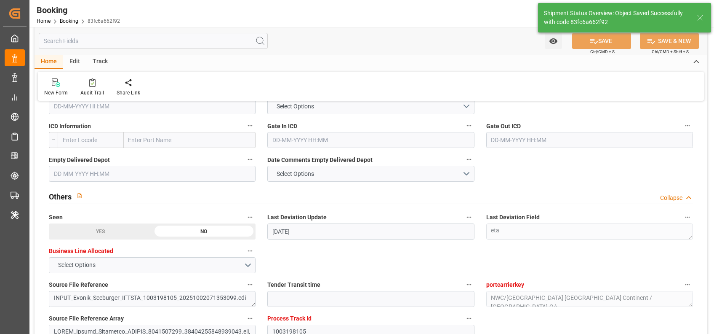
type textarea "[PERSON_NAME]"
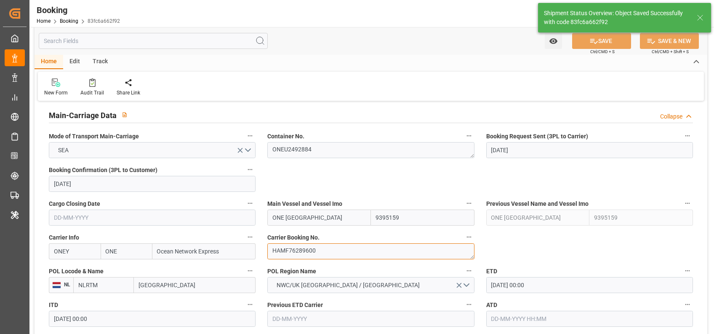
click at [327, 249] on textarea "HAMF76289600" at bounding box center [370, 251] width 207 height 16
type input "07-10-2025 06:09"
click at [327, 249] on textarea "HAMF76289600" at bounding box center [370, 251] width 207 height 16
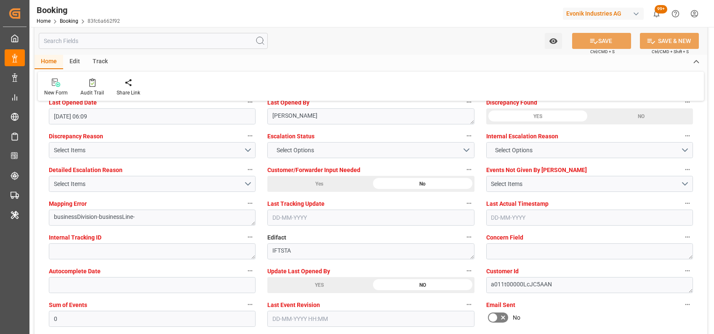
scroll to position [1558, 0]
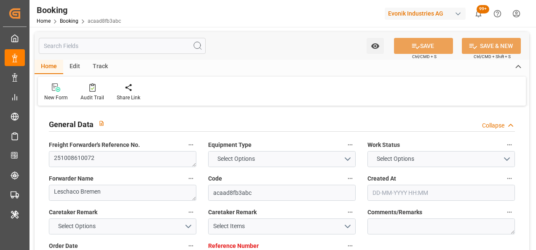
type input "4006709650"
type input "9635688"
type input "Hapag [PERSON_NAME]"
type input "Hapag Lloyd Aktiengesellschaft"
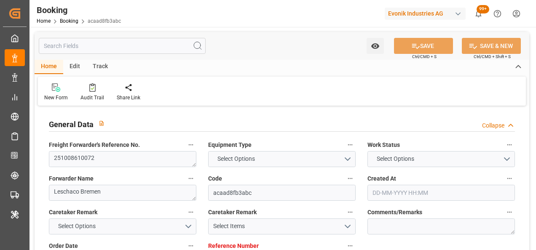
type input "DEHAM"
type input "USORF"
type input "USCLE"
type input "DEHAM"
type input "USORF"
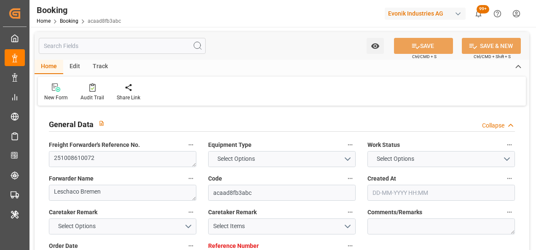
type input "[DATE] 12:56"
type input "[DATE]"
type input "[DATE] 00:00"
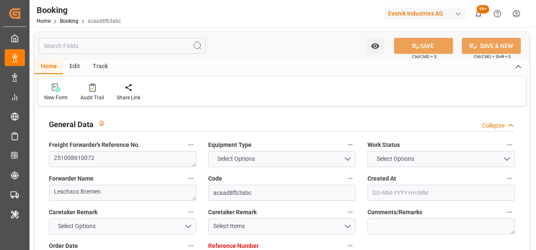
type input "[DATE]"
type input "[DATE] 15:30"
type input "[DATE] 00:00"
type input "[DATE] 15:00"
type input "[DATE] 00:00"
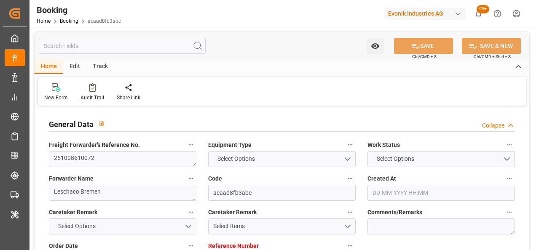
type input "[DATE] 05:26"
type input "[DATE]"
type input "[DATE] 15:30"
type input "[DATE] 15:00"
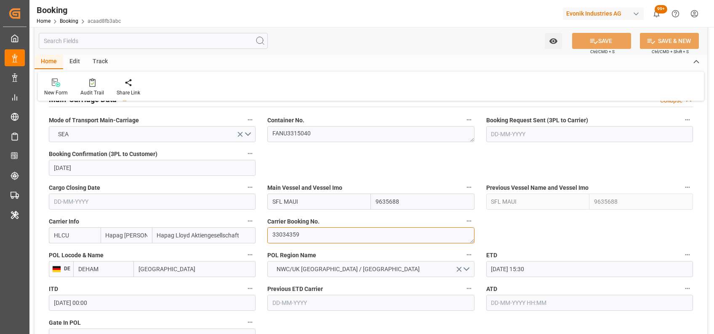
click at [299, 239] on textarea "33034359" at bounding box center [370, 235] width 207 height 16
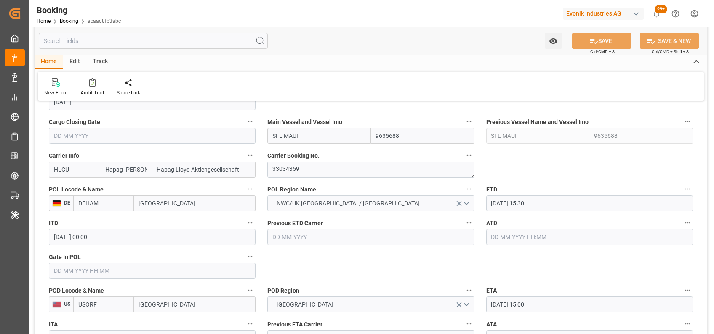
scroll to position [600, 0]
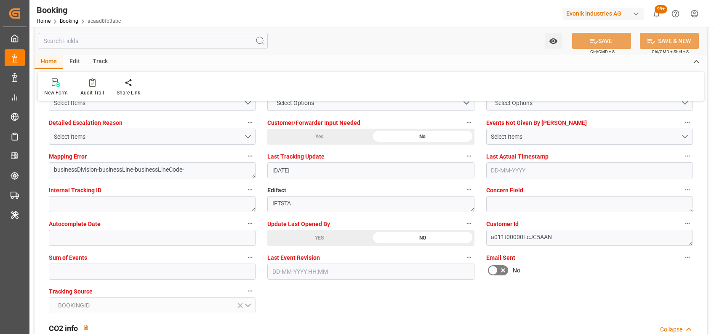
scroll to position [1604, 0]
click at [187, 250] on input "text" at bounding box center [152, 271] width 207 height 16
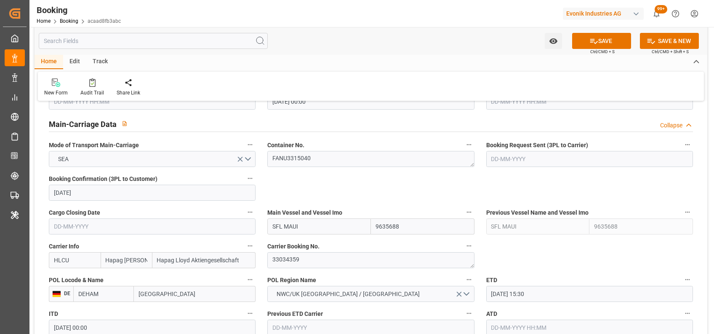
scroll to position [507, 0]
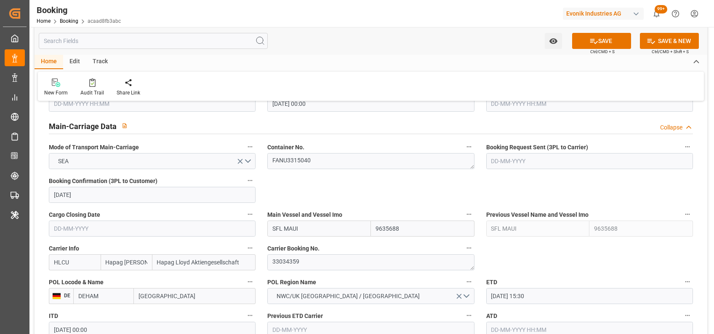
type input "0"
click at [93, 92] on div "Audit Trail" at bounding box center [92, 93] width 24 height 8
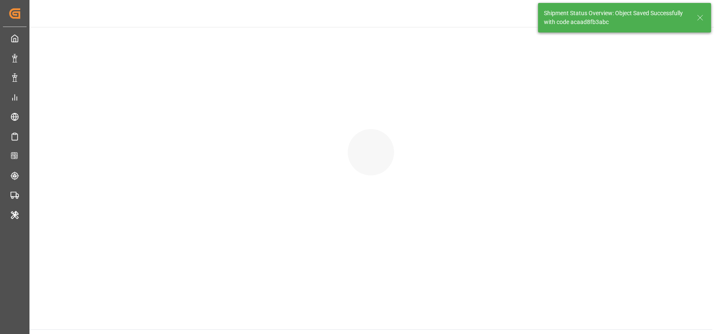
click at [91, 88] on div at bounding box center [370, 143] width 683 height 233
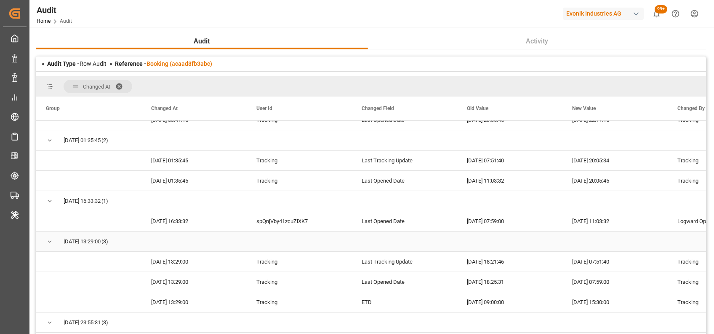
scroll to position [280, 0]
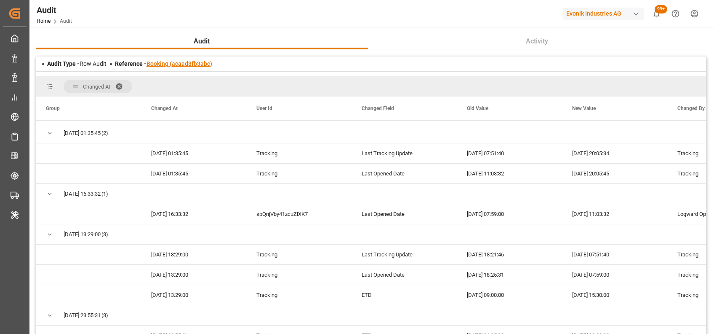
click at [187, 63] on link "Booking (acaad8fb3abc)" at bounding box center [180, 63] width 66 height 7
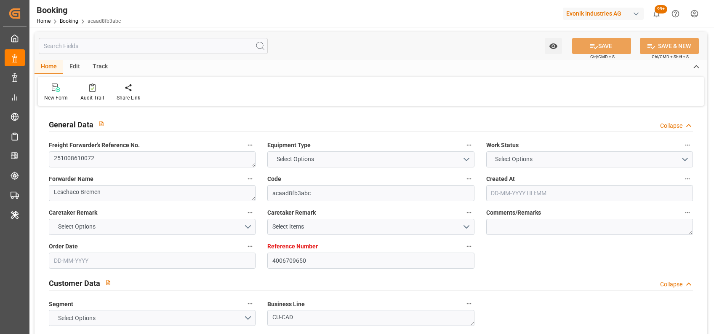
type input "4006709650"
type input "9635688"
type input "Hapag [PERSON_NAME]"
type input "Hapag Lloyd Aktiengesellschaft"
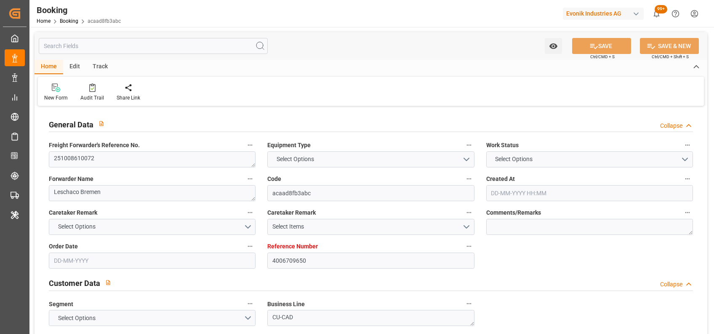
type input "DEHAM"
type input "USORF"
type input "USCLE"
type input "0"
type input "DEHAM"
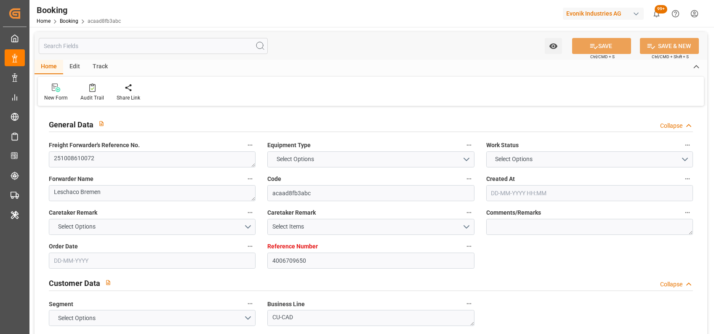
type input "USORF"
type input "27-08-2025 12:56"
type input "27-08-2025"
type input "27-10-2025"
type input "29-09-2025"
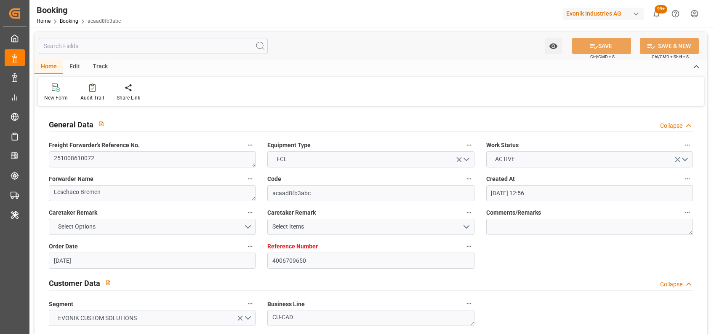
type input "29-09-2025 00:00"
type input "17-09-2025"
type input "06-10-2025 15:30"
type input "06-10-2025 00:00"
type input "22-10-2025 15:00"
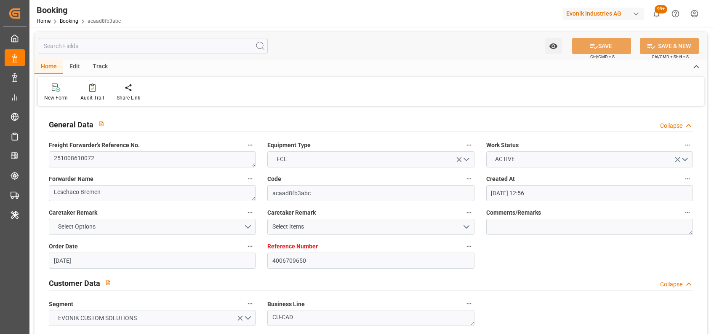
type input "22-10-2025 00:00"
type input "07-10-2025 06:13"
type input "06-10-2025"
type input "06-10-2025 15:30"
type input "22-10-2025 15:00"
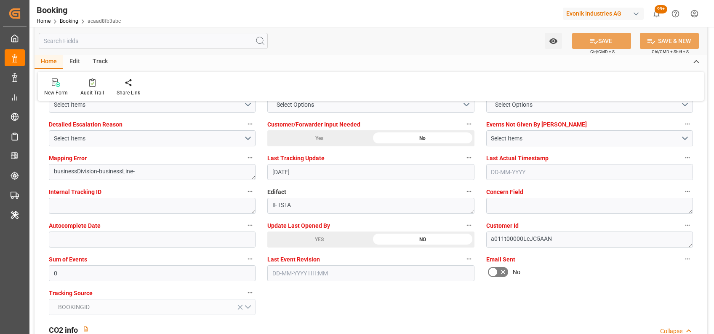
scroll to position [1517, 0]
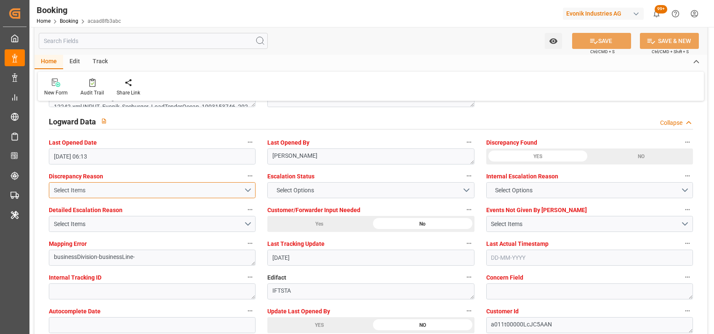
click at [71, 183] on button "Select Items" at bounding box center [152, 190] width 207 height 16
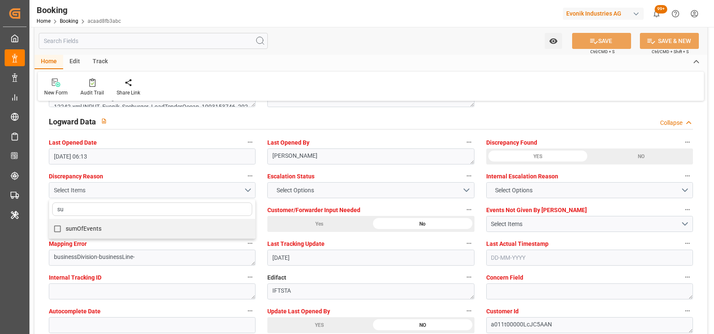
type input "sum"
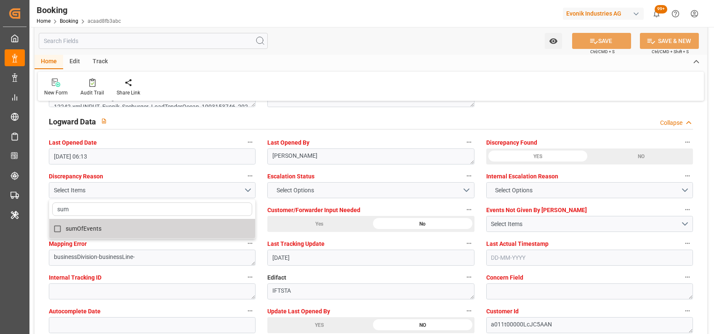
click at [112, 224] on label "sumOfEvents" at bounding box center [147, 228] width 197 height 16
checkbox input "true"
type input "sum"
click at [367, 65] on div "Home Edit Track" at bounding box center [371, 62] width 673 height 14
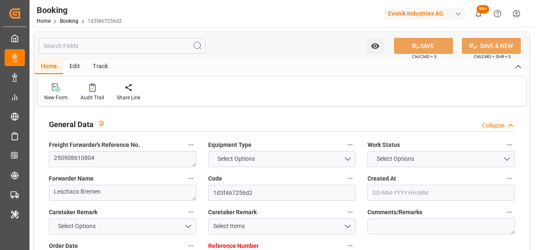
type input "7001269494"
type input "9332858"
type input "Hapag [PERSON_NAME]"
type input "Hapag Lloyd Aktiengesellschaft"
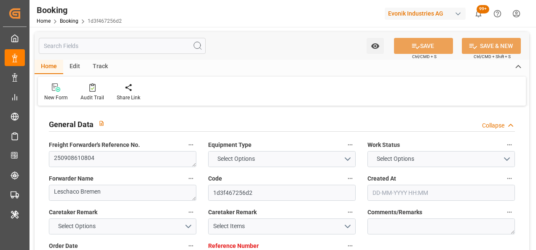
type input "NLRTM"
type input "USCHS"
type input "USCLT"
type input "0"
type input "NLRTM"
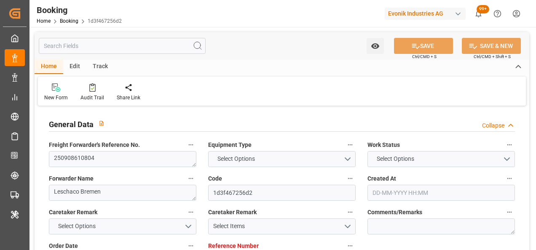
type input "USCHS"
type input "[DATE] 10:33"
type input "[DATE]"
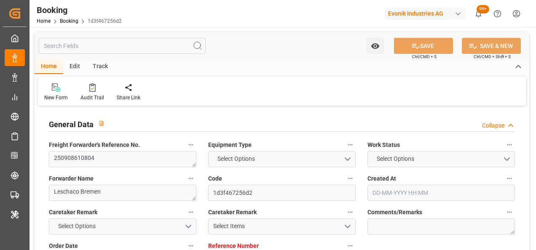
type input "[DATE] 00:00"
type input "[DATE]"
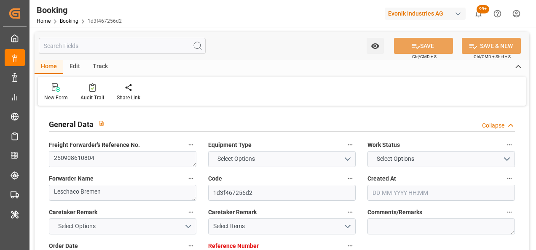
type input "[DATE] 00:00"
type input "[DATE] 01:24"
type input "[DATE] 00:00"
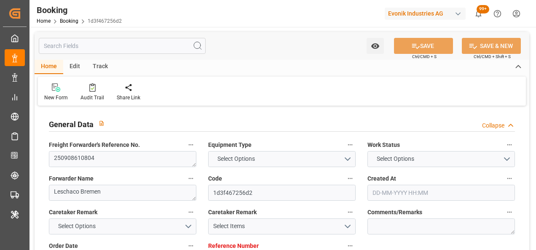
type input "[DATE] 03:23"
type input "[DATE]"
type input "[DATE] 20:23"
type input "[DATE] 08:30"
type input "[DATE] 07:00"
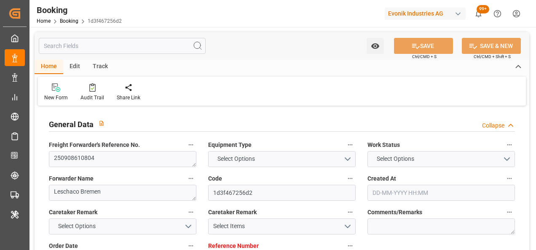
type input "[DATE] 19:40"
type input "[DATE] 12:00"
type input "[DATE] 19:40"
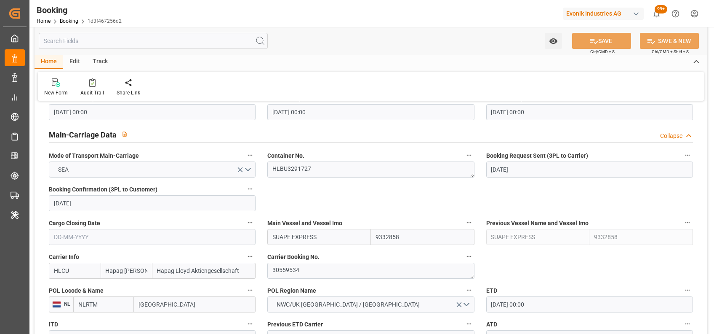
scroll to position [559, 0]
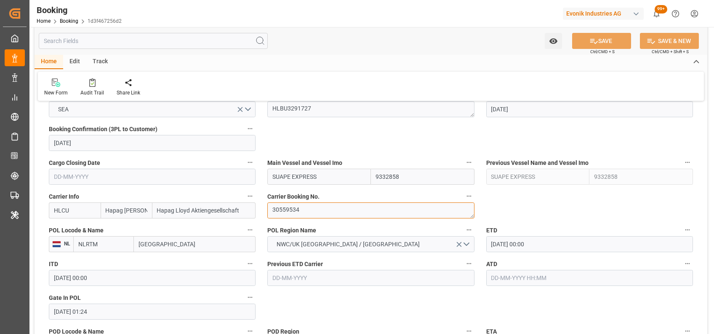
click at [296, 205] on textarea "30559534" at bounding box center [370, 210] width 207 height 16
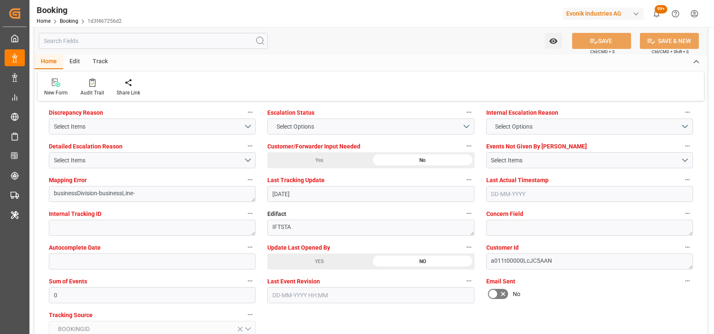
scroll to position [1617, 0]
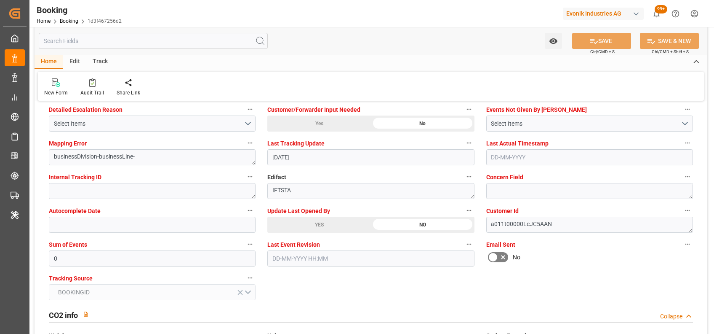
click at [330, 228] on div "YES" at bounding box center [319, 224] width 104 height 16
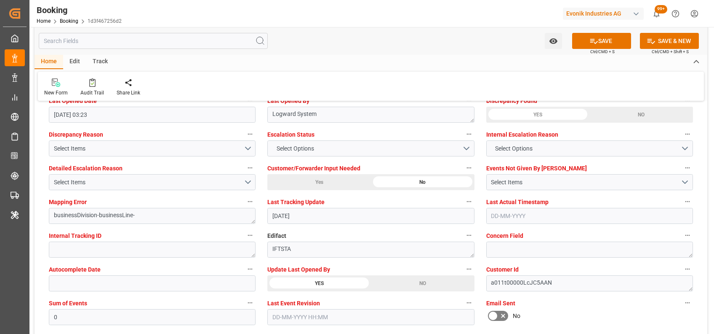
scroll to position [1556, 0]
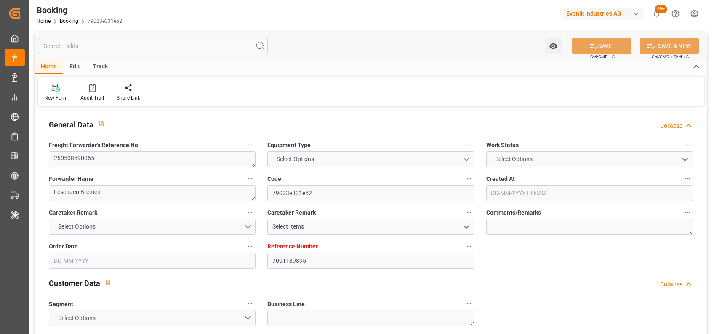
type input "7001139395"
type input "9229843"
type input "Hapag [PERSON_NAME]"
type input "Hapag Lloyd Aktiengesellschaft"
type input "NLRTM"
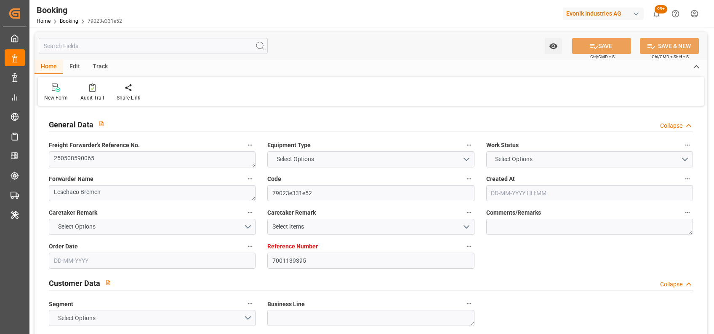
type input "USCHS"
type input "[DATE] 02:12"
type input "[DATE]"
type input "[DATE] 00:00"
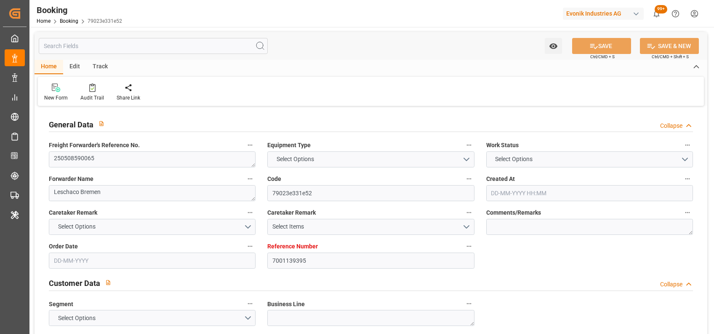
type input "[DATE] 00:00"
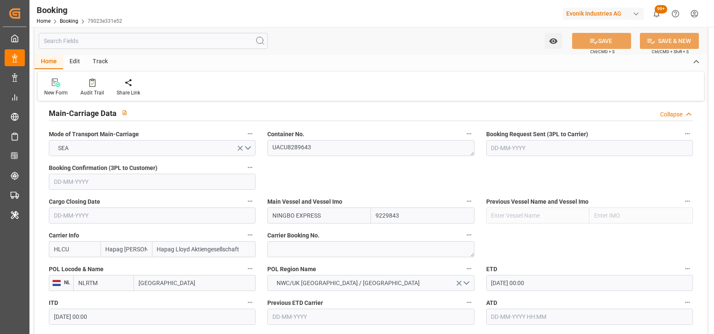
scroll to position [521, 0]
click at [293, 148] on textarea "UACU8289643" at bounding box center [370, 147] width 207 height 16
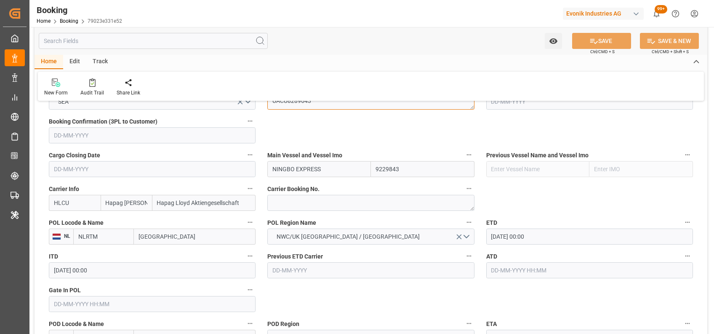
scroll to position [576, 0]
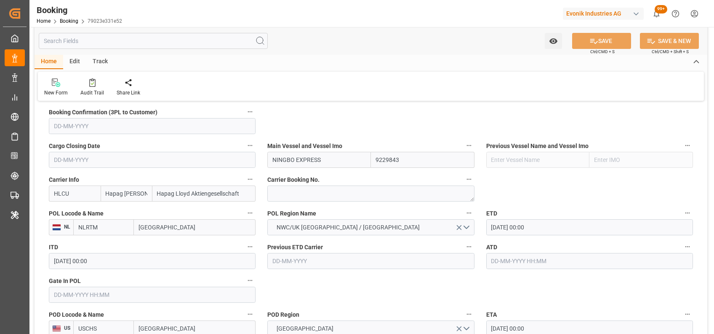
click at [114, 288] on input "text" at bounding box center [152, 294] width 207 height 16
click at [69, 295] on input "21-10-2025 00:00" at bounding box center [152, 294] width 207 height 16
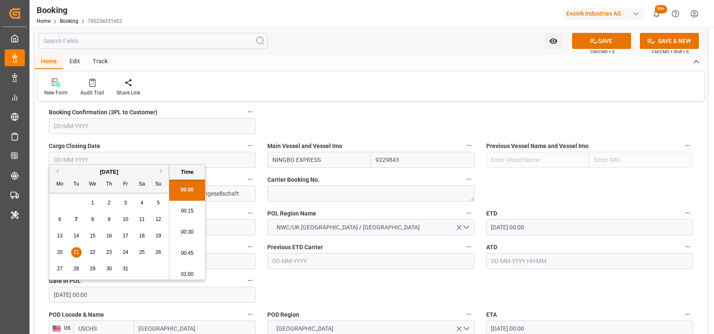
click at [69, 295] on input "21-10-2025 00:00" at bounding box center [152, 294] width 207 height 16
click at [67, 295] on input "21-10-2025 00:00" at bounding box center [152, 294] width 207 height 16
click at [65, 295] on input "21-10-2025 00:00" at bounding box center [152, 294] width 207 height 16
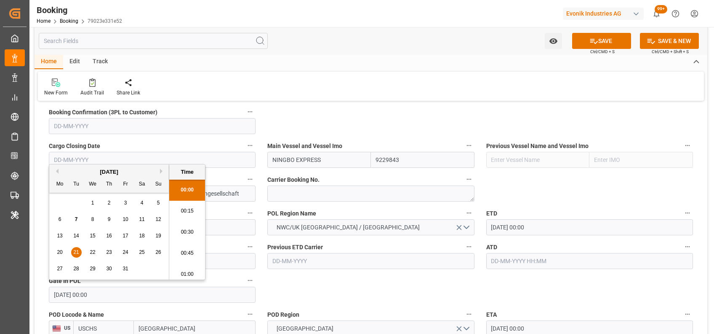
type input "21-05-2025 00:00"
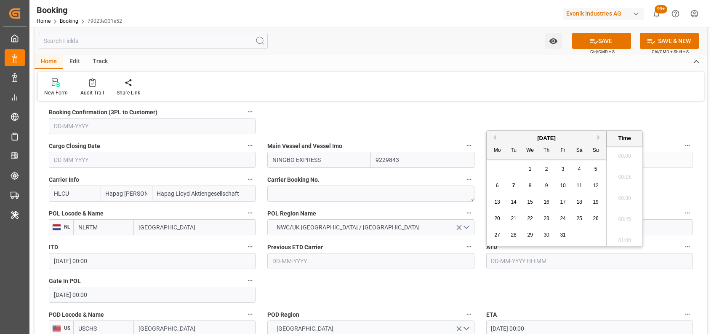
click at [515, 260] on input "text" at bounding box center [589, 261] width 207 height 16
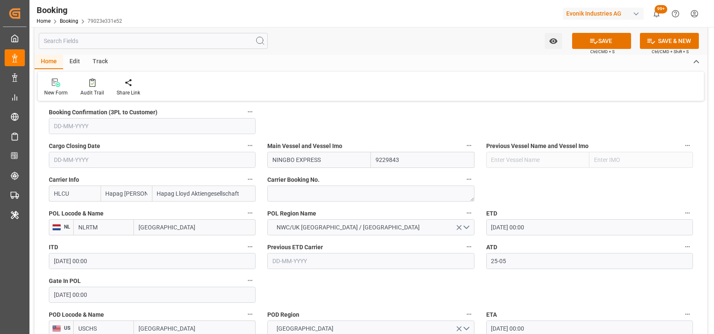
type input "25-05-2025 00:00"
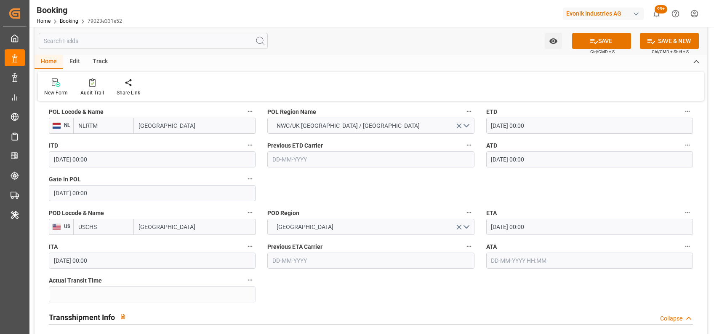
scroll to position [679, 0]
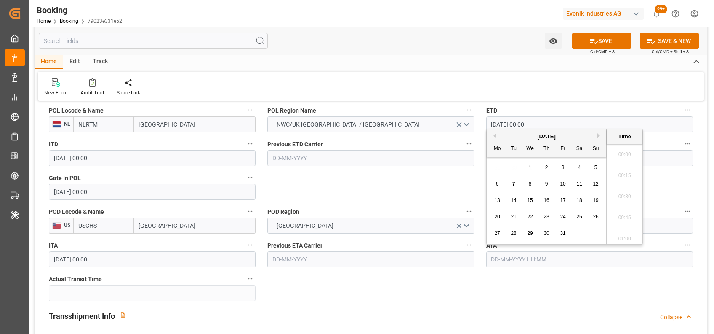
click at [499, 261] on input "text" at bounding box center [589, 259] width 207 height 16
type input "02-06-2025 00:00"
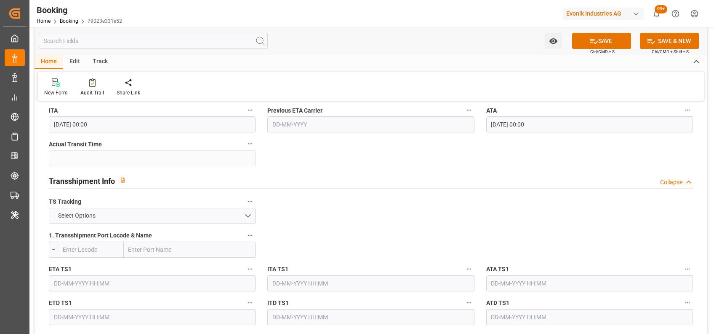
scroll to position [811, 0]
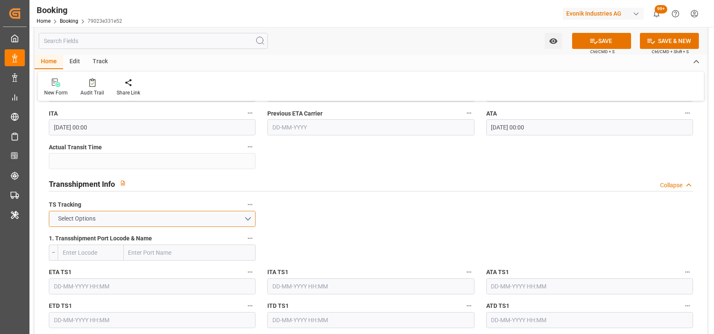
click at [213, 224] on button "Select Options" at bounding box center [152, 219] width 207 height 16
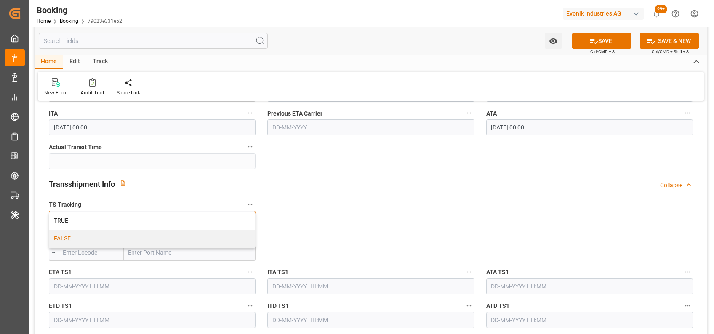
click at [174, 237] on div "FALSE" at bounding box center [152, 238] width 206 height 18
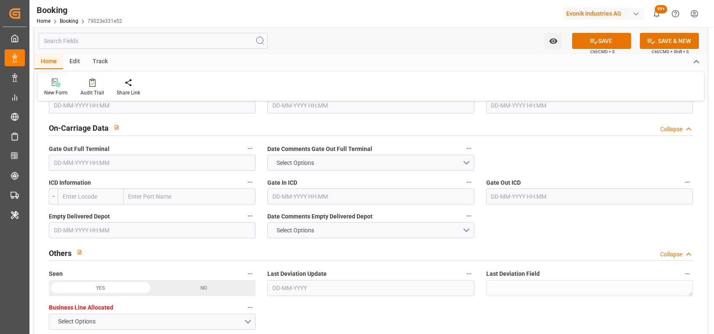
scroll to position [1228, 0]
click at [135, 159] on input "text" at bounding box center [152, 161] width 207 height 16
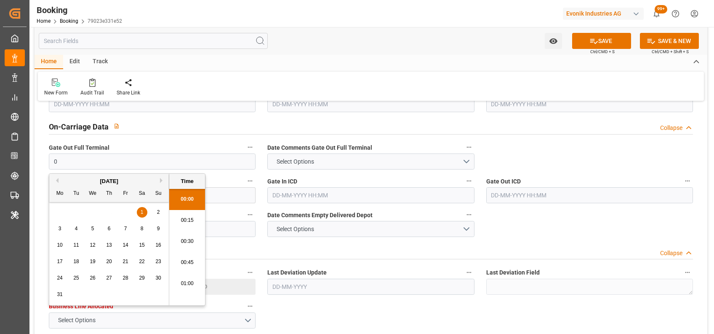
scroll to position [992, 0]
type input "04-06-2025 00:00"
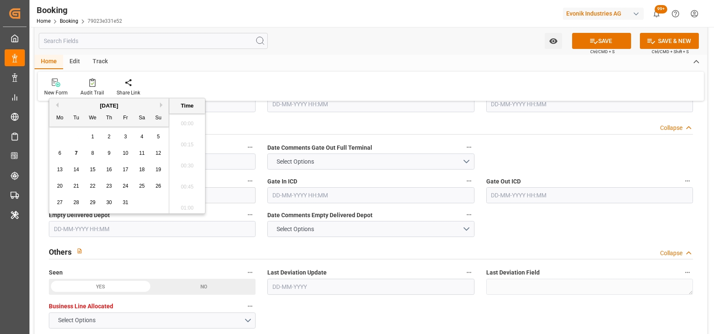
click at [101, 222] on input "text" at bounding box center [152, 229] width 207 height 16
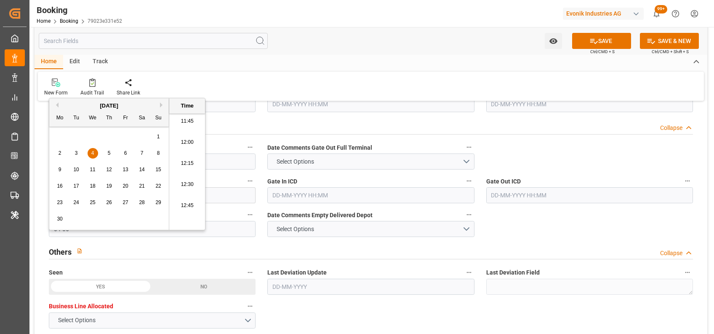
type input "04-06-2025 00:00"
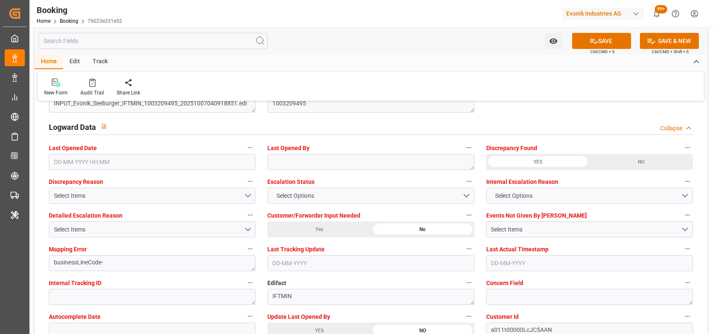
scroll to position [1512, 0]
click at [287, 197] on span "Select Options" at bounding box center [295, 194] width 46 height 9
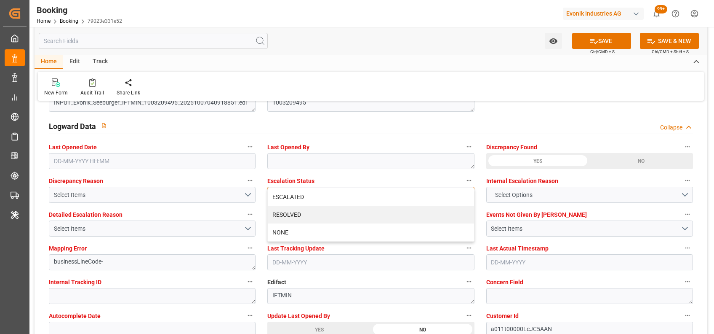
click at [287, 197] on div "ESCALATED" at bounding box center [371, 197] width 206 height 18
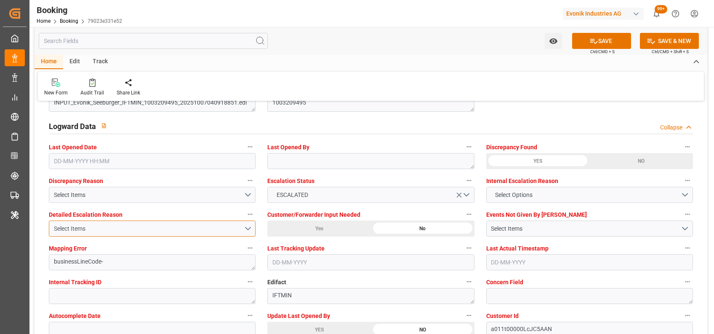
click at [167, 225] on div "Select Items" at bounding box center [149, 228] width 190 height 9
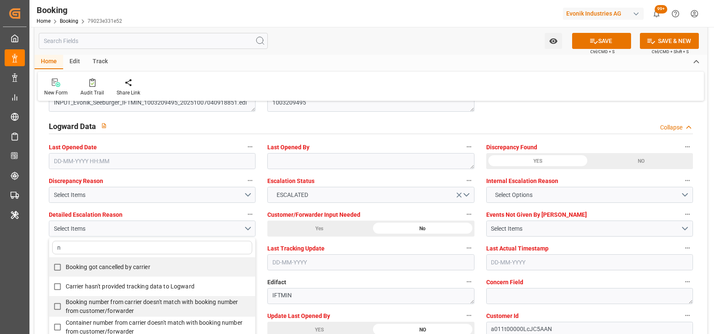
type input "no"
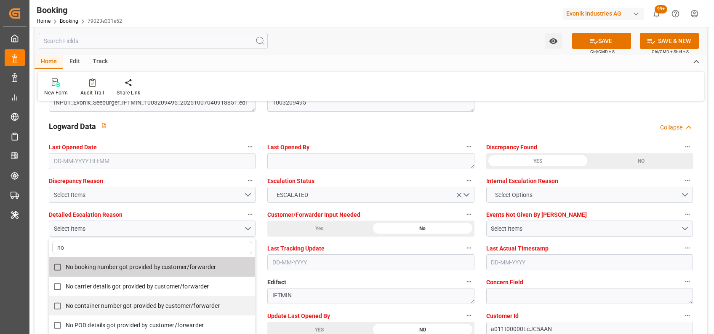
click at [131, 269] on span "No booking number got provided by customer/forwarder" at bounding box center [141, 266] width 151 height 7
checkbox input "true"
type input "no"
click at [414, 61] on div "Home Edit Track" at bounding box center [371, 62] width 673 height 14
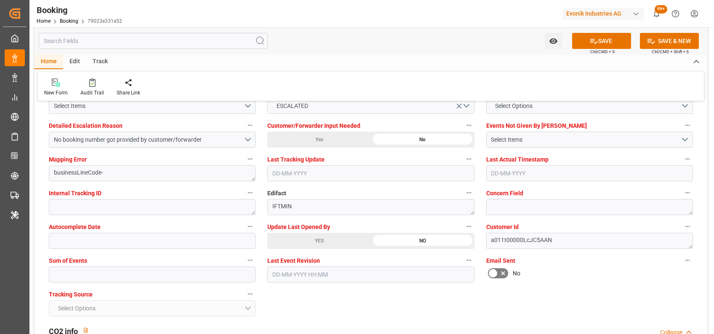
scroll to position [1602, 0]
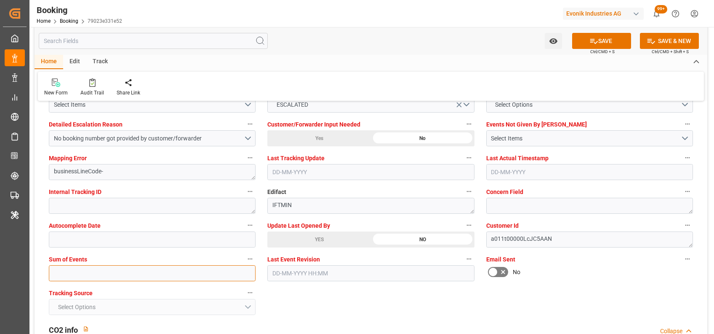
click at [136, 267] on input "text" at bounding box center [152, 273] width 207 height 16
type input "0"
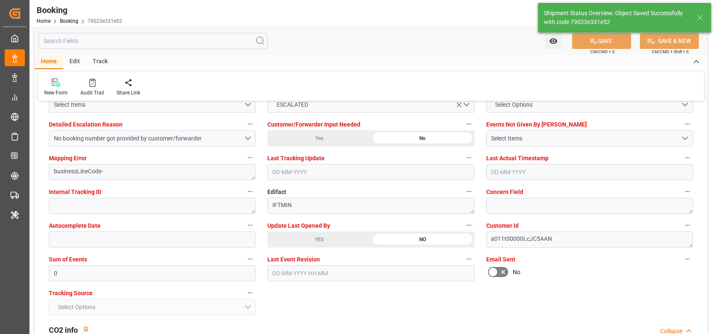
type input "8"
type input "07-10-2025 06:43"
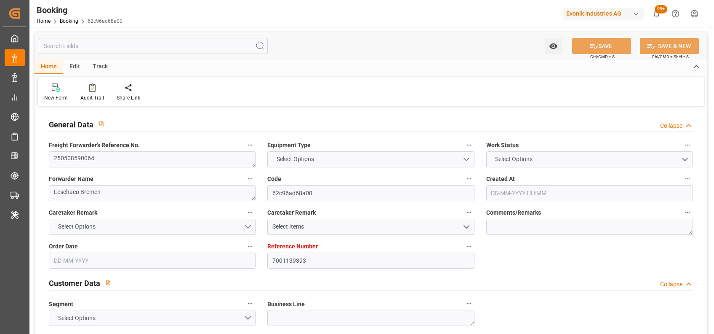
type input "7001139393"
type input "9332858"
type input "Hapag [PERSON_NAME]"
type input "Hapag Lloyd Aktiengesellschaft"
type input "BEANR"
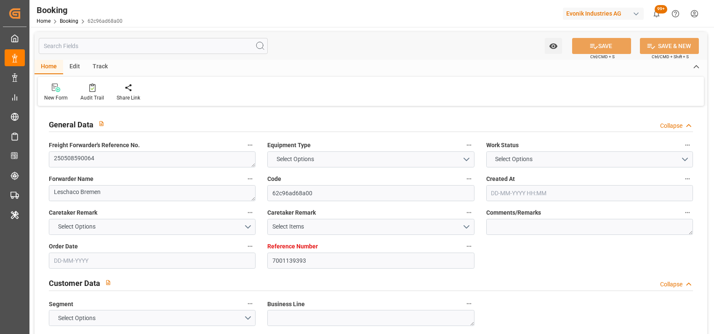
type input "USCHS"
type input "[DATE] 02:12"
type input "[DATE]"
type input "[DATE] 00:00"
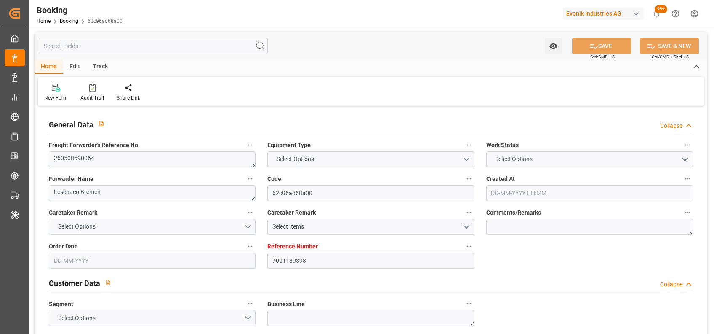
type input "[DATE] 00:00"
type input "[DATE] 13:50"
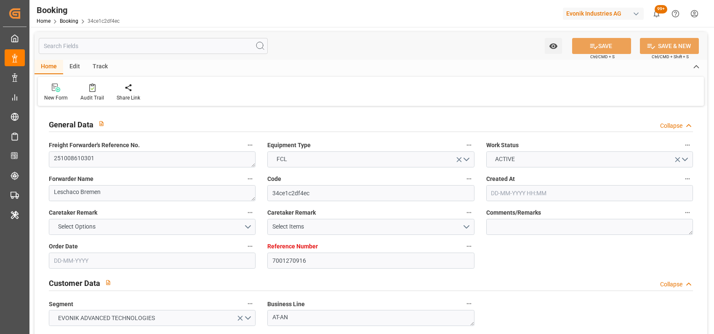
type input "[DATE]"
type input "[DATE] 00:00"
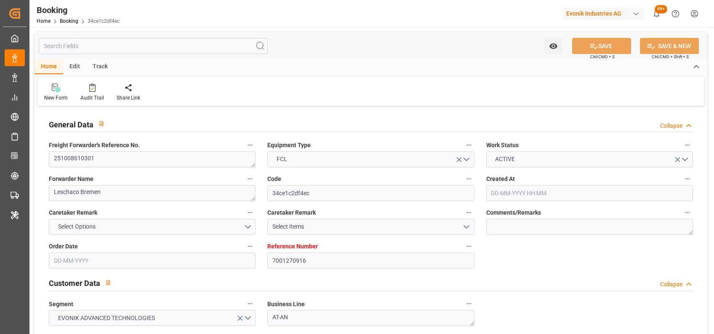
type input "[DATE]"
type input "[DATE] 15:00"
type input "[DATE] 00:00"
type input "[DATE] 05:11"
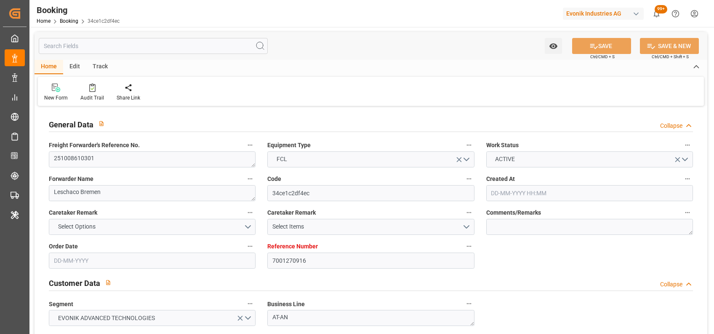
type input "[DATE] 06:30"
type input "[DATE] 00:00"
type input "[DATE] 23:00"
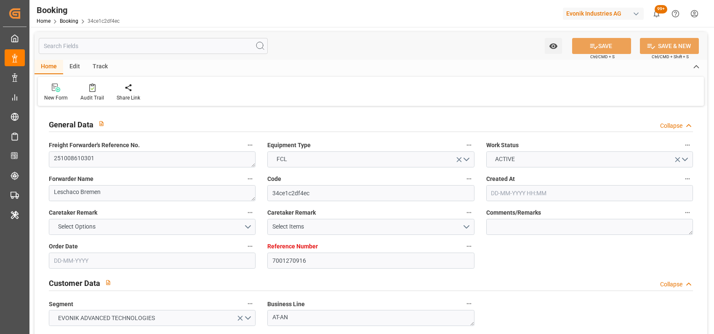
type input "[DATE] 00:00"
type input "[DATE] 20:30"
type input "[DATE] 00:00"
type input "[DATE] 03:00"
type input "[DATE] 00:00"
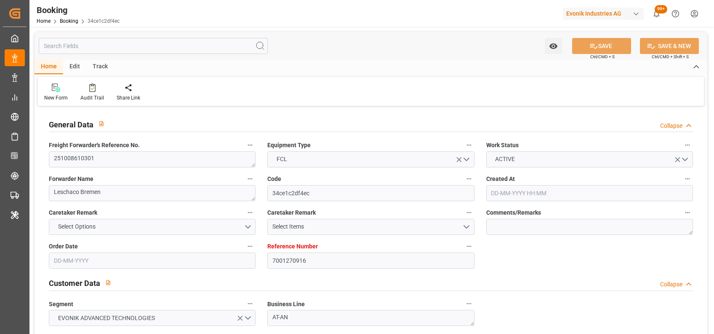
type input "[DATE] 22:51"
type input "[DATE]"
type input "[DATE] 09:02"
type input "[DATE] 04:48"
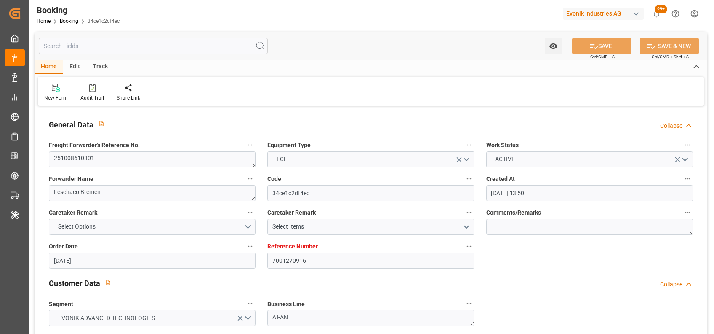
type input "[DATE] 12:00"
type input "[DATE] 21:06"
type input "[DATE] 15:00"
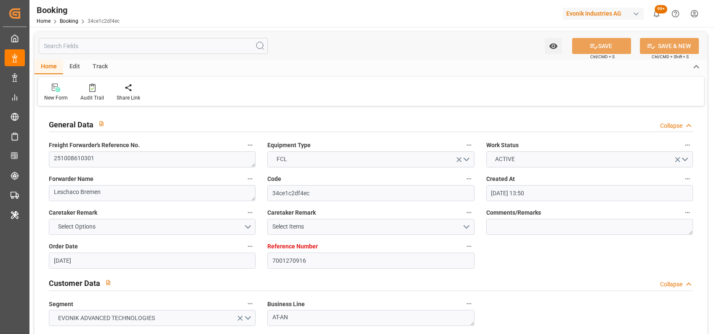
type input "[DATE] 03:00"
type input "[DATE] 09:30"
type input "[DATE] 04:02"
type input "[DATE] 23:00"
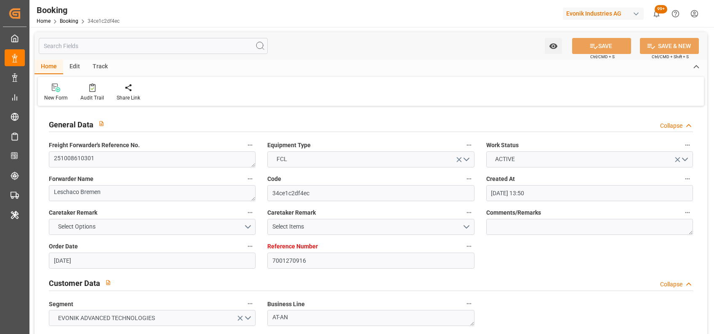
type input "[DATE] 20:30"
type input "[DATE] 02:09"
type input "[DATE] 03:00"
type input "[DATE] 06:30"
type input "[DATE] 19:35"
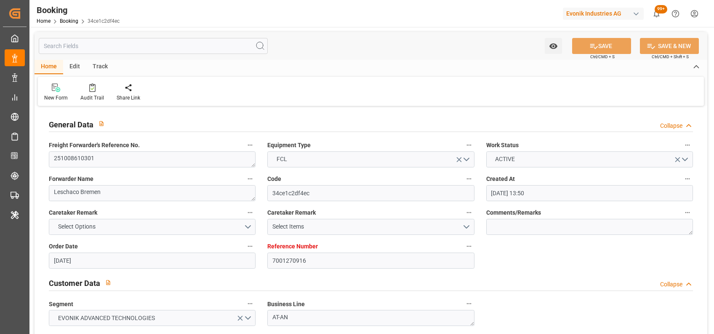
type input "[DATE] 19:35"
